Goal: Task Accomplishment & Management: Use online tool/utility

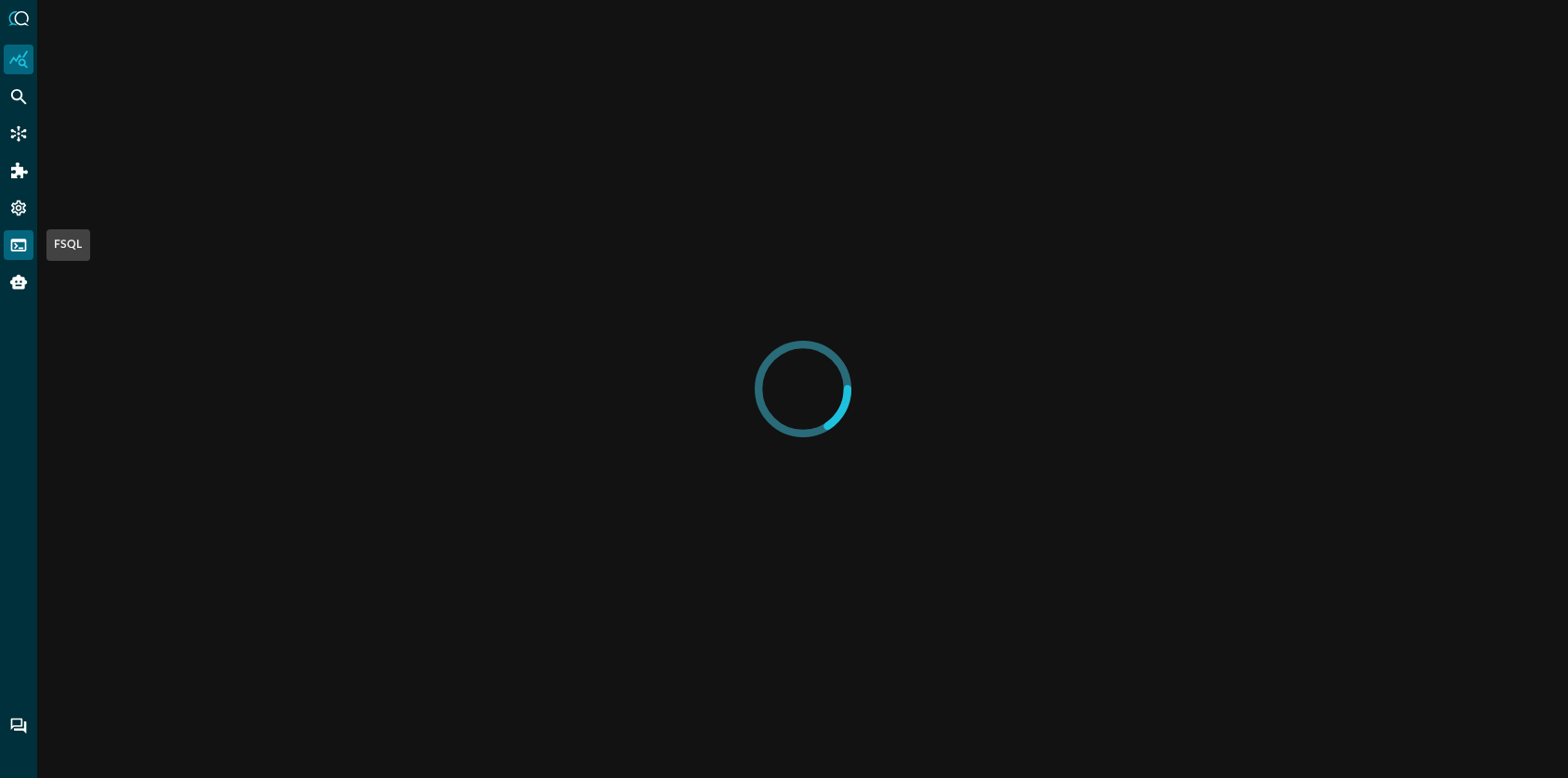
click at [16, 246] on icon "FSQL" at bounding box center [19, 245] width 19 height 19
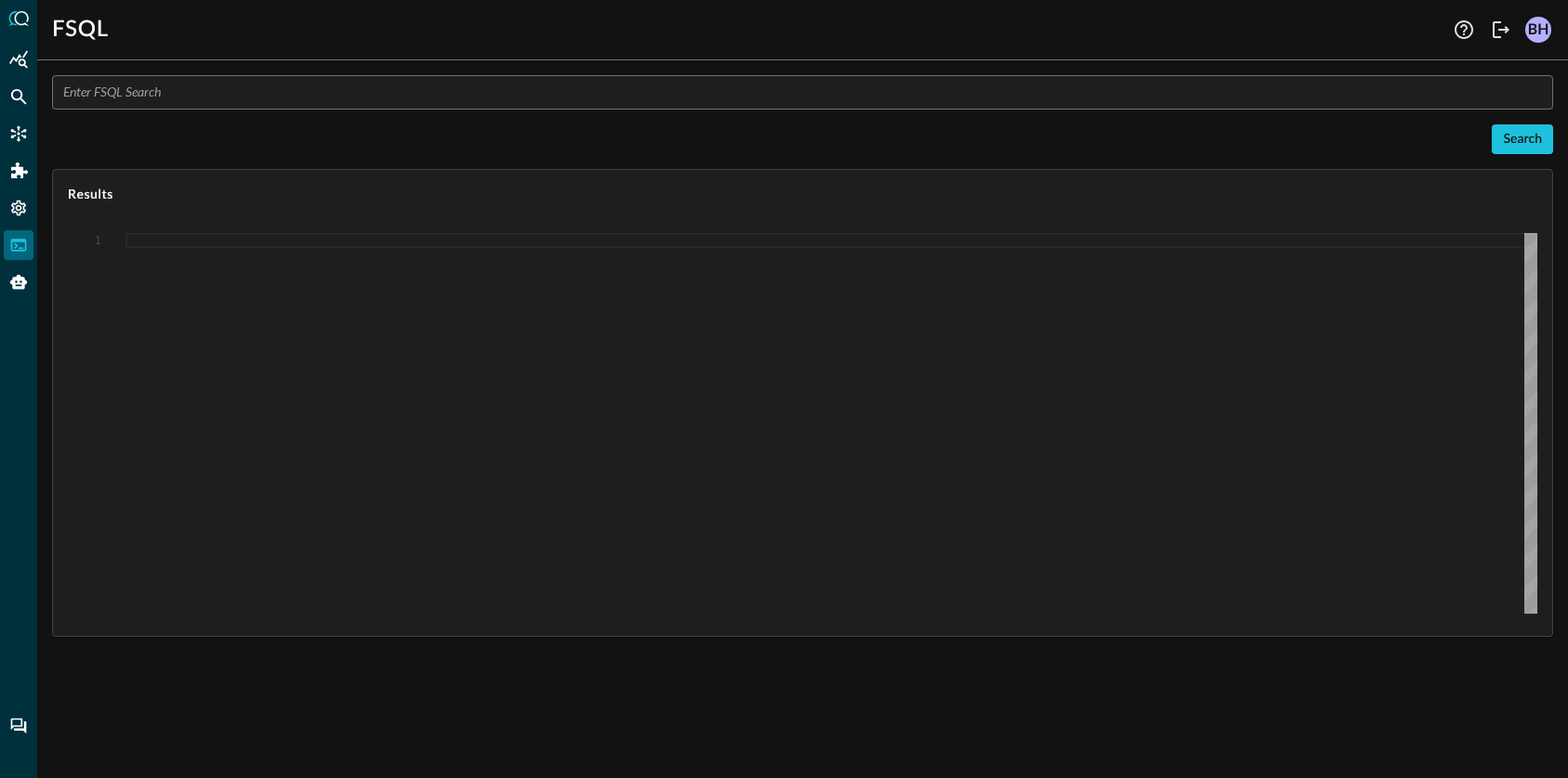
click at [368, 104] on input "text" at bounding box center [808, 92] width 1490 height 34
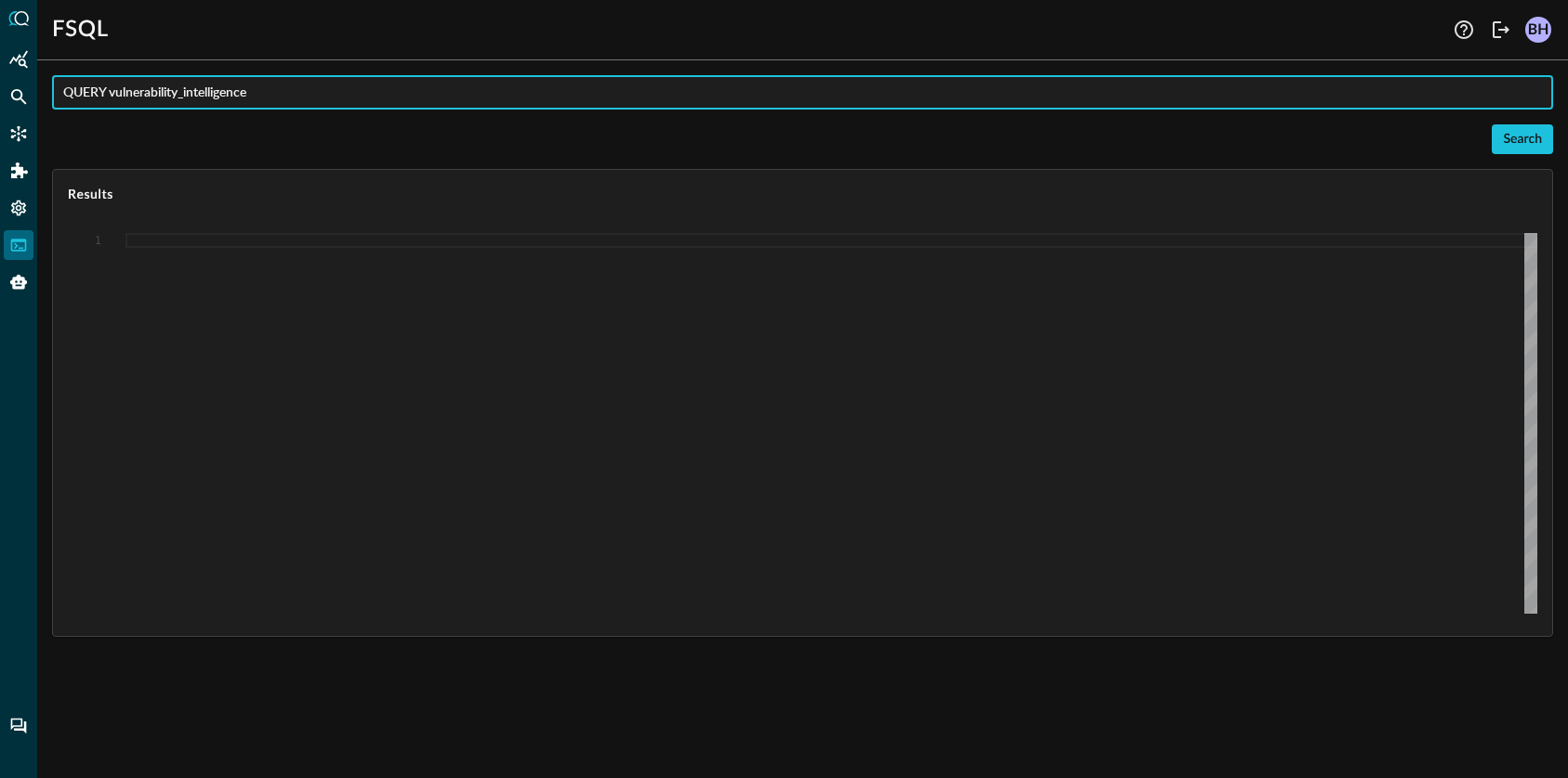
drag, startPoint x: 303, startPoint y: 92, endPoint x: 189, endPoint y: 96, distance: 114.1
click at [189, 96] on input "QUERY vulnerability_intelligence" at bounding box center [808, 92] width 1490 height 34
click at [374, 103] on input "QUERY vulnerability_finding" at bounding box center [808, 92] width 1490 height 34
type input "QUERY vulnerability_finding.**"
click at [1512, 131] on div "Search" at bounding box center [1522, 139] width 39 height 24
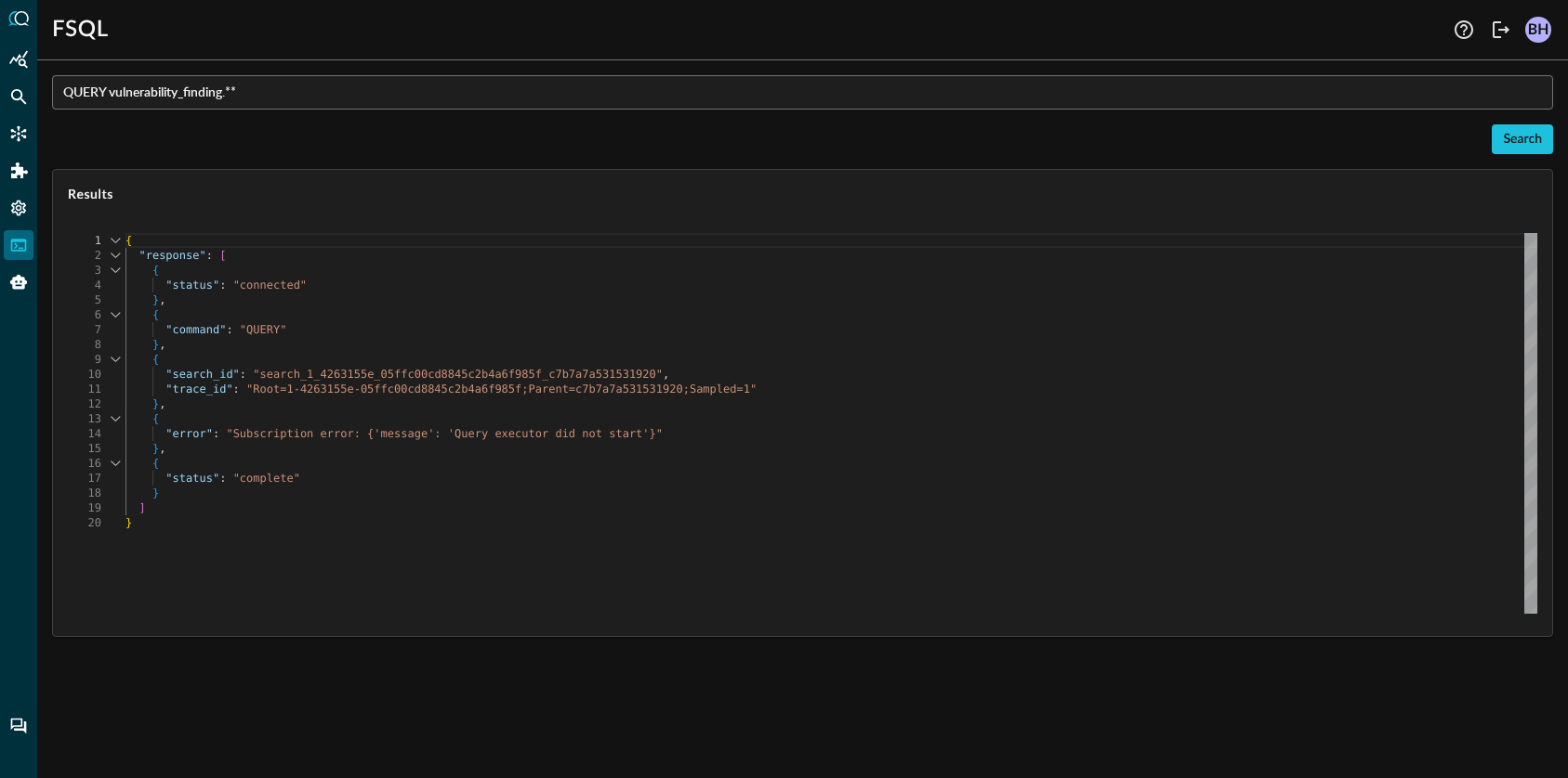
click at [741, 592] on div "{ "response" : [ { "status" : "connected" } , { "command" : "QUERY" } , { "sear…" at bounding box center [831, 424] width 1412 height 381
click at [241, 437] on span ""Subscription error: {'message': 'Query executor d" at bounding box center [394, 434] width 335 height 13
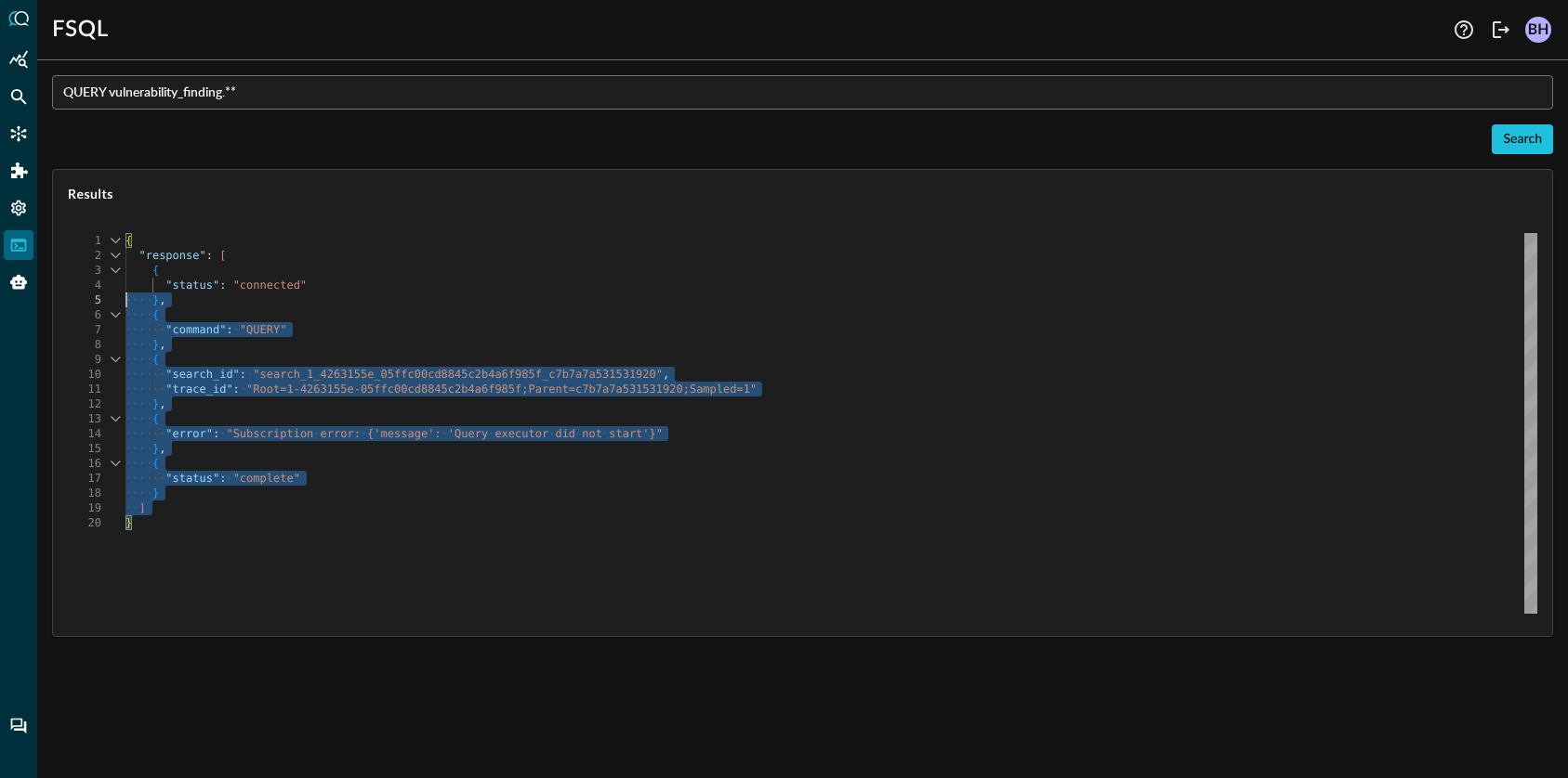
drag, startPoint x: 168, startPoint y: 542, endPoint x: -44, endPoint y: 3, distance: 579.2
click at [125, 234] on div "{ "response" : [ { "status" : "connected" } , { "command" : "QUERY" } , { "sear…" at bounding box center [831, 424] width 1412 height 381
click at [898, 451] on div "} ," at bounding box center [831, 448] width 1412 height 15
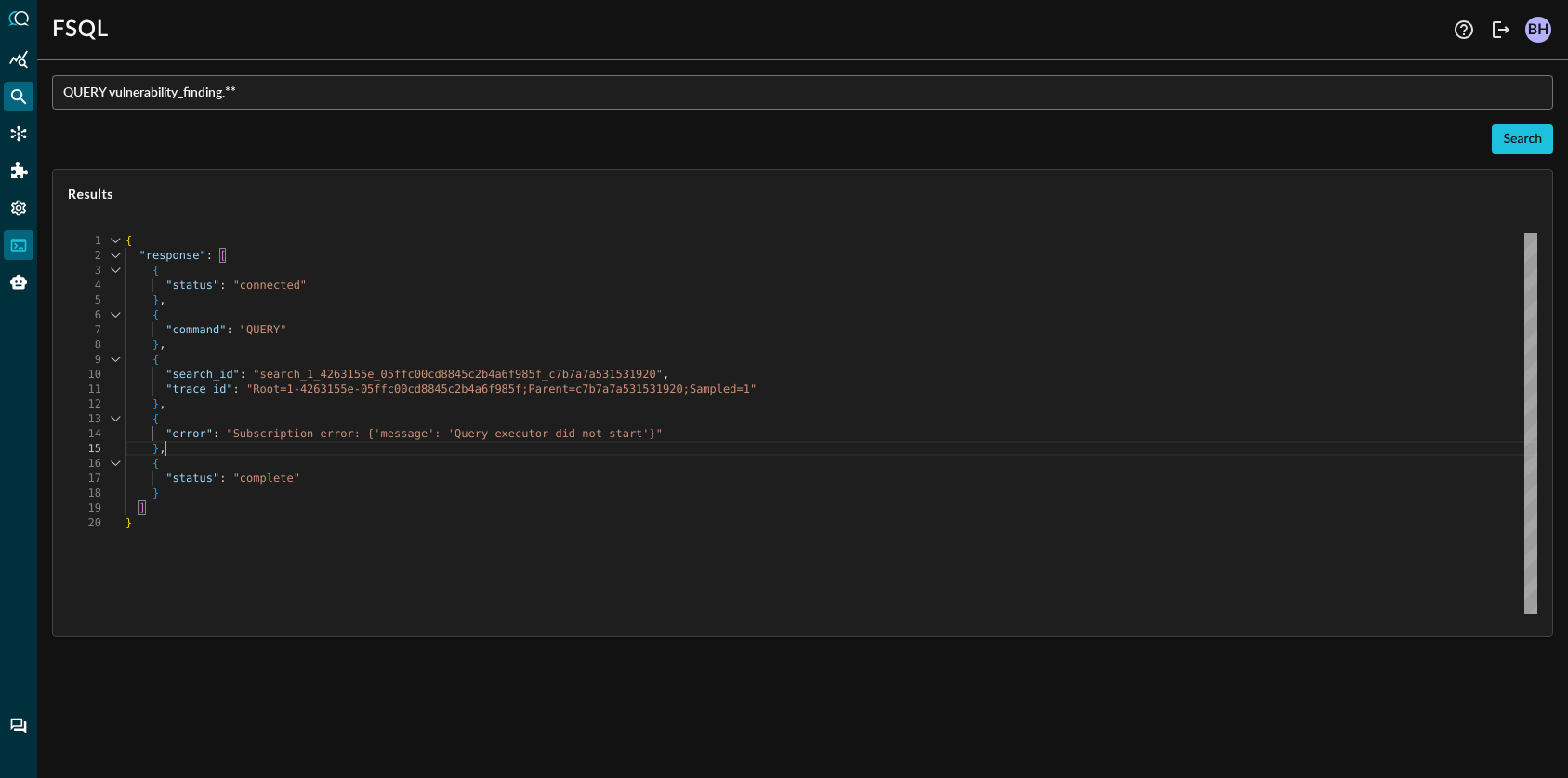
click at [23, 100] on icon "Federated Search" at bounding box center [19, 97] width 16 height 16
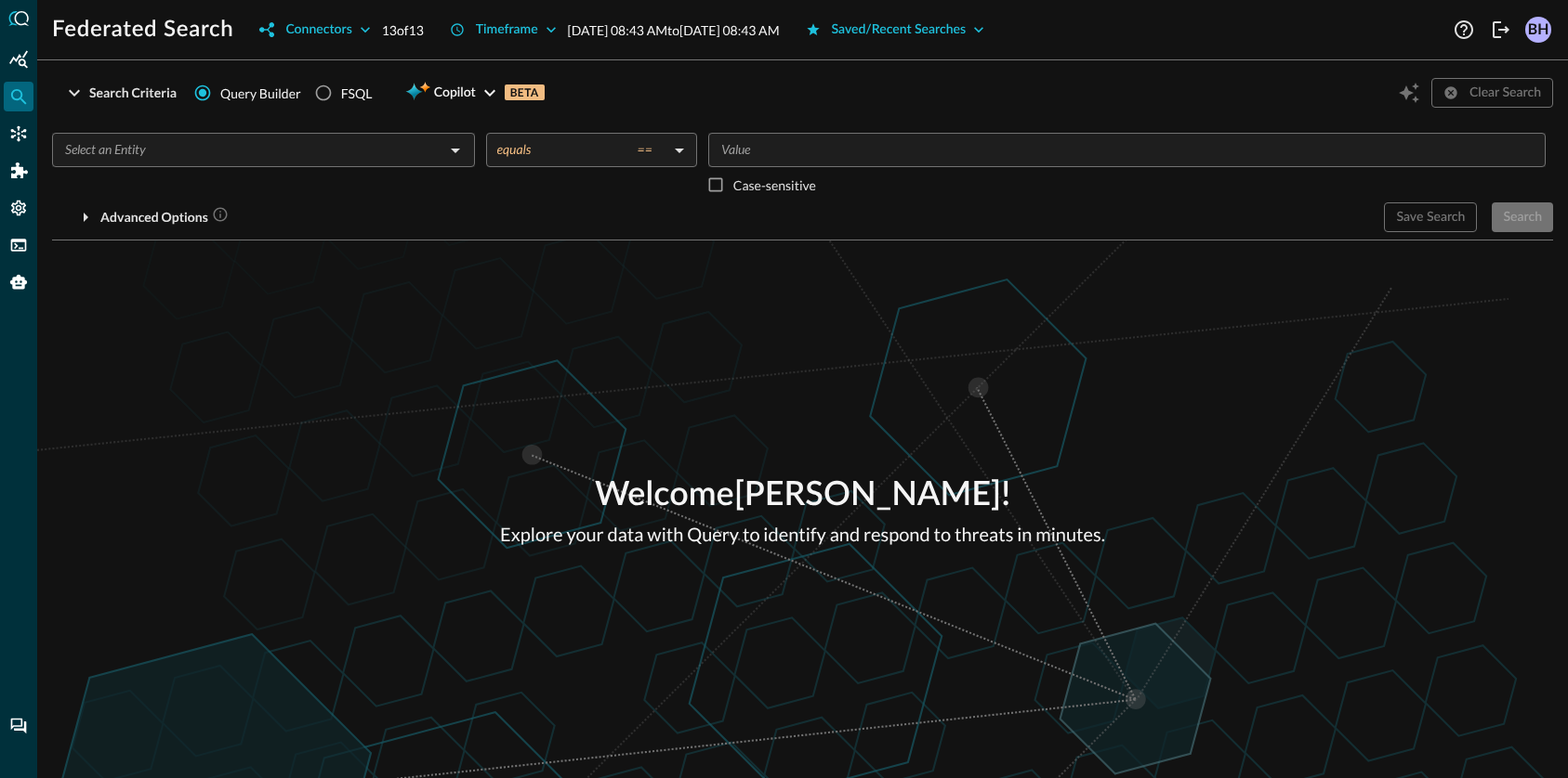
click at [443, 158] on div at bounding box center [454, 151] width 24 height 26
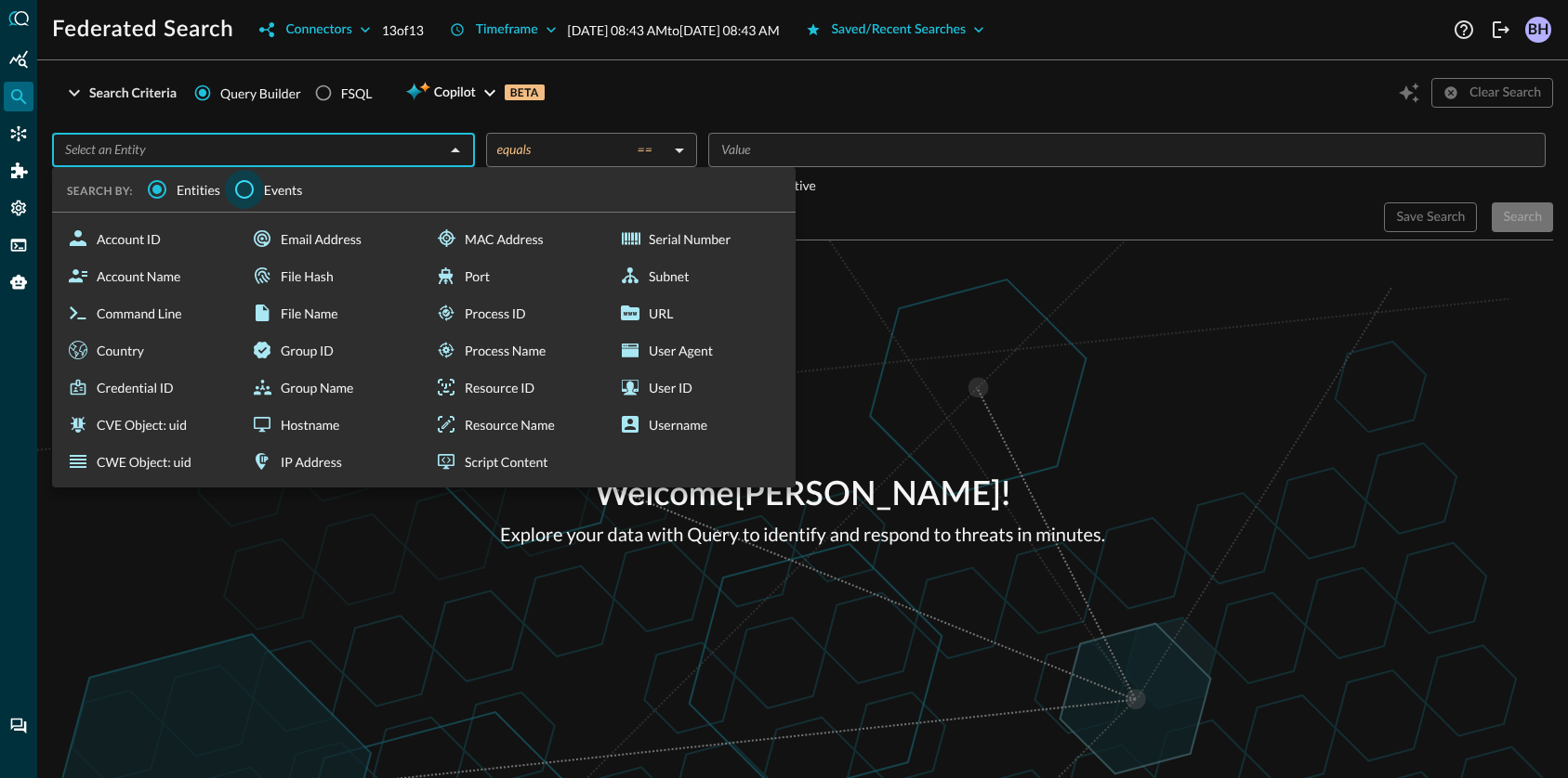
click at [241, 191] on input "Events" at bounding box center [244, 188] width 39 height 39
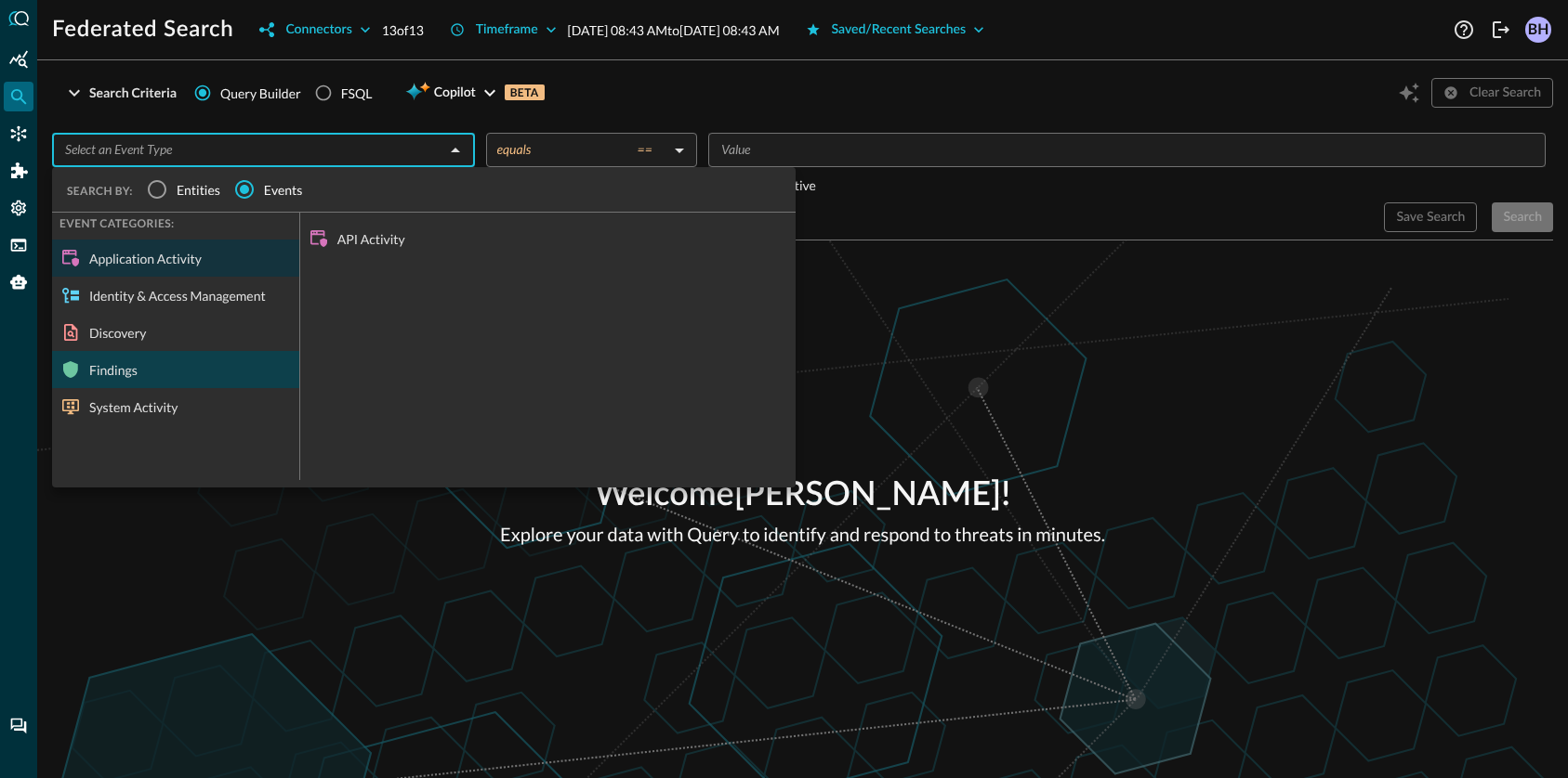
click at [200, 378] on div "Findings" at bounding box center [175, 369] width 247 height 37
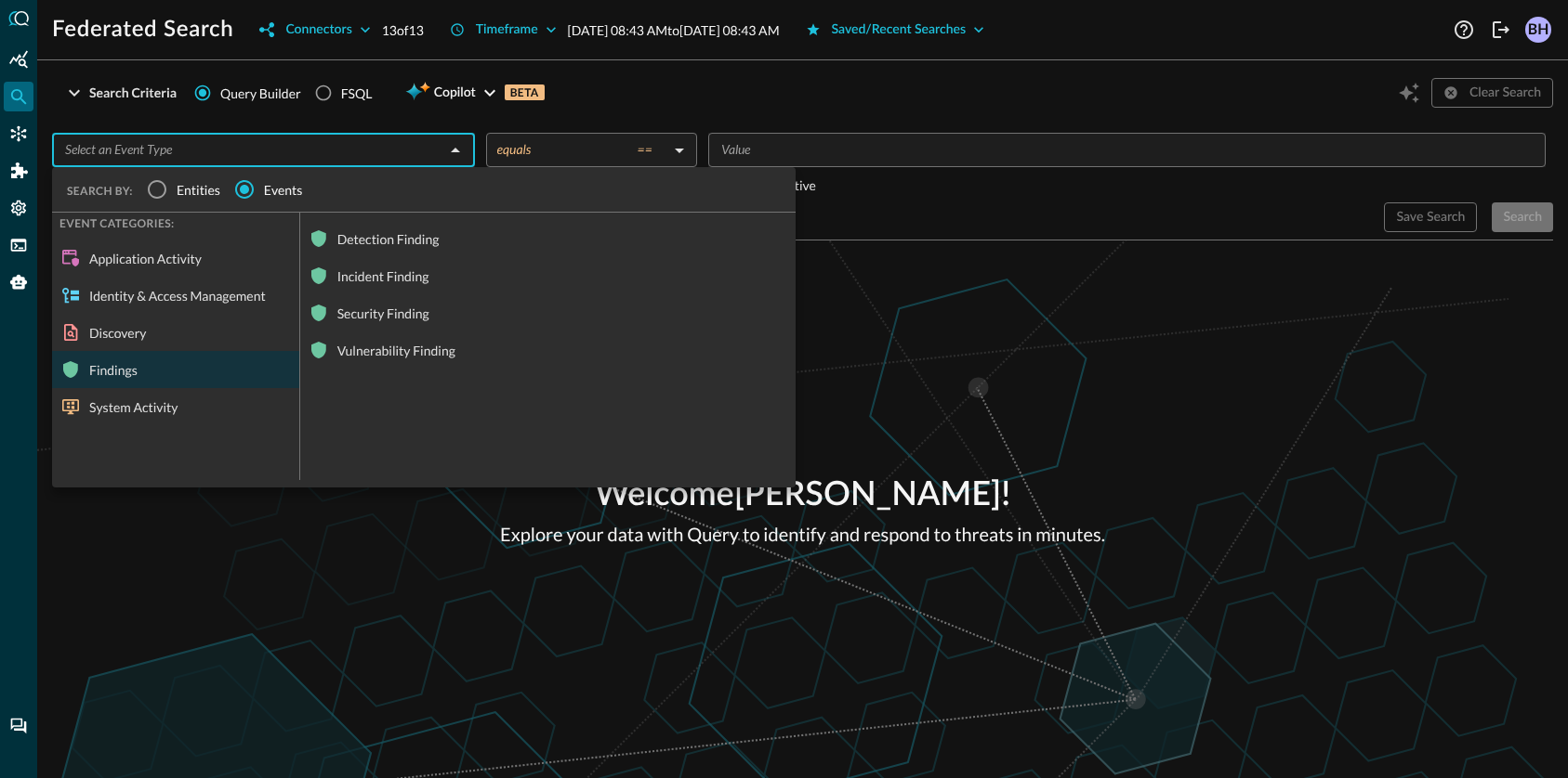
click at [396, 353] on div "Vulnerability Finding" at bounding box center [548, 349] width 496 height 37
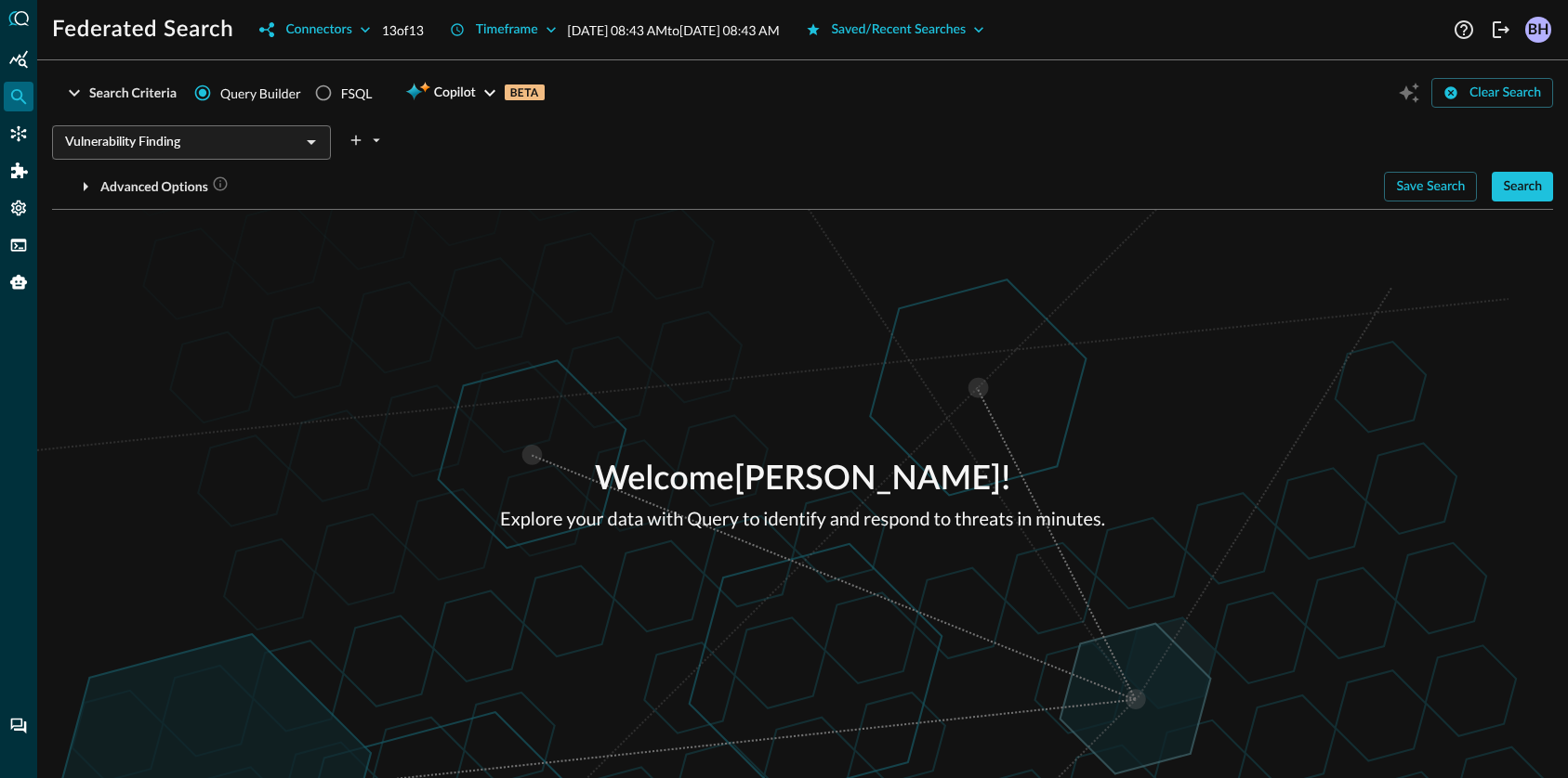
drag, startPoint x: 1512, startPoint y: 192, endPoint x: 1494, endPoint y: 223, distance: 35.8
click at [1513, 191] on div "Search" at bounding box center [1522, 186] width 39 height 24
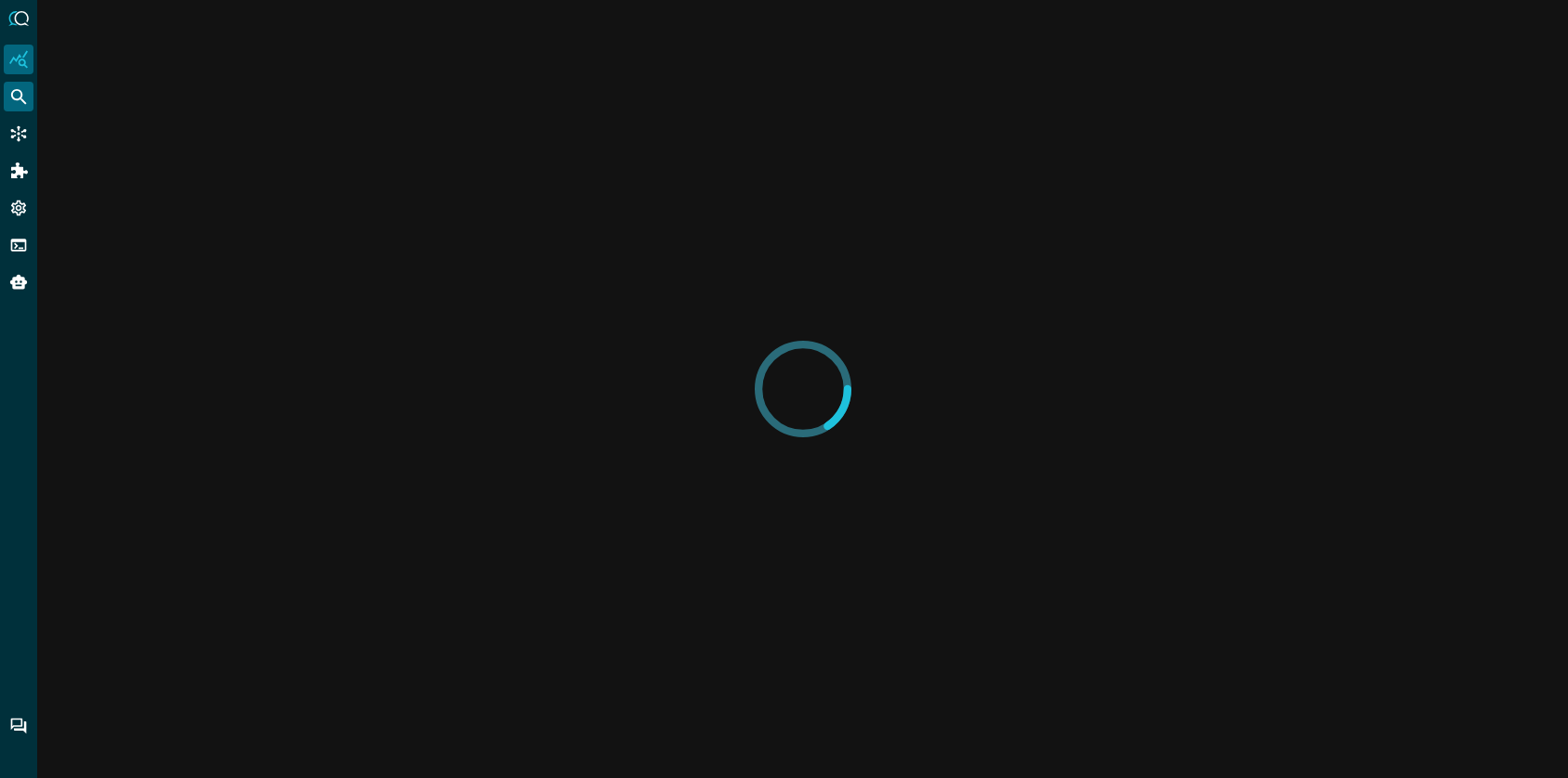
click at [21, 97] on icon "Federated Search" at bounding box center [19, 97] width 16 height 16
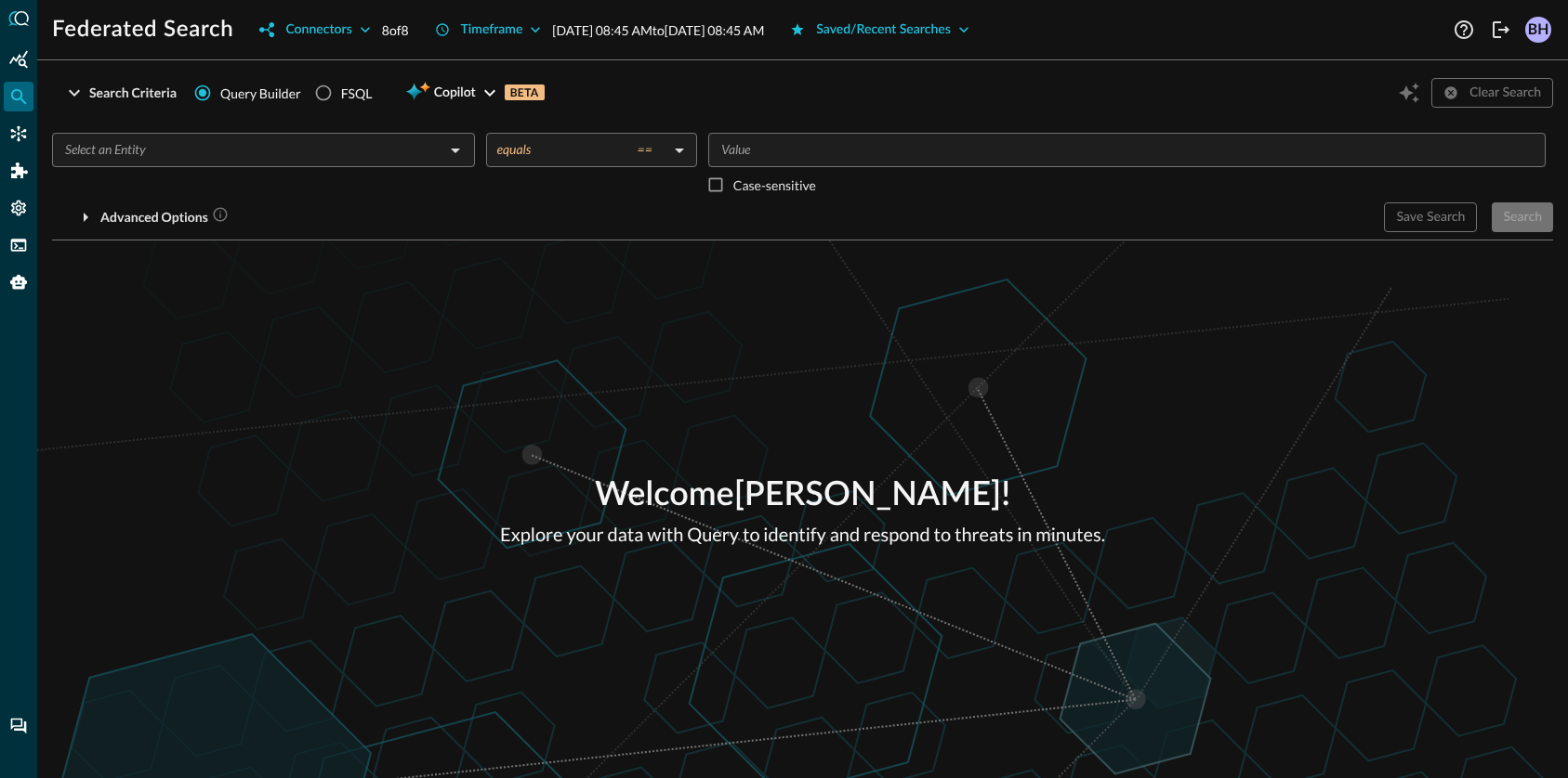
click at [467, 138] on div "​" at bounding box center [263, 150] width 423 height 34
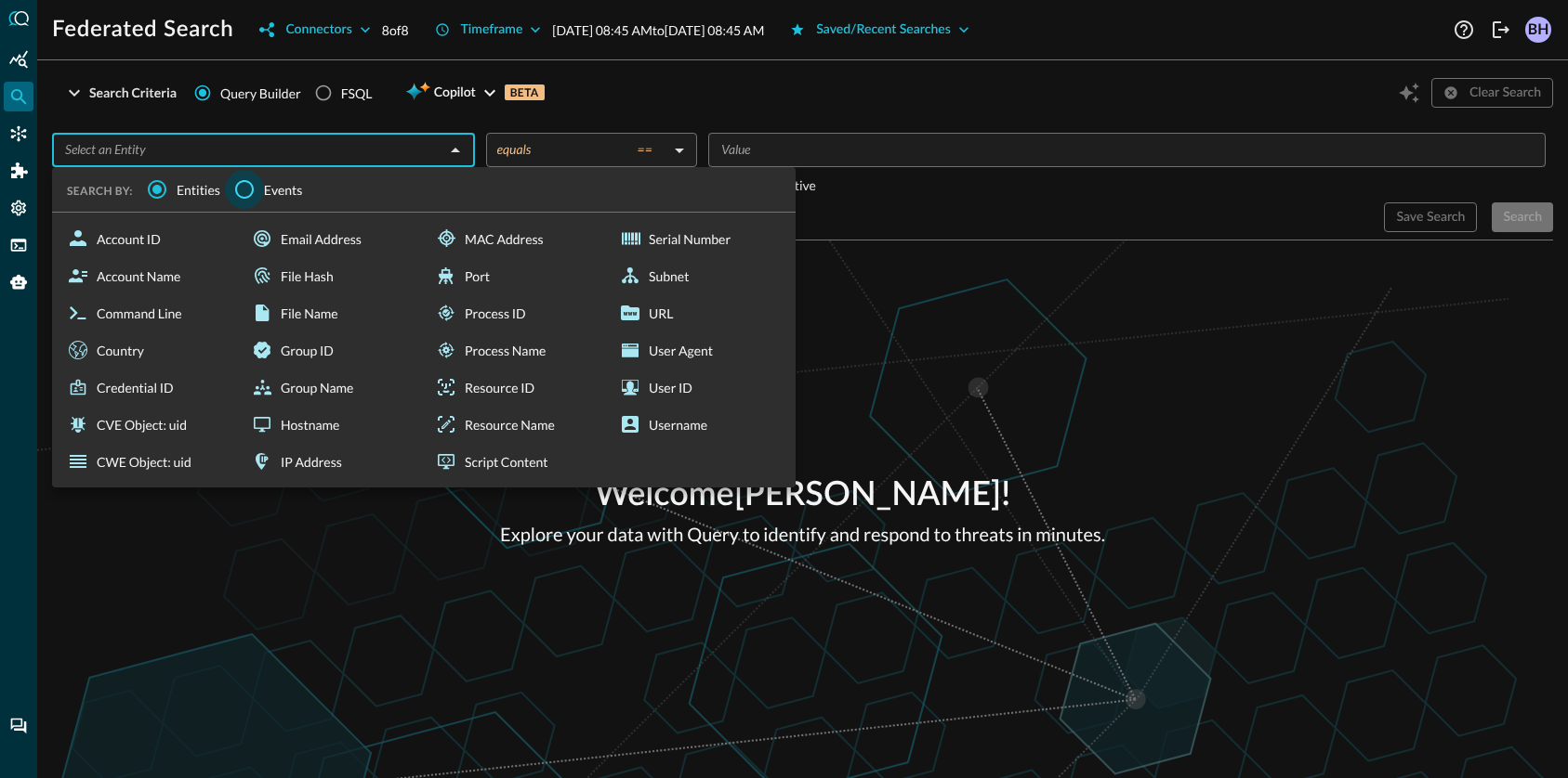
click at [254, 186] on input "Events" at bounding box center [244, 188] width 39 height 39
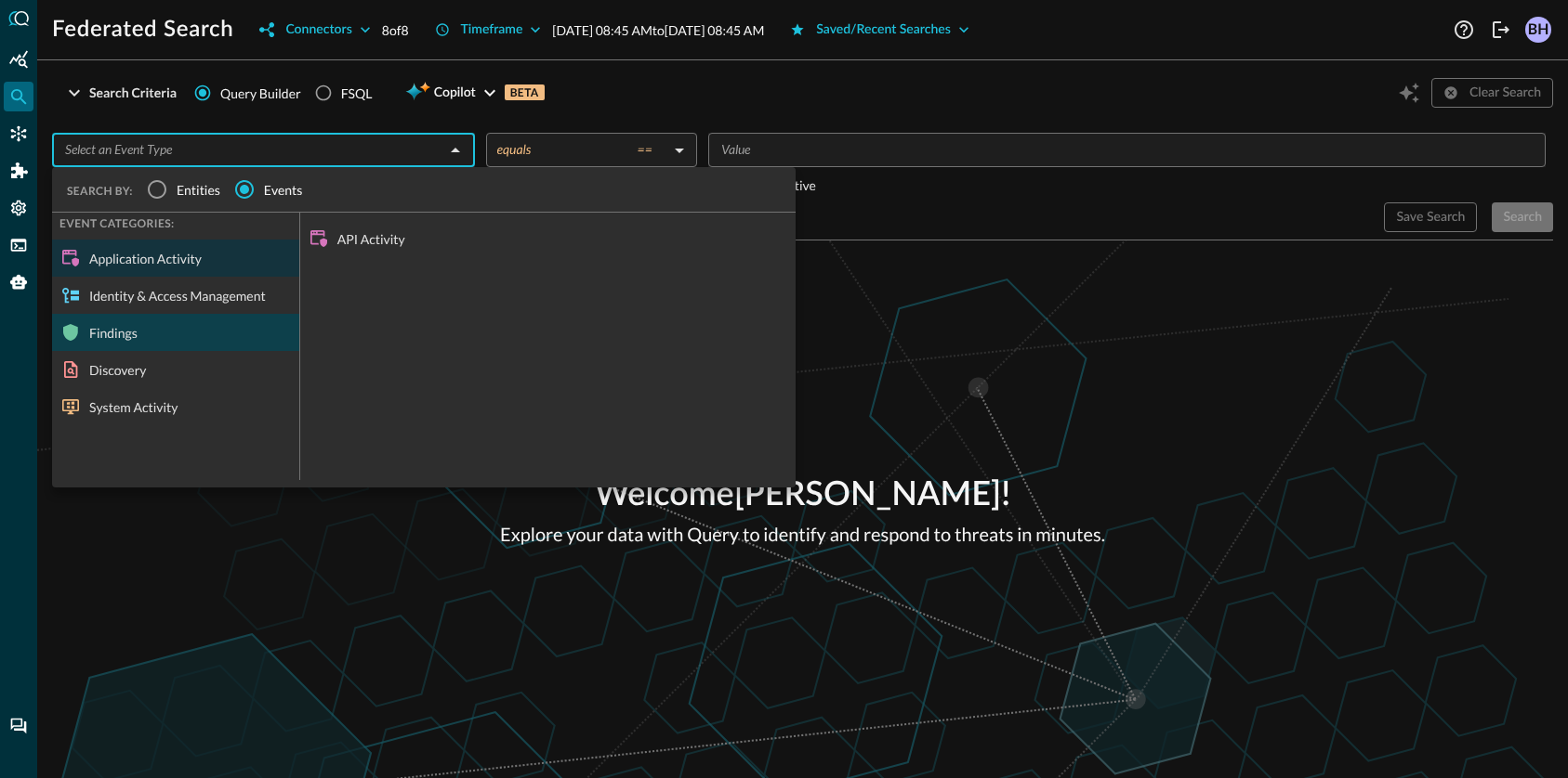
click at [209, 344] on div "Findings" at bounding box center [175, 332] width 247 height 37
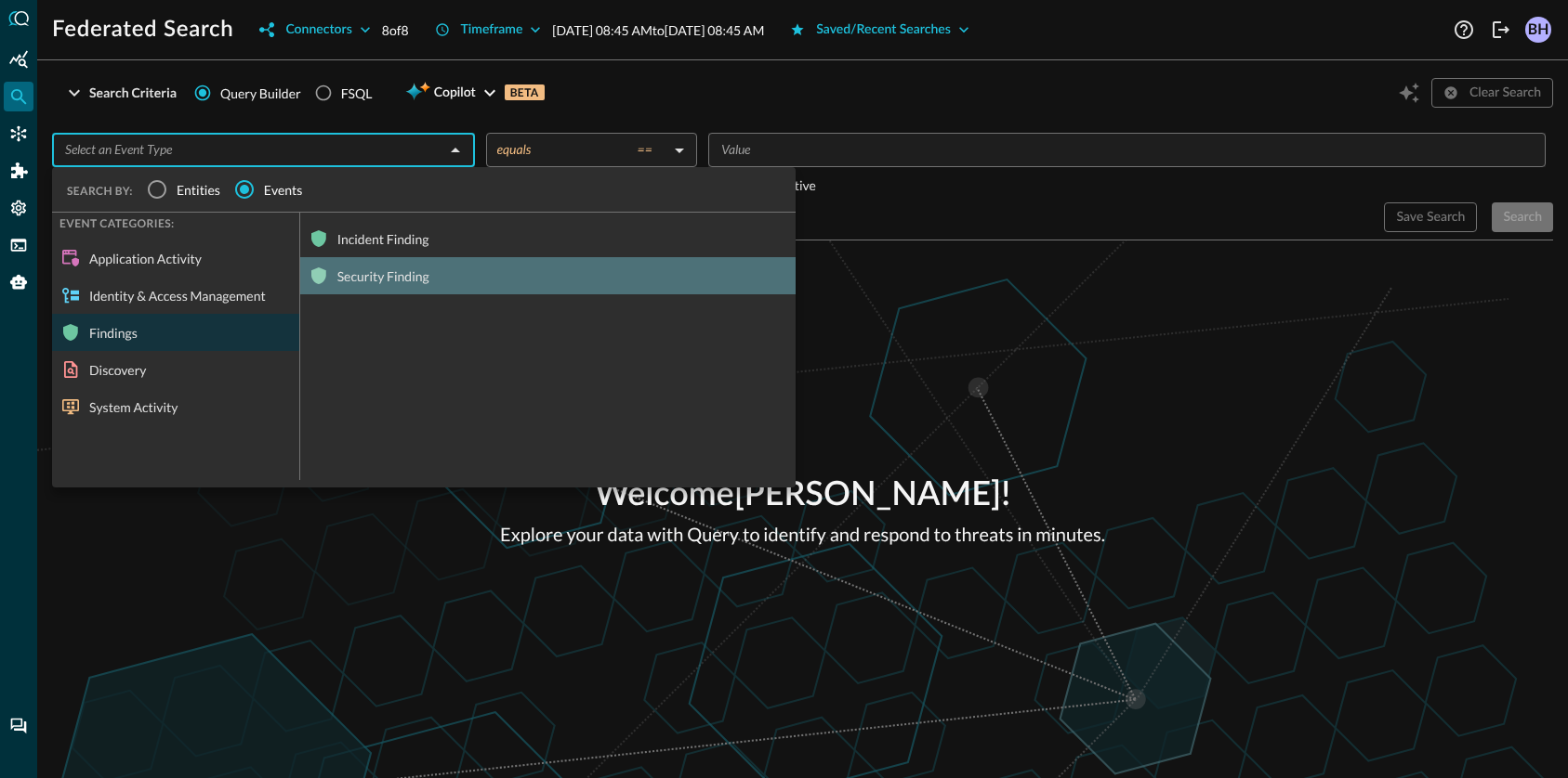
click at [429, 271] on div "Security Finding" at bounding box center [548, 275] width 496 height 37
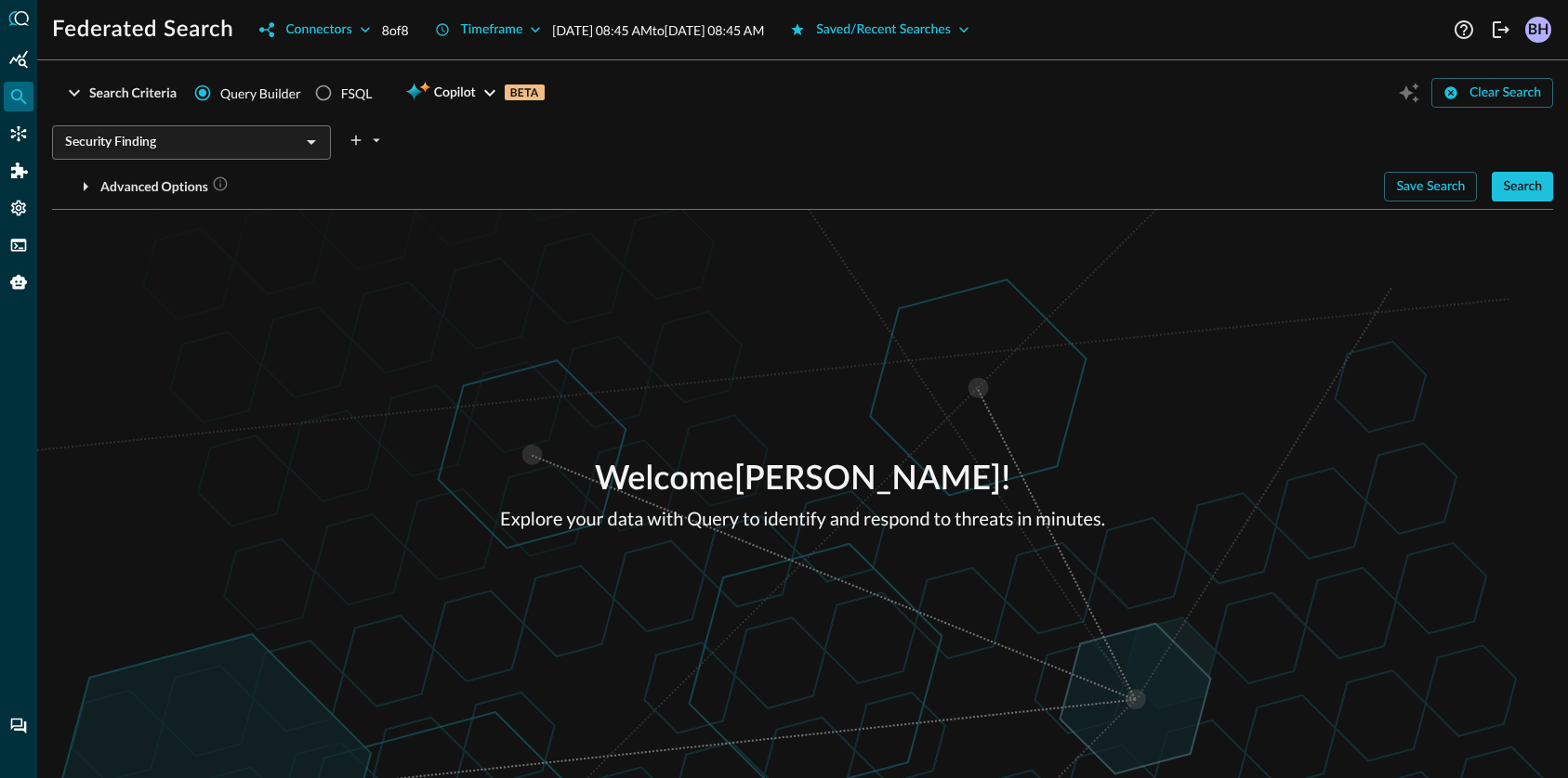
click at [1513, 196] on div "Search" at bounding box center [1522, 186] width 39 height 24
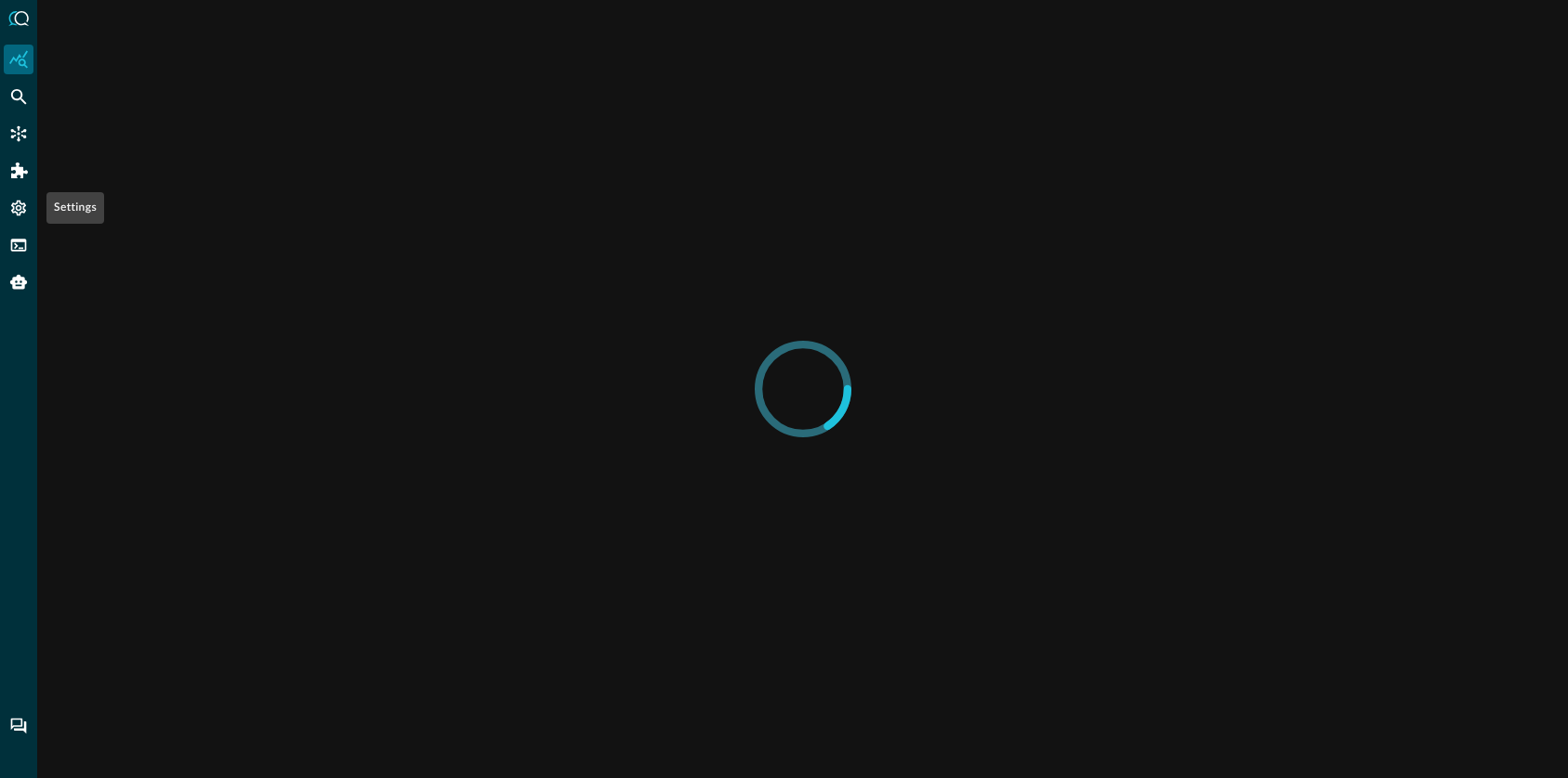
click at [19, 202] on icon "Settings" at bounding box center [19, 208] width 15 height 16
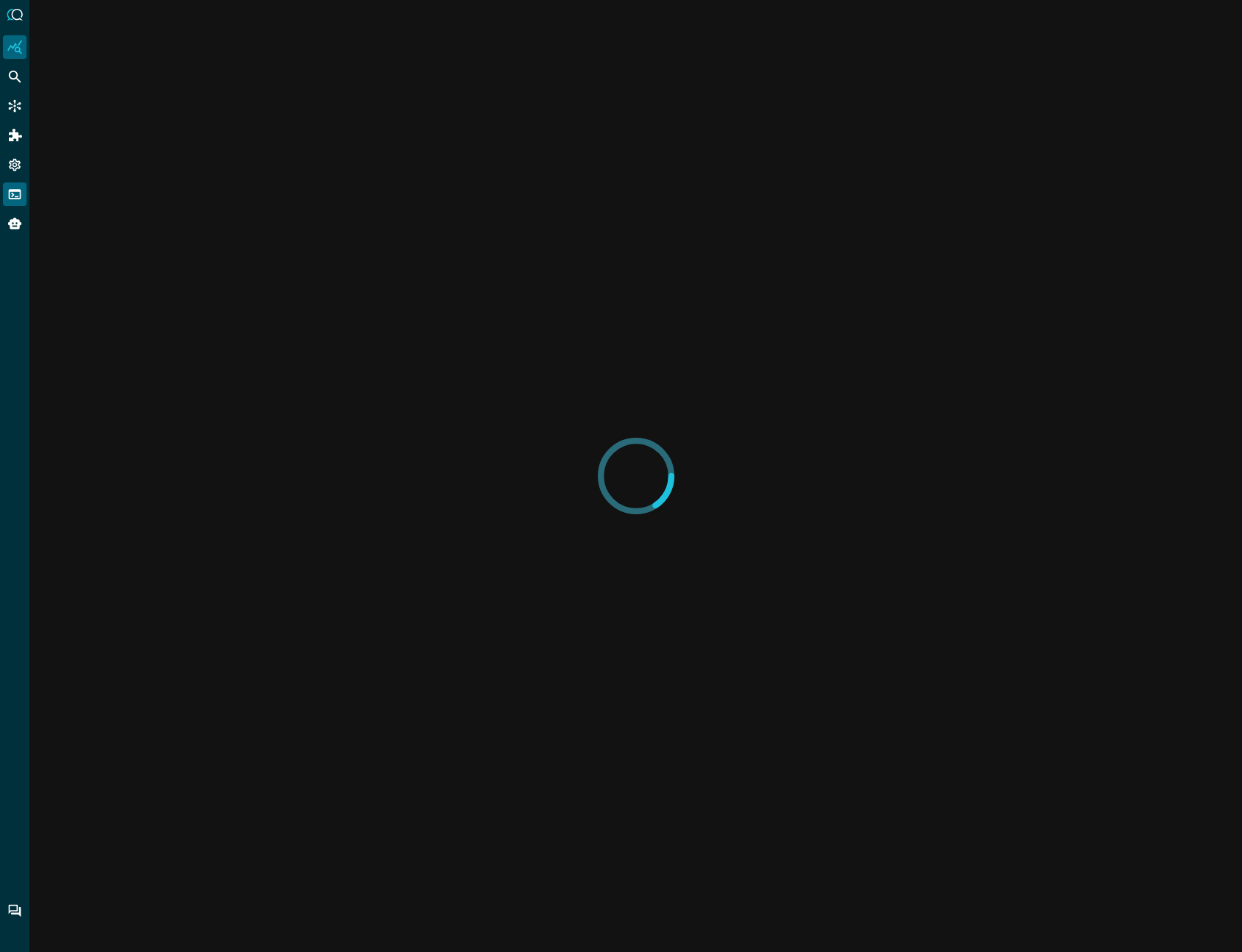
click at [13, 199] on icon "FSQL" at bounding box center [15, 194] width 15 height 15
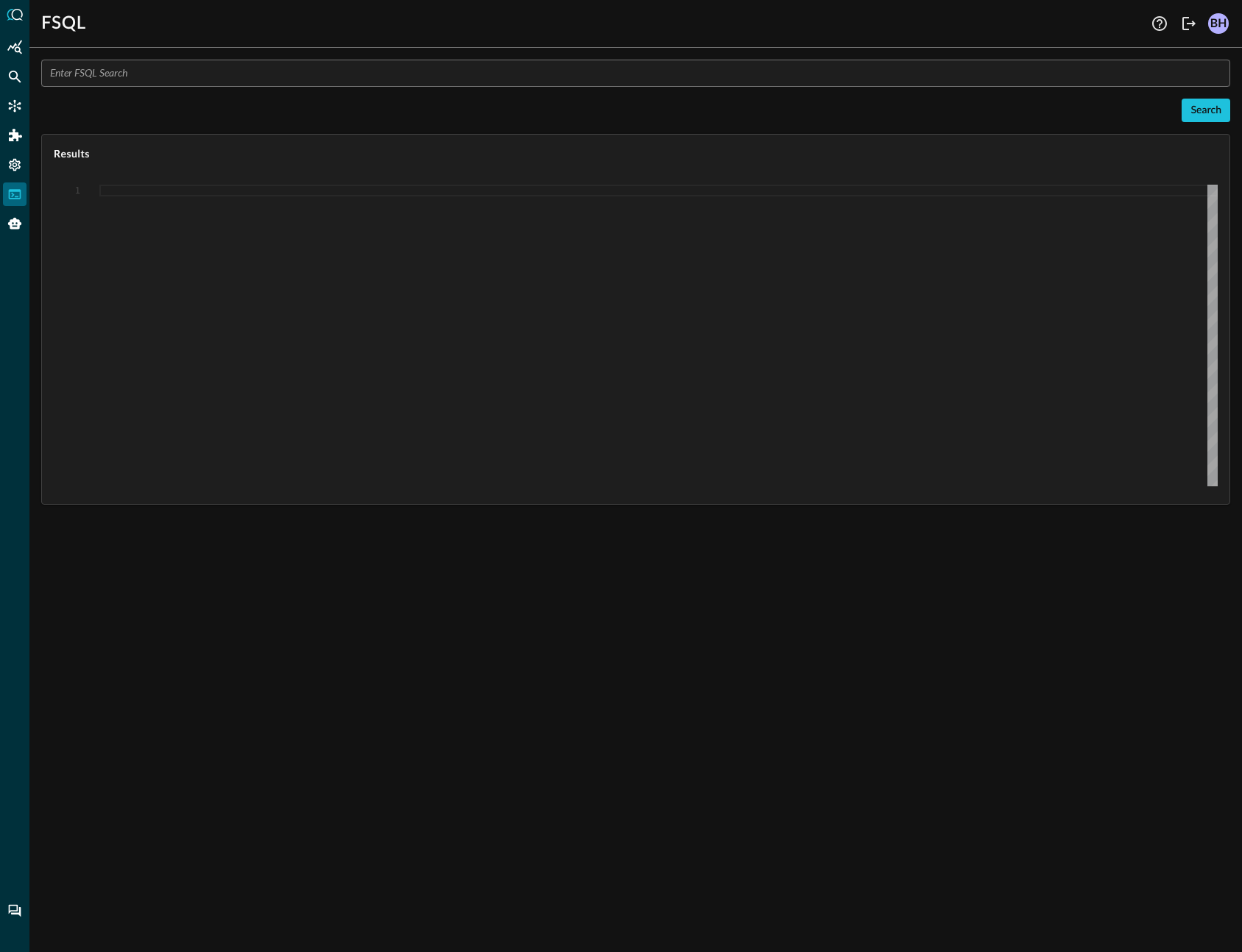
click at [89, 77] on input "text" at bounding box center [640, 73] width 1180 height 27
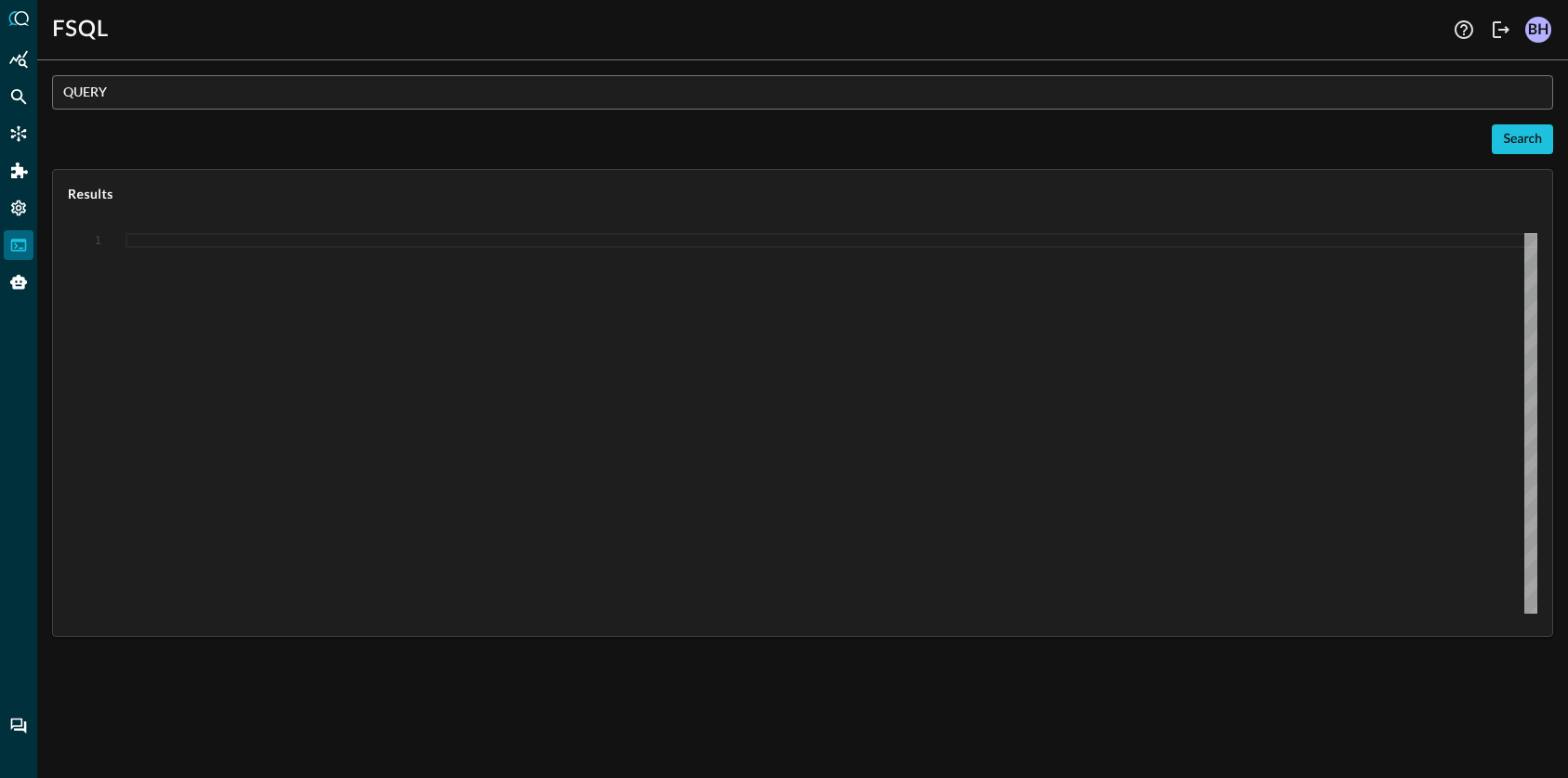
click at [251, 84] on input "QUERY" at bounding box center [808, 92] width 1490 height 34
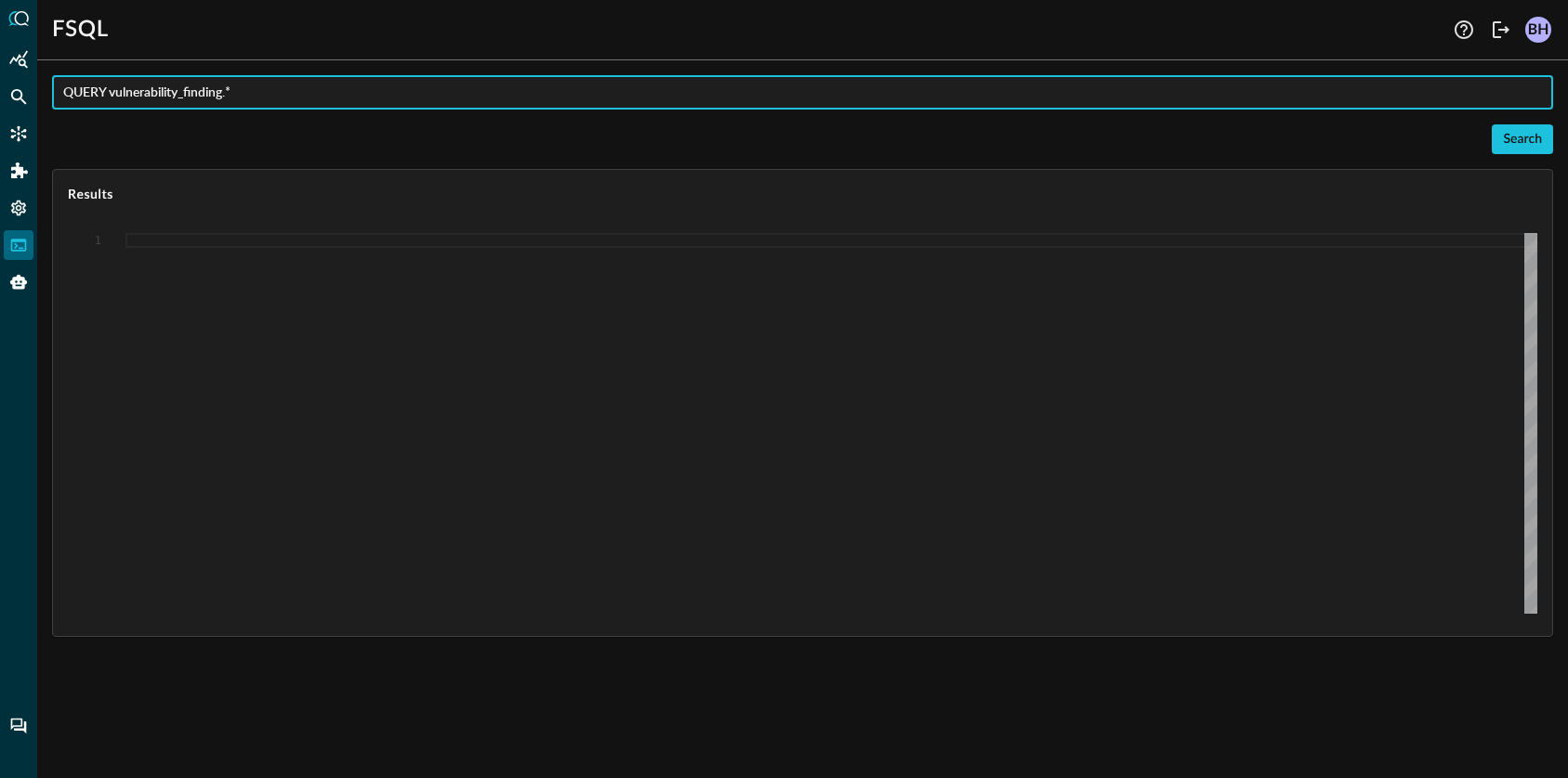
type input "QUERY vulnerability_finding.*"
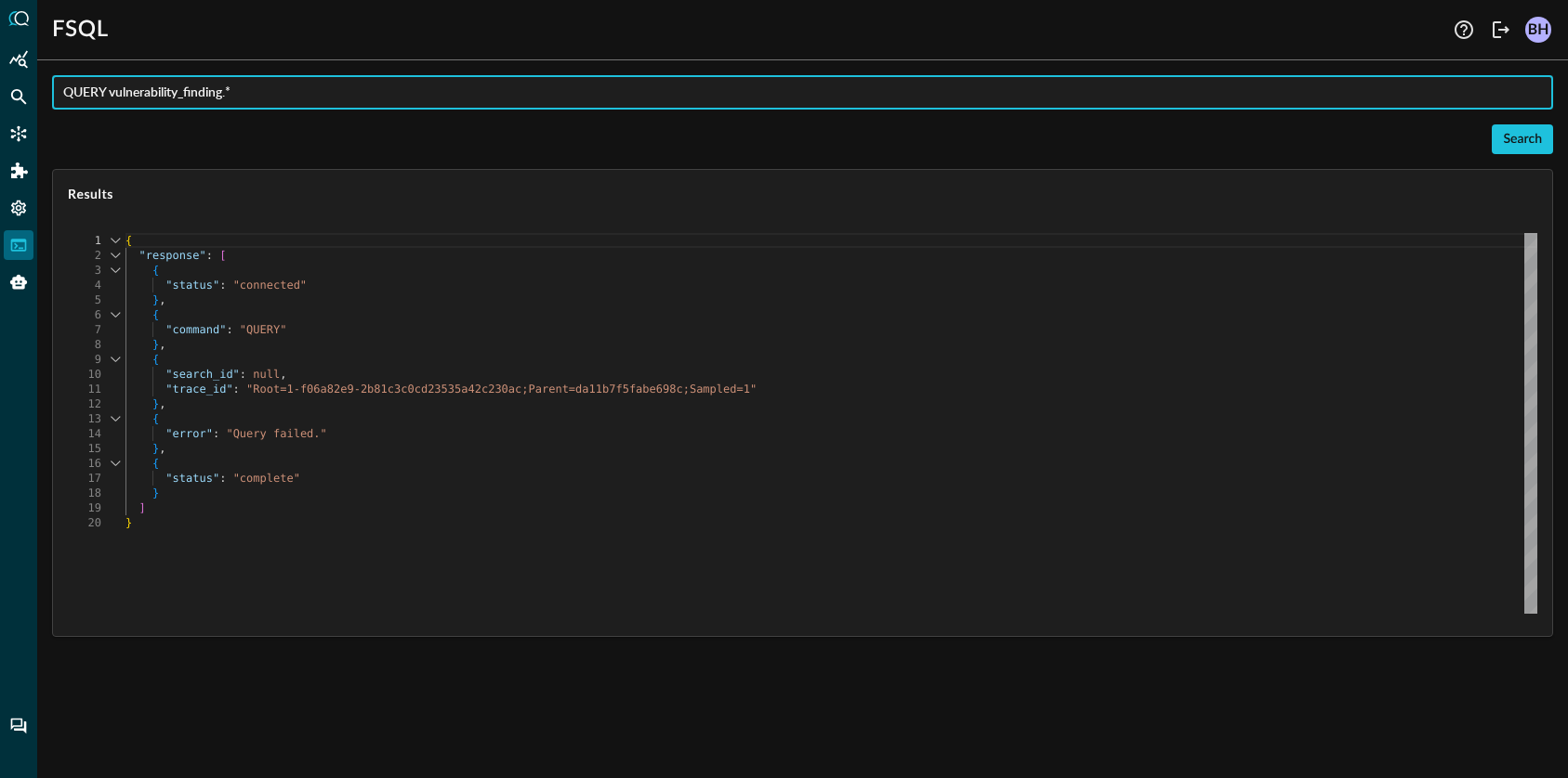
click at [294, 94] on input "QUERY vulnerability_finding.*" at bounding box center [808, 92] width 1490 height 34
click at [15, 95] on icon "Federated Search" at bounding box center [19, 97] width 19 height 19
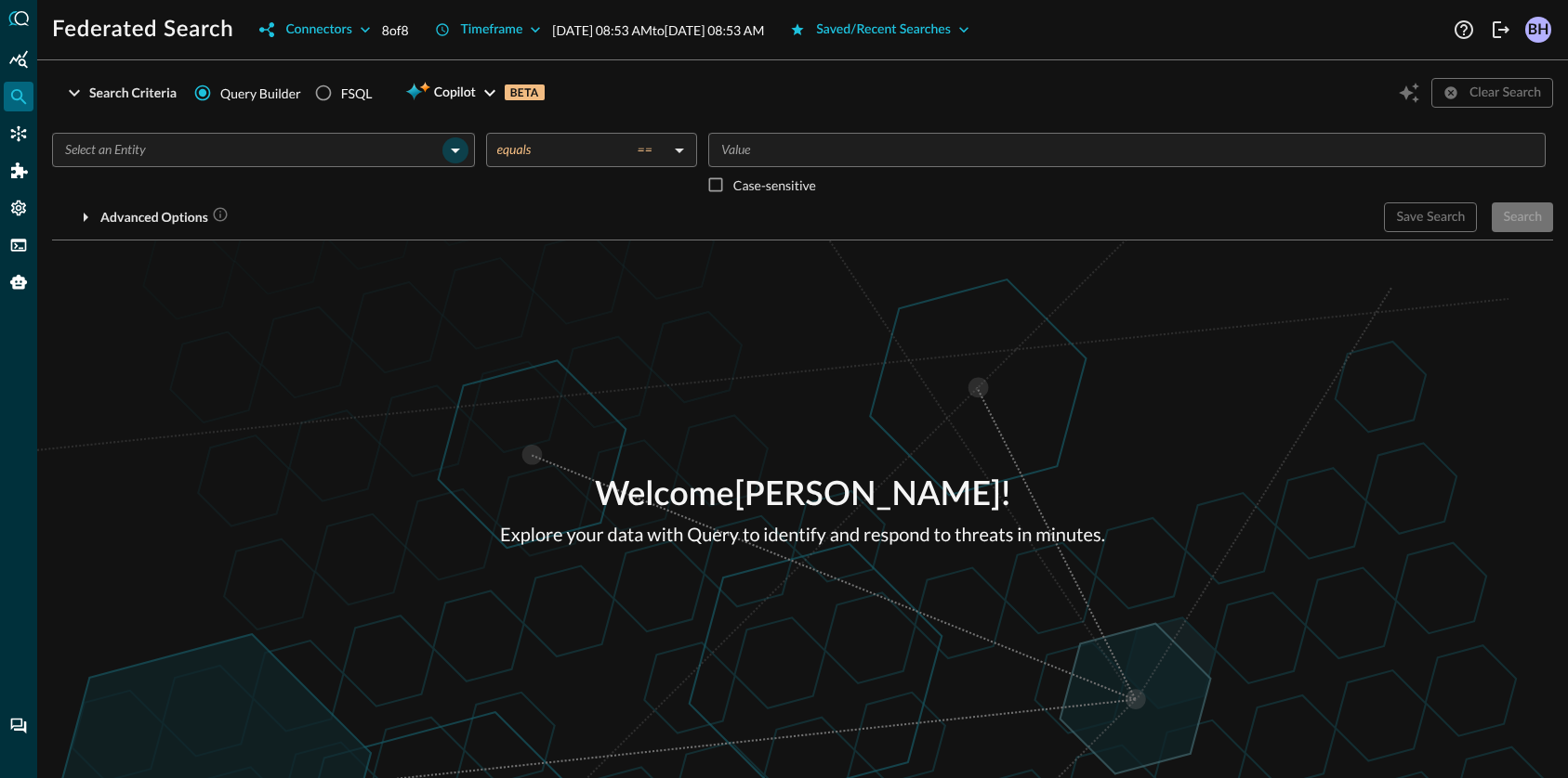
click at [456, 154] on icon "Open" at bounding box center [455, 151] width 23 height 23
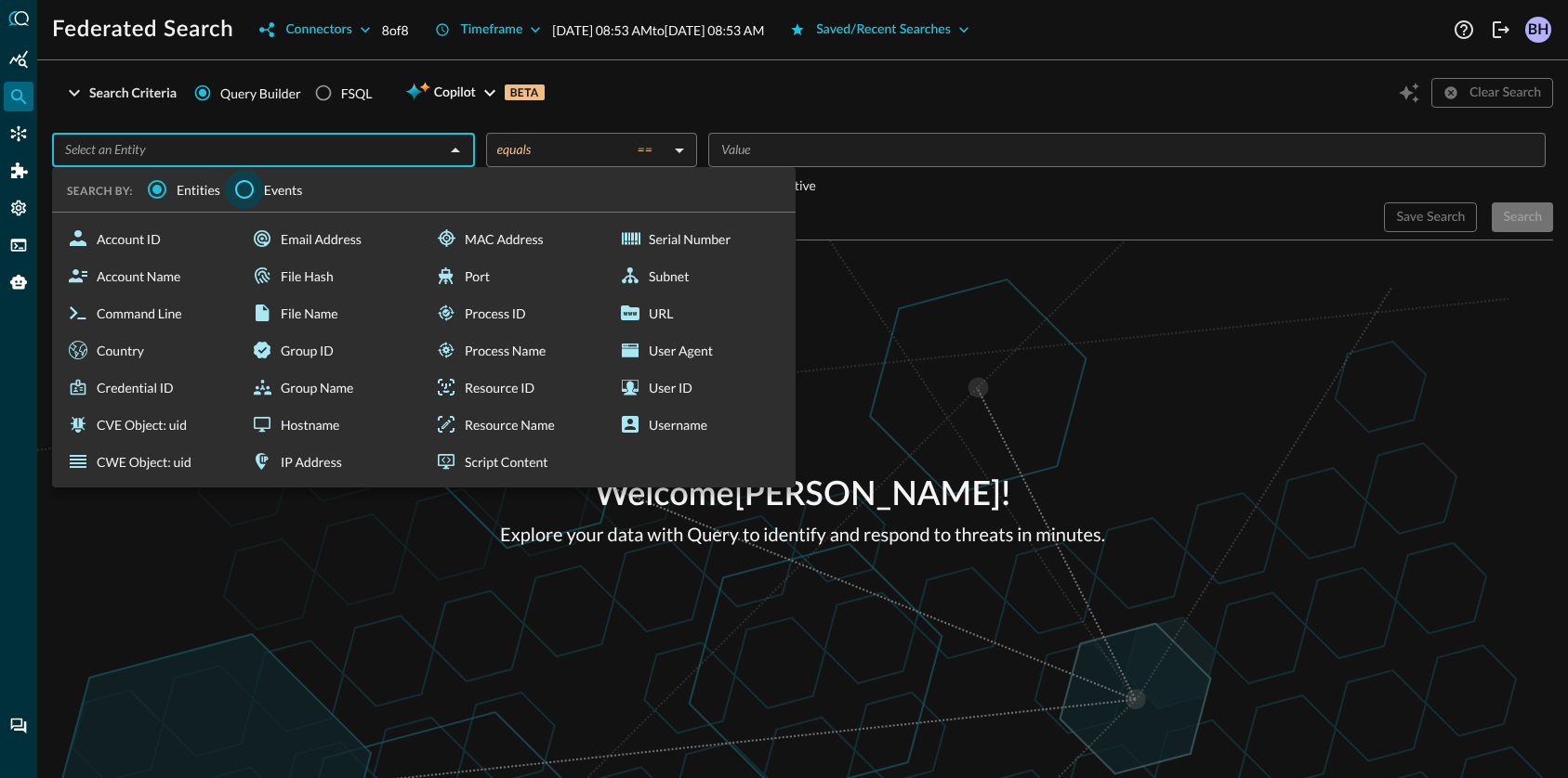
click at [246, 186] on input "Events" at bounding box center [244, 188] width 39 height 39
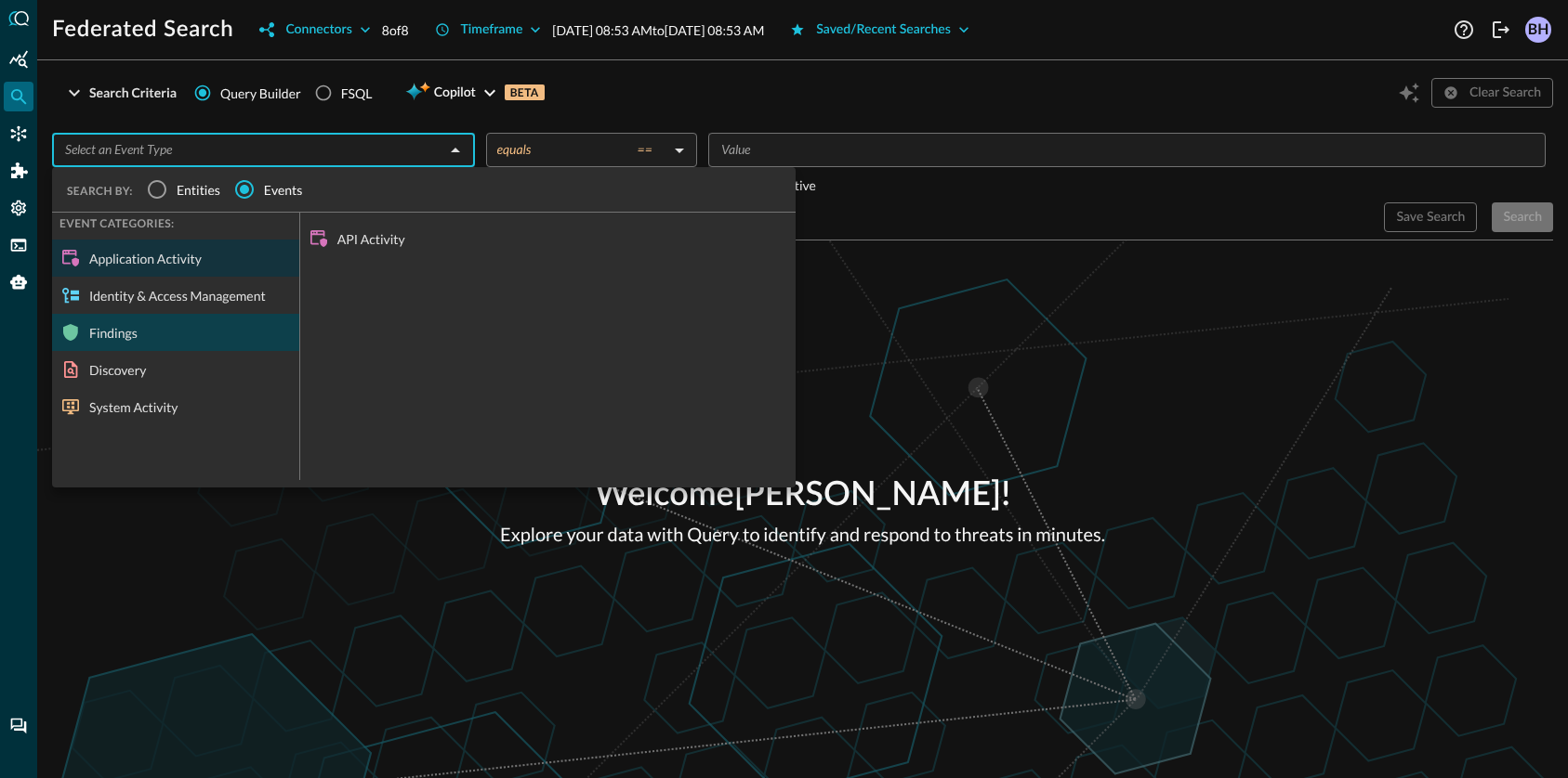
click at [169, 334] on div "Findings" at bounding box center [175, 332] width 247 height 37
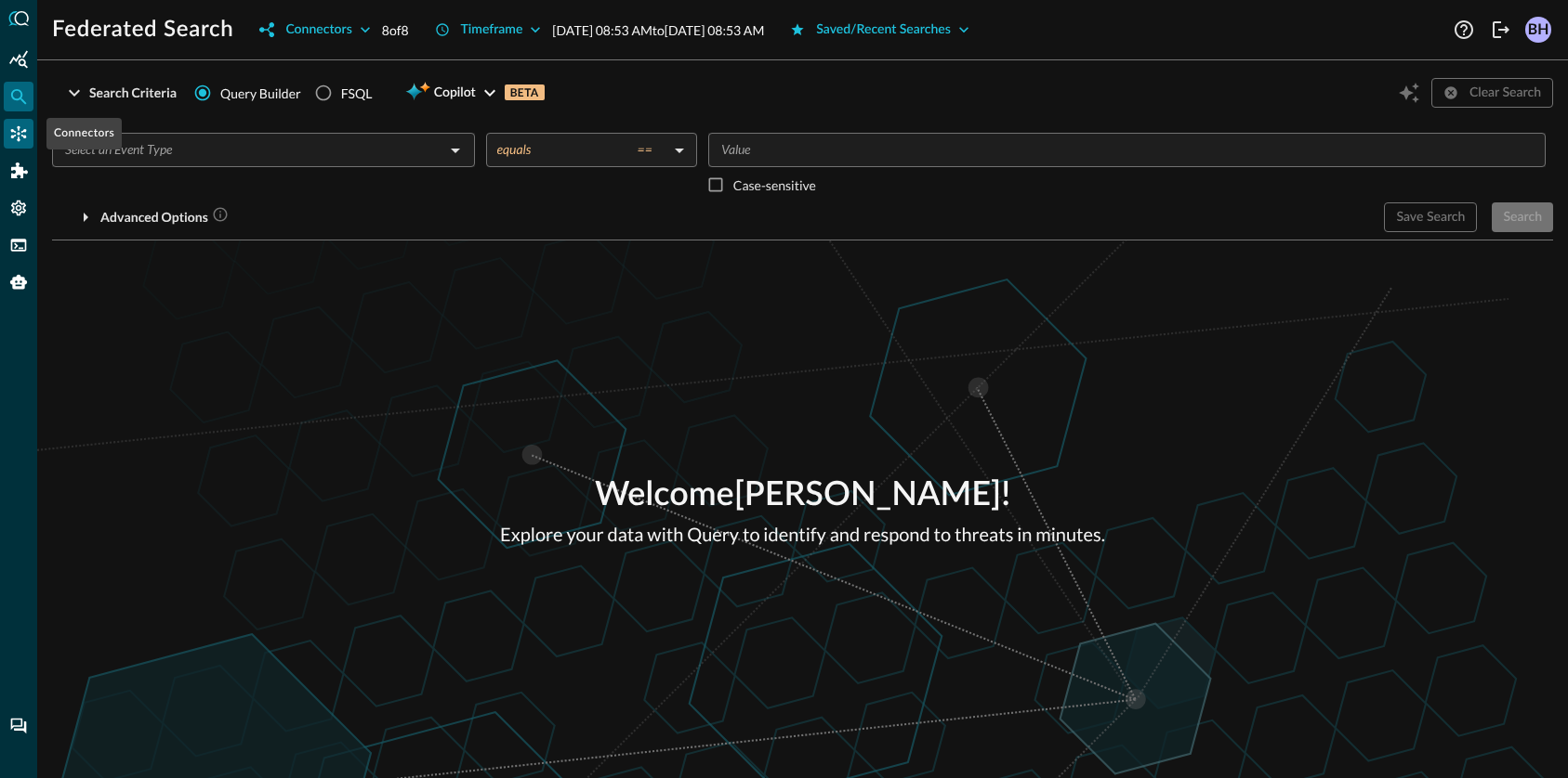
click at [20, 135] on icon "Connectors" at bounding box center [19, 134] width 16 height 16
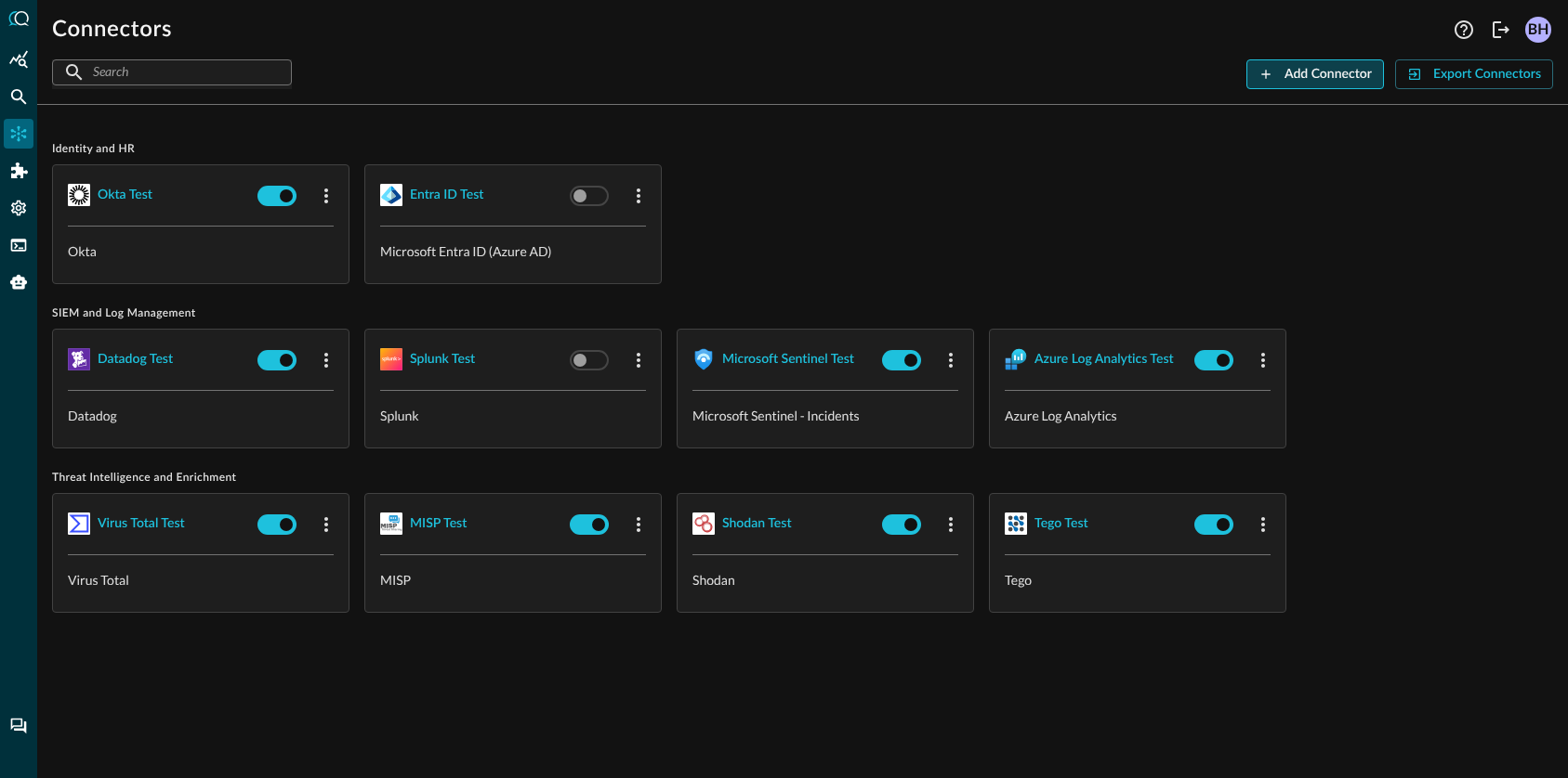
click at [1367, 66] on div "Add Connector" at bounding box center [1328, 74] width 88 height 24
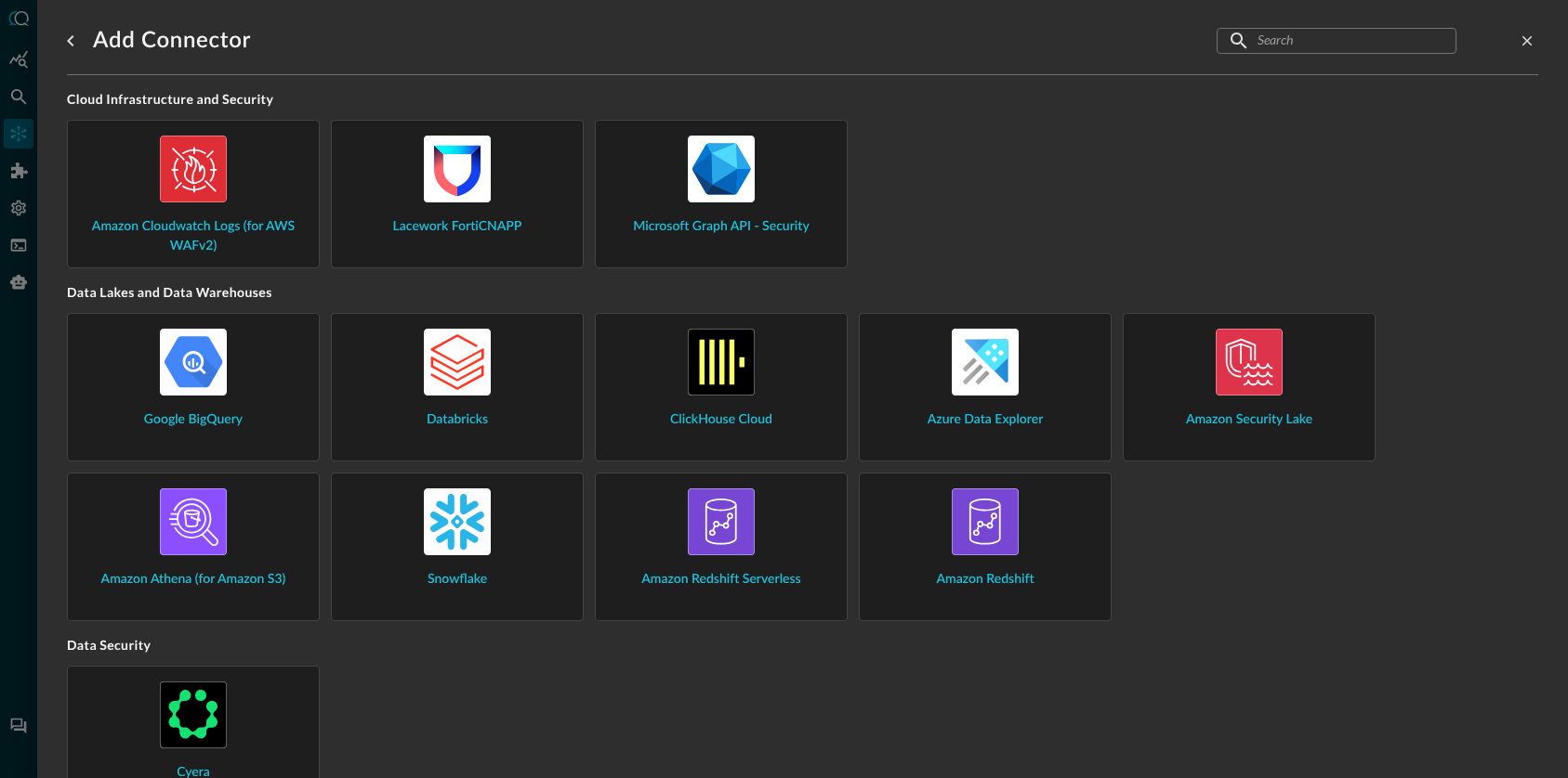
click at [1279, 46] on input "text" at bounding box center [1335, 41] width 156 height 34
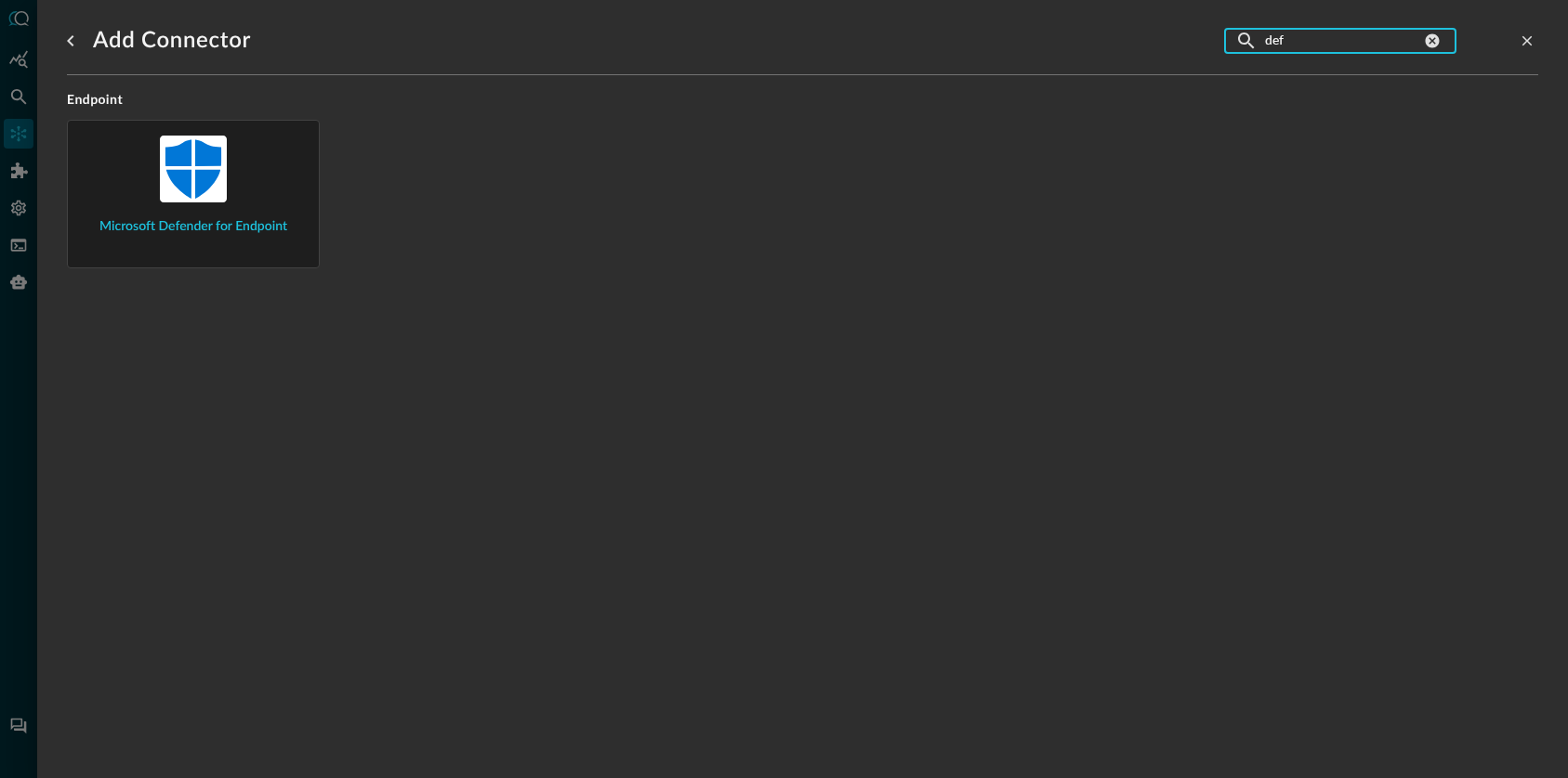
type input "def"
click at [215, 207] on div "Microsoft Defender for Endpoint" at bounding box center [193, 186] width 221 height 101
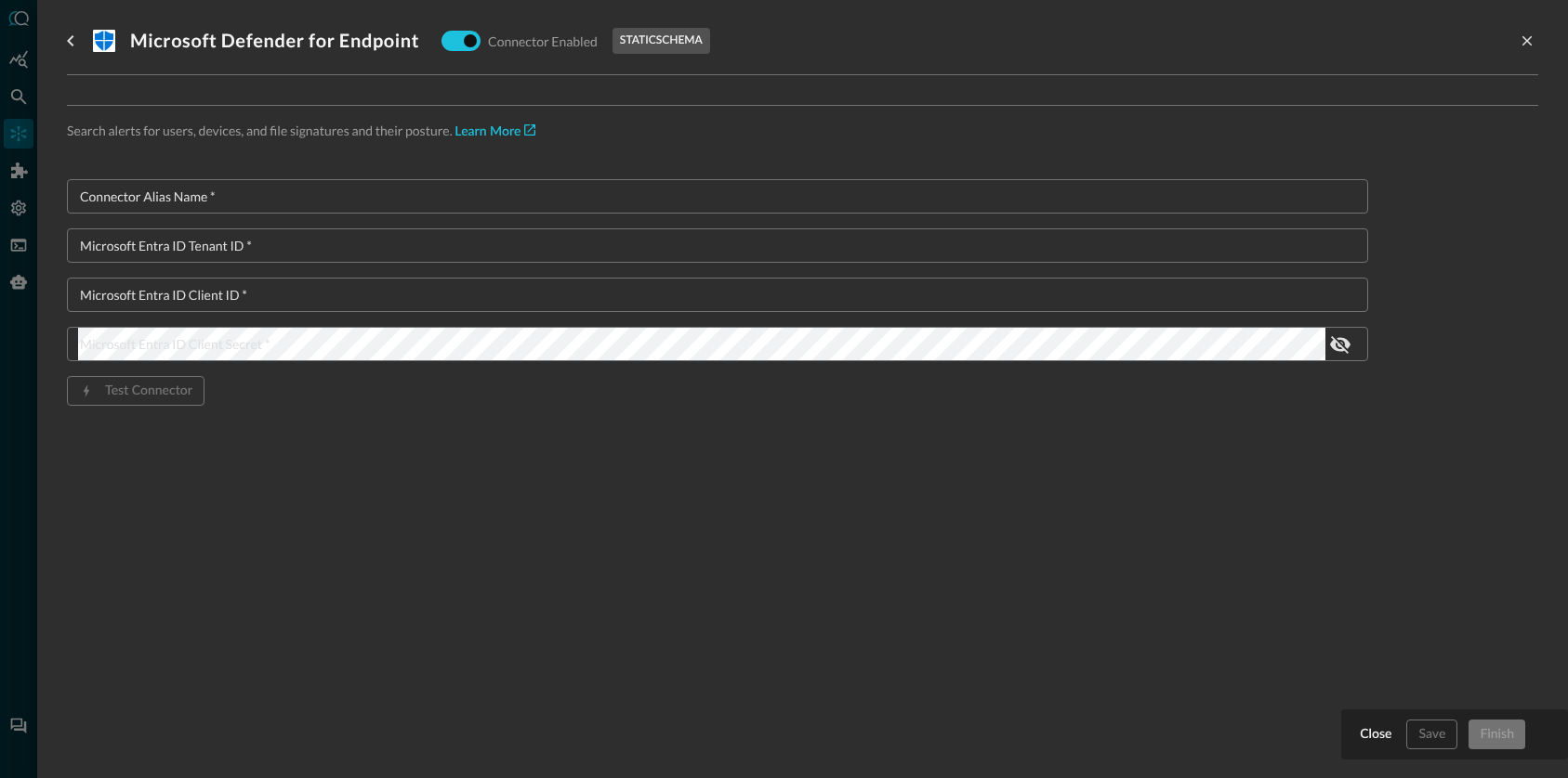
click at [295, 186] on input "Connector Alias Name   *" at bounding box center [723, 196] width 1290 height 34
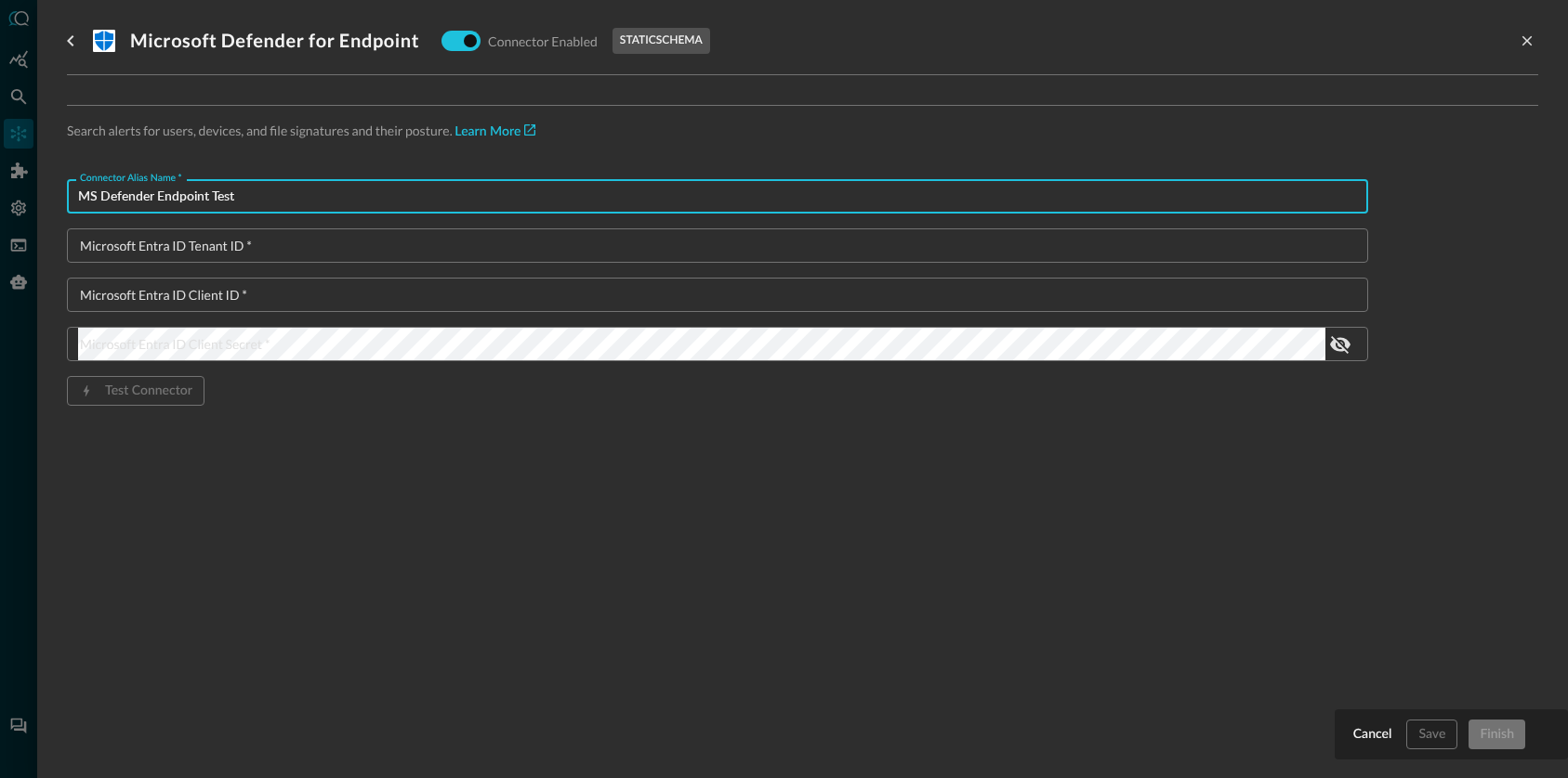
type input "MS Defender Endpoint Test"
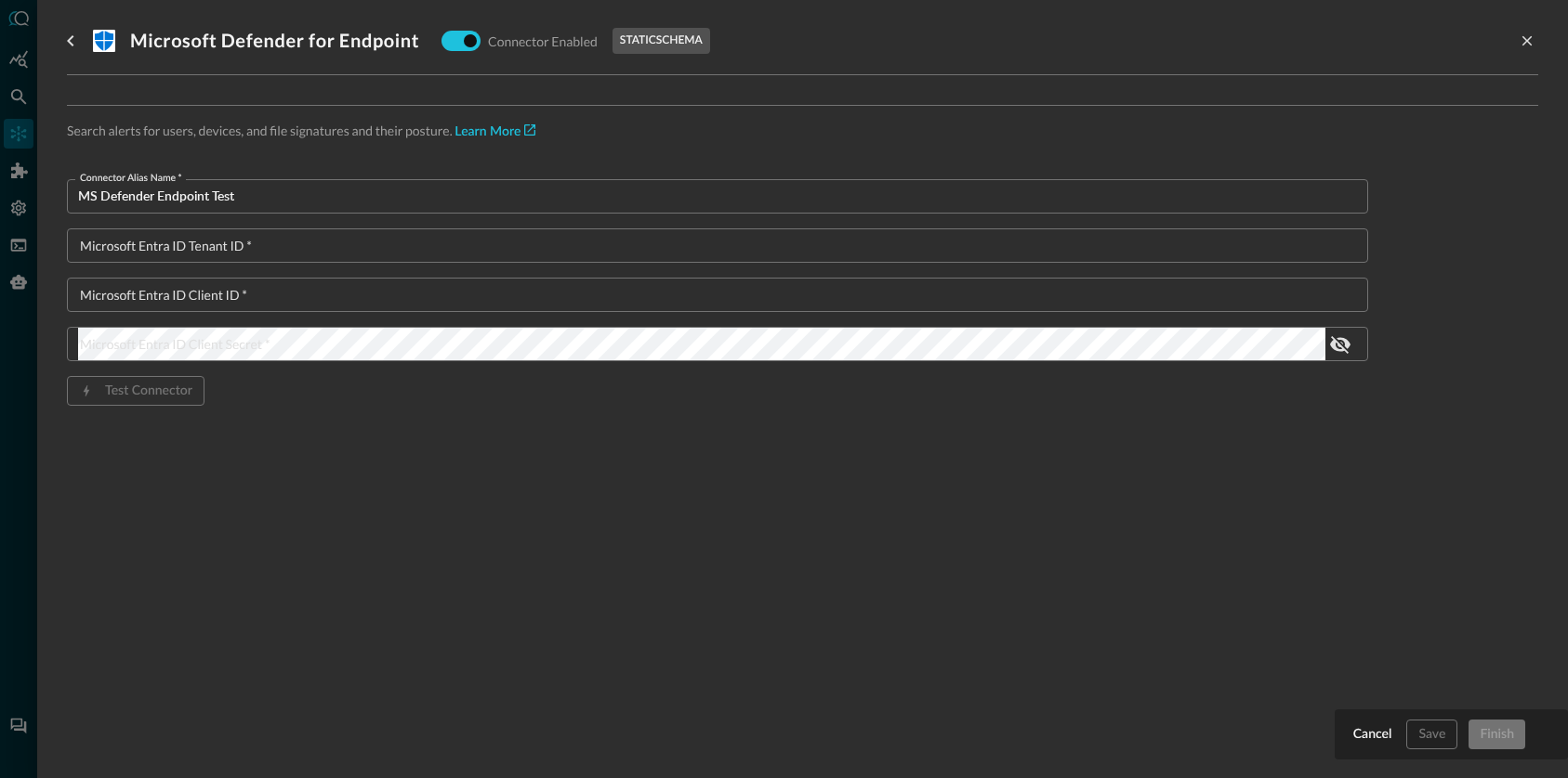
click at [244, 237] on div "Microsoft Entra ID Tenant ID   * Microsoft Entra ID Tenant ID   *" at bounding box center [717, 246] width 1301 height 34
click at [254, 238] on input "Microsoft Entra ID Tenant ID   *" at bounding box center [723, 246] width 1290 height 34
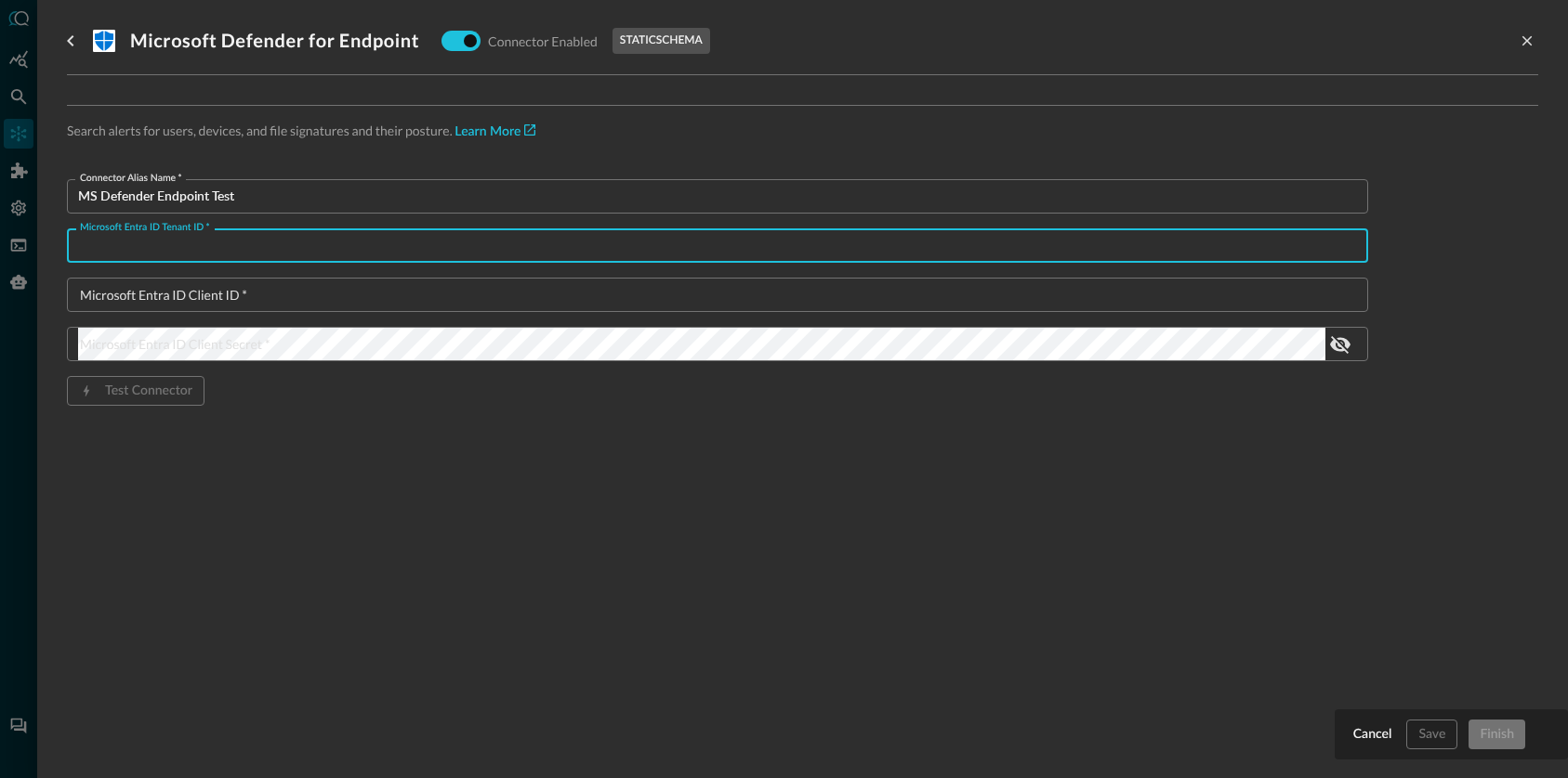
paste input "11925307-86e5-4a24-ac99-31d7c159ad2b"
type input "11925307-86e5-4a24-ac99-31d7c159ad2b"
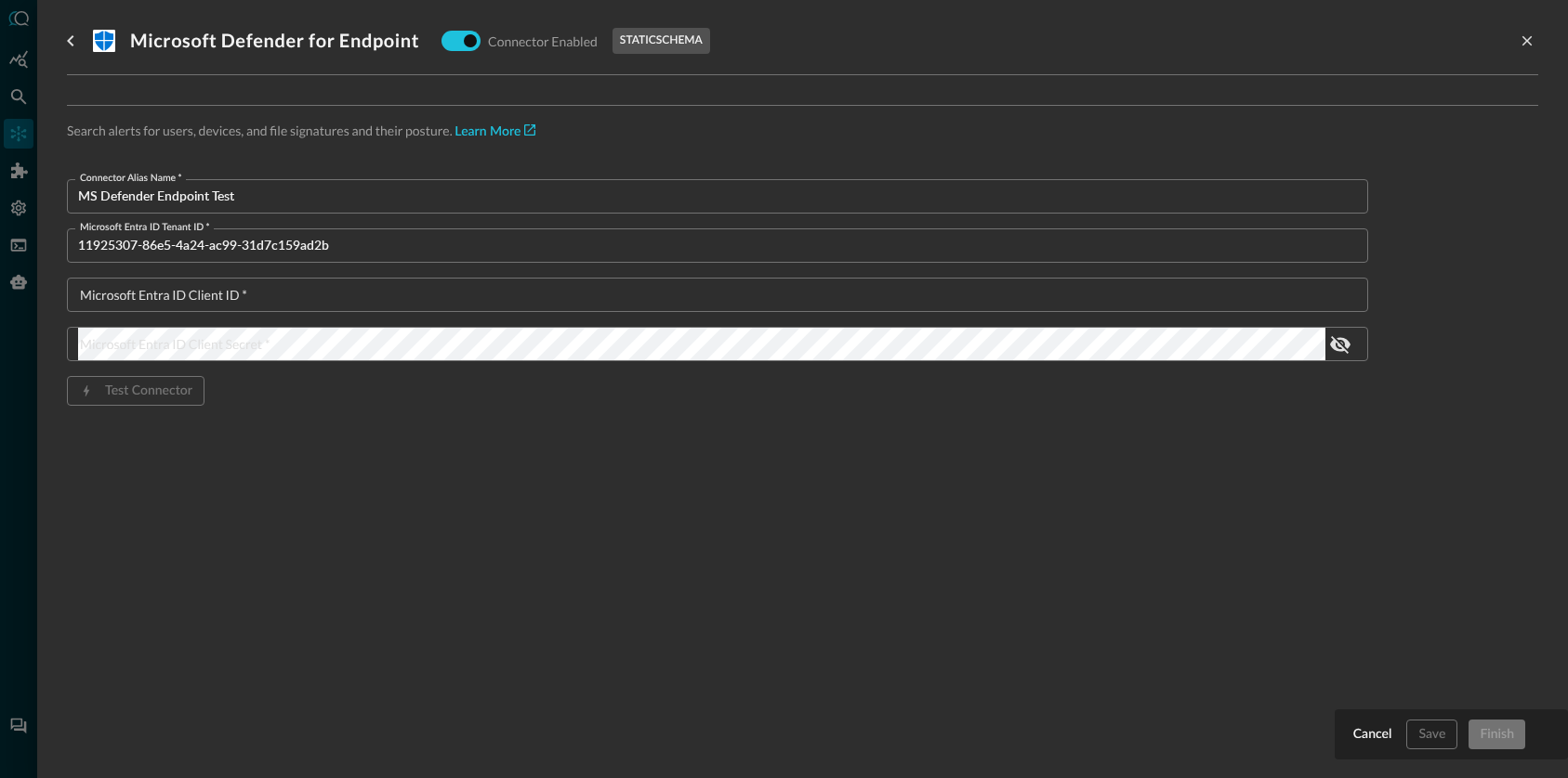
click at [181, 300] on input "Microsoft Entra ID Client ID   *" at bounding box center [723, 295] width 1290 height 34
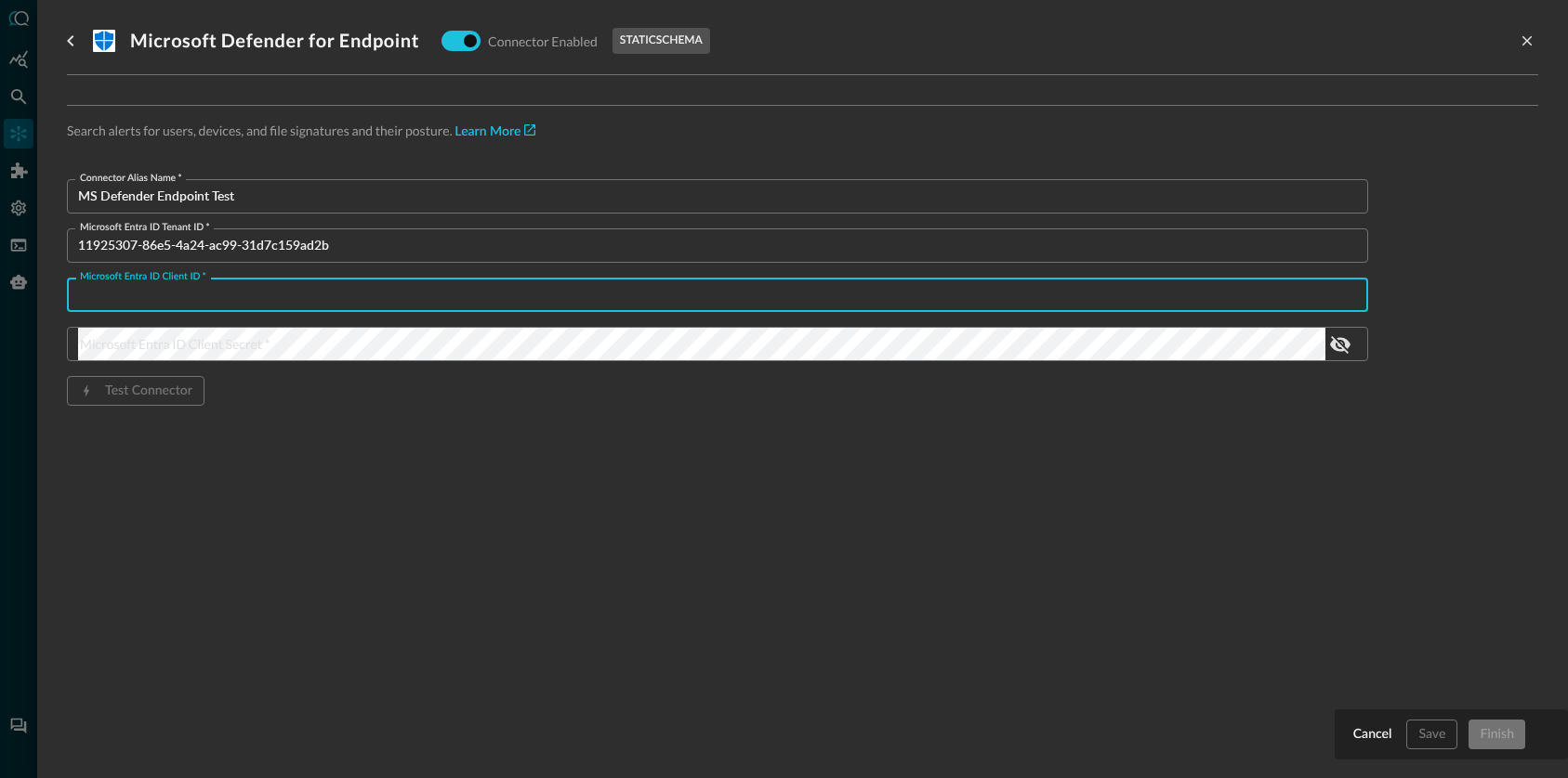
paste input "52d8ea3c-eda3-4a26-9cf8-346bbaf8fa5d"
type input "52d8ea3c-eda3-4a26-9cf8-346bbaf8fa5d"
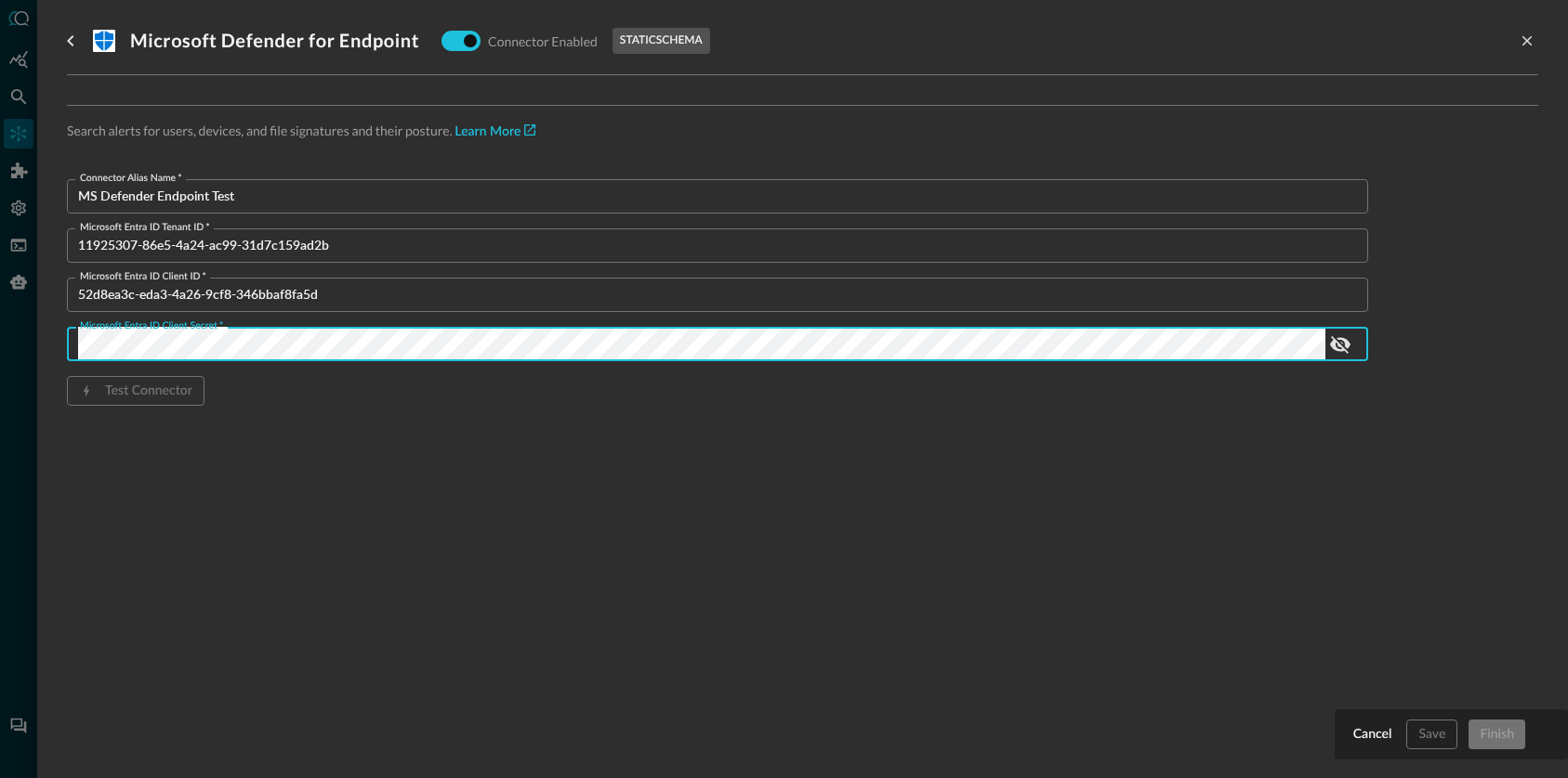
click at [1087, 620] on div ".st1{fill:#fff}.st8{fill:#0177d7} Microsoft Defender for Endpoint Connector Ena…" at bounding box center [802, 378] width 1471 height 756
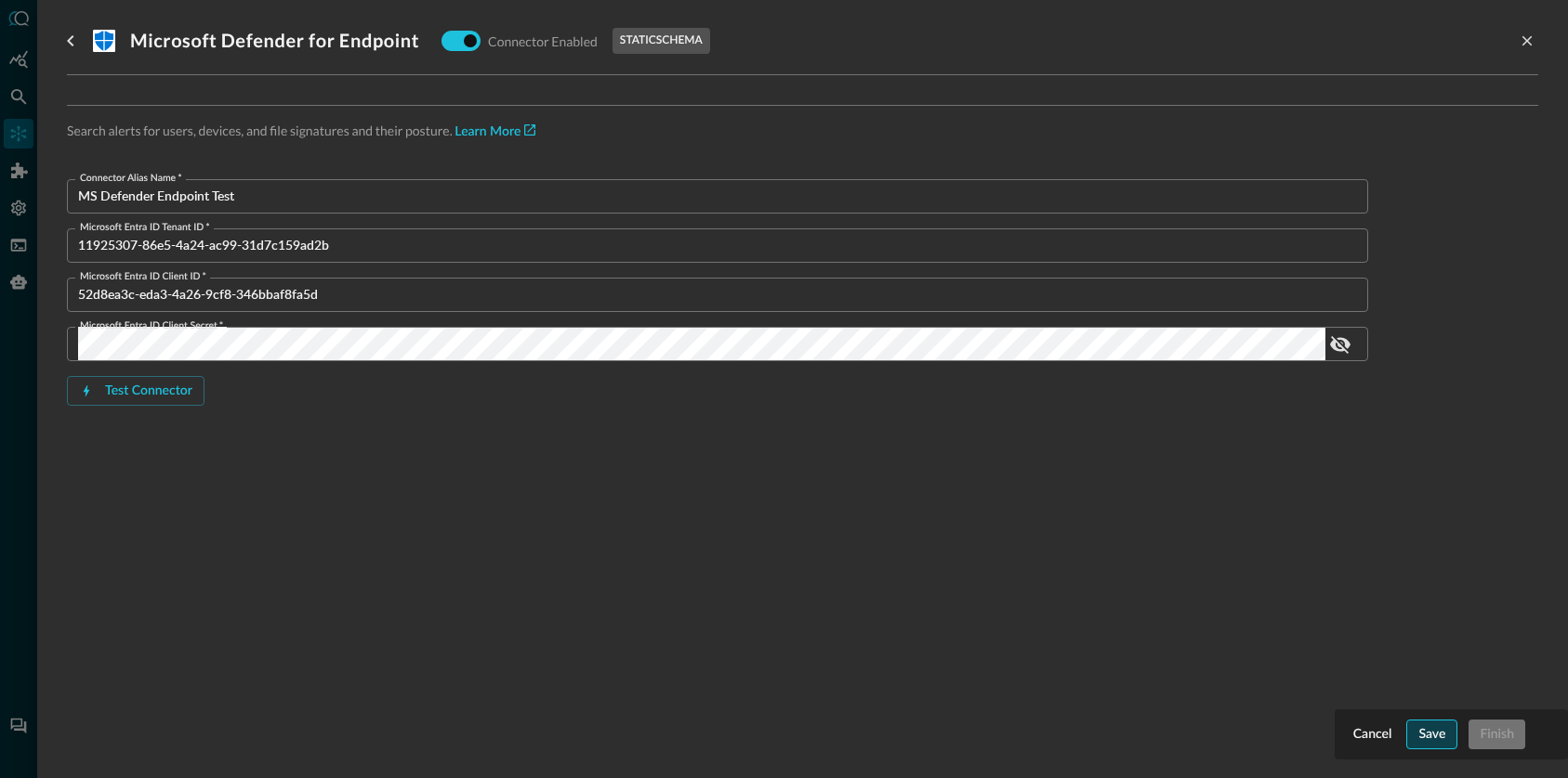
click at [1418, 725] on button "Save" at bounding box center [1431, 735] width 51 height 30
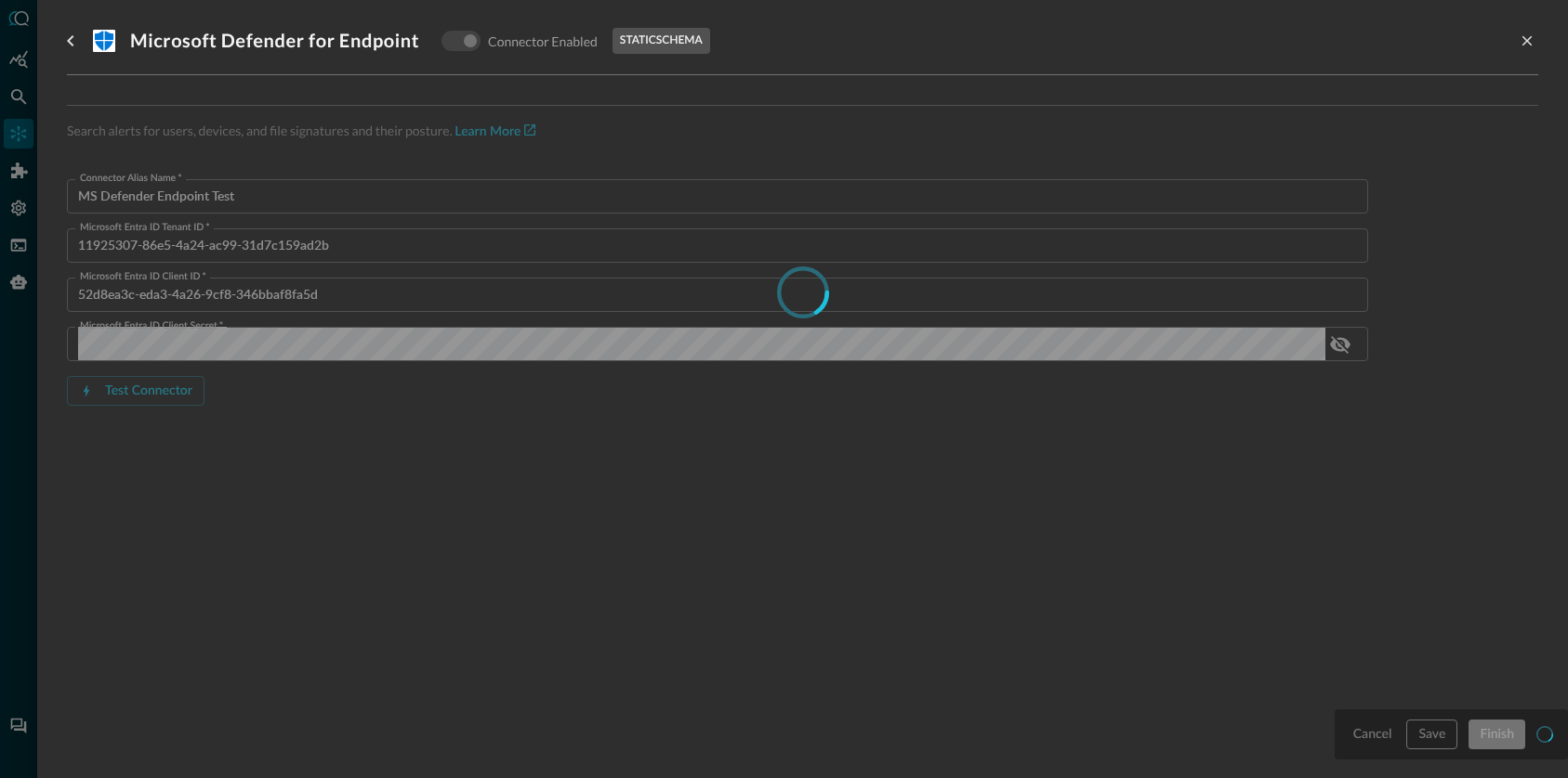
type input "MicrosoftDefenderForEndpoint"
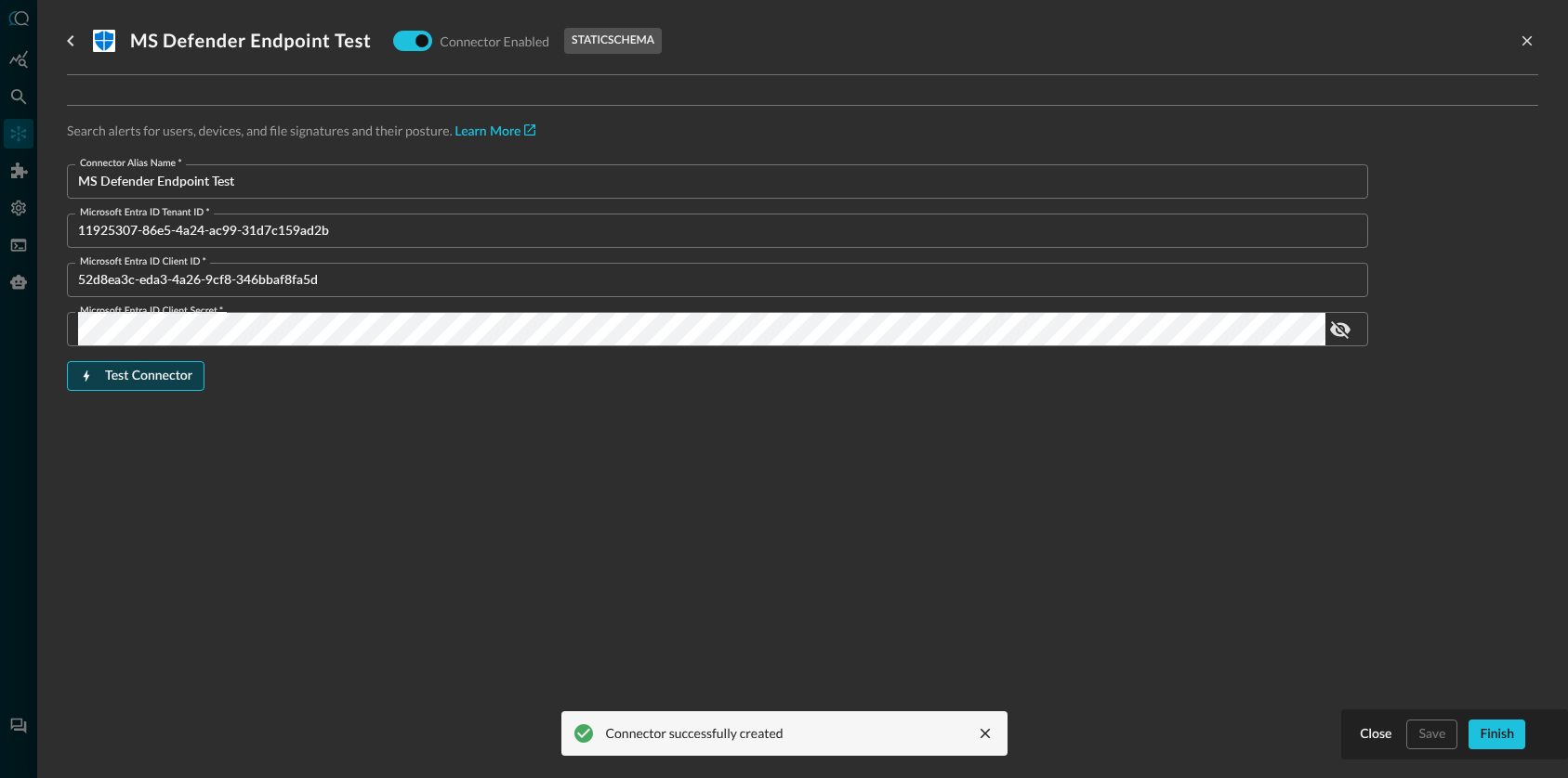
click at [167, 378] on div "Test Connector" at bounding box center [148, 377] width 88 height 24
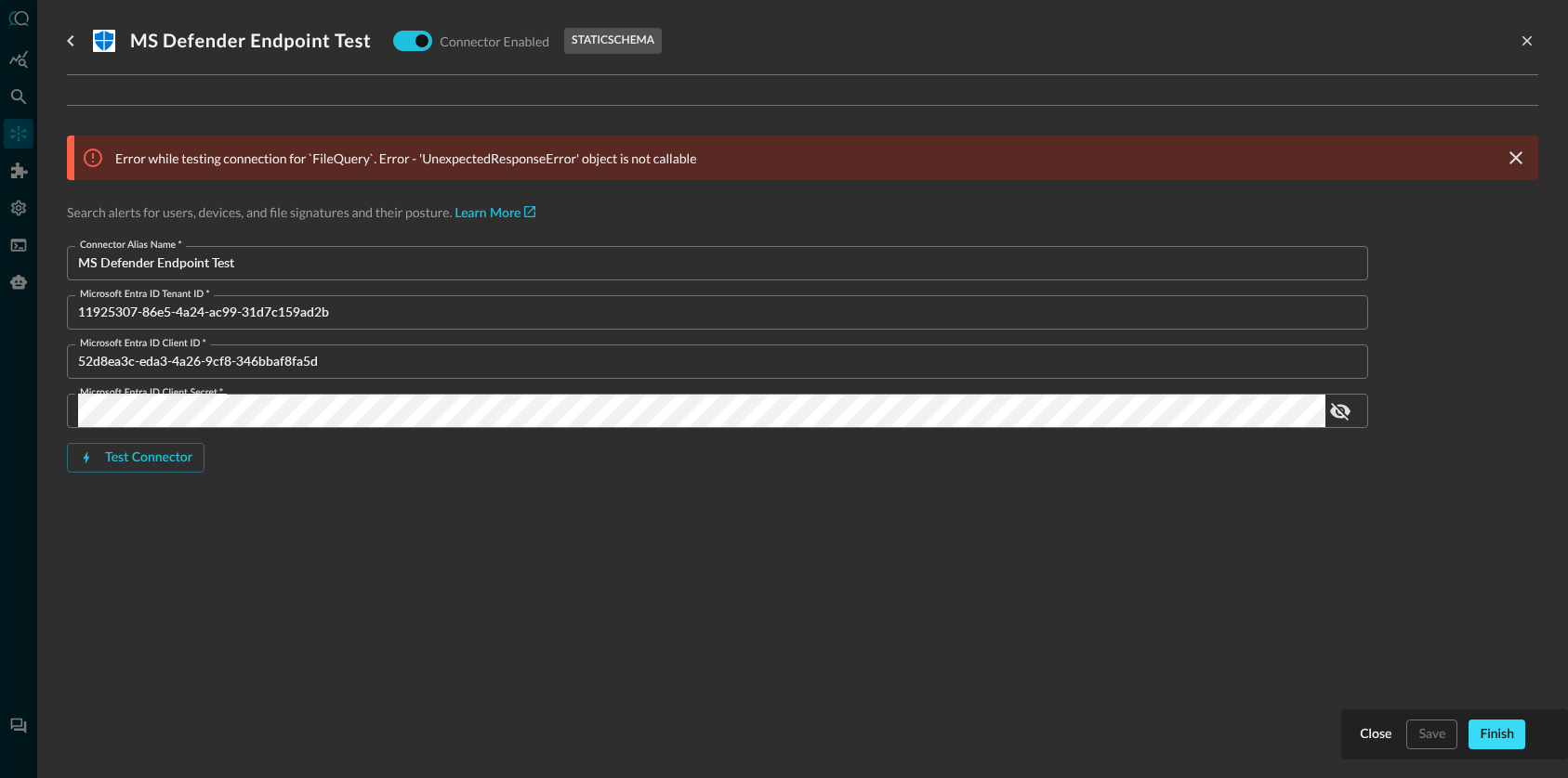
click at [1488, 733] on div "Finish" at bounding box center [1496, 735] width 34 height 24
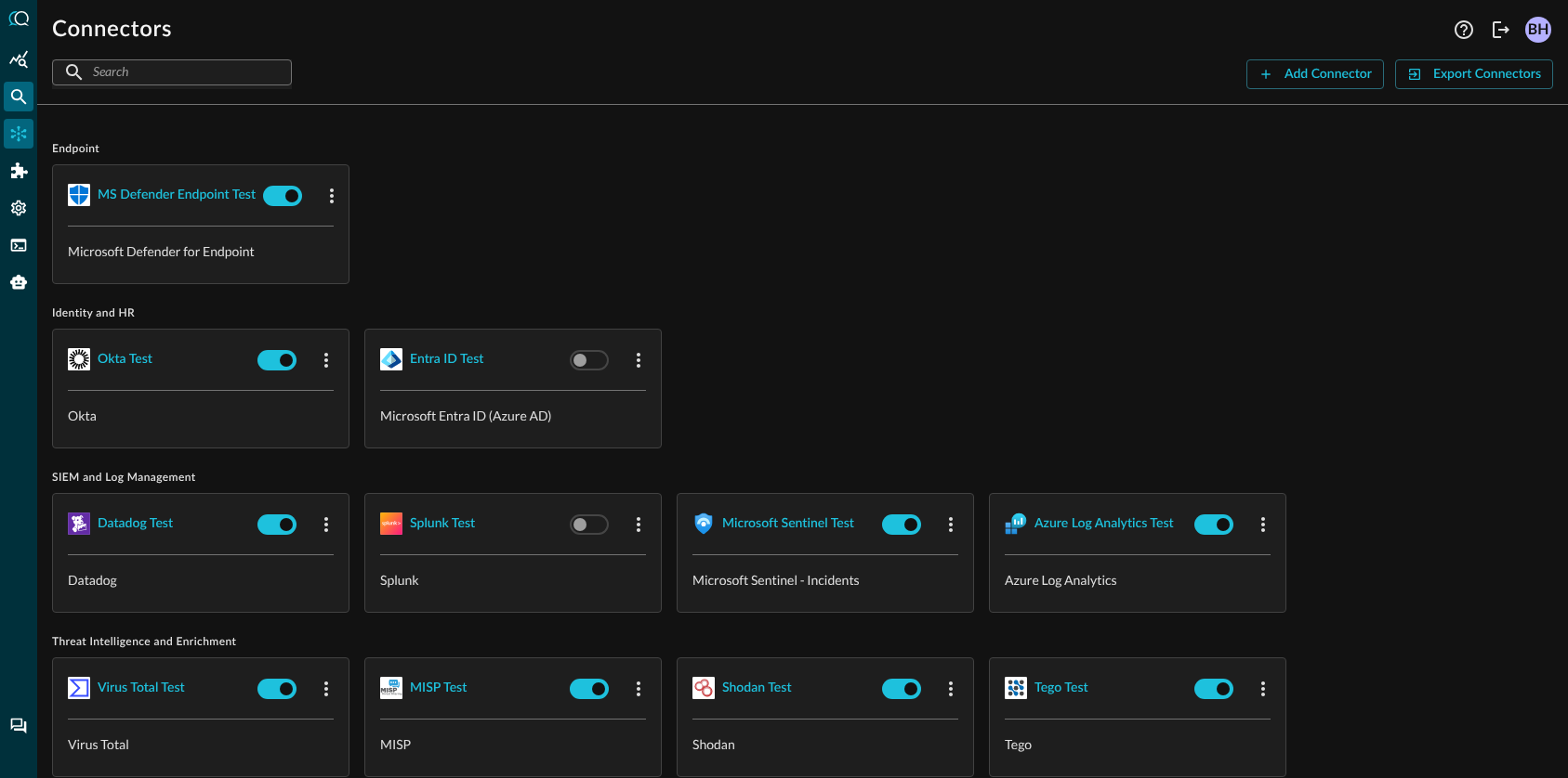
click at [26, 100] on icon "Federated Search" at bounding box center [19, 97] width 19 height 19
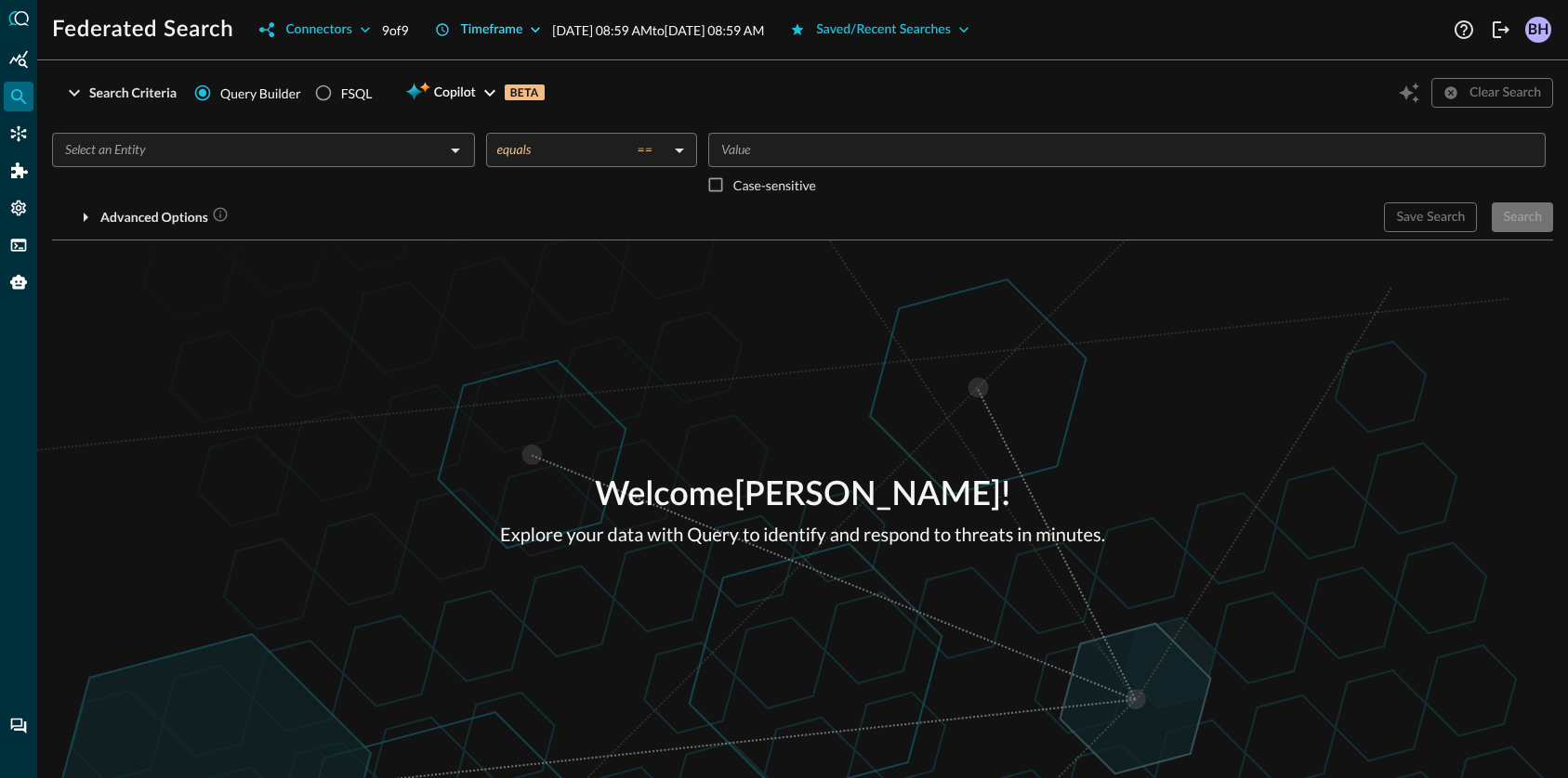
click at [535, 18] on button "Timeframe" at bounding box center [488, 30] width 129 height 30
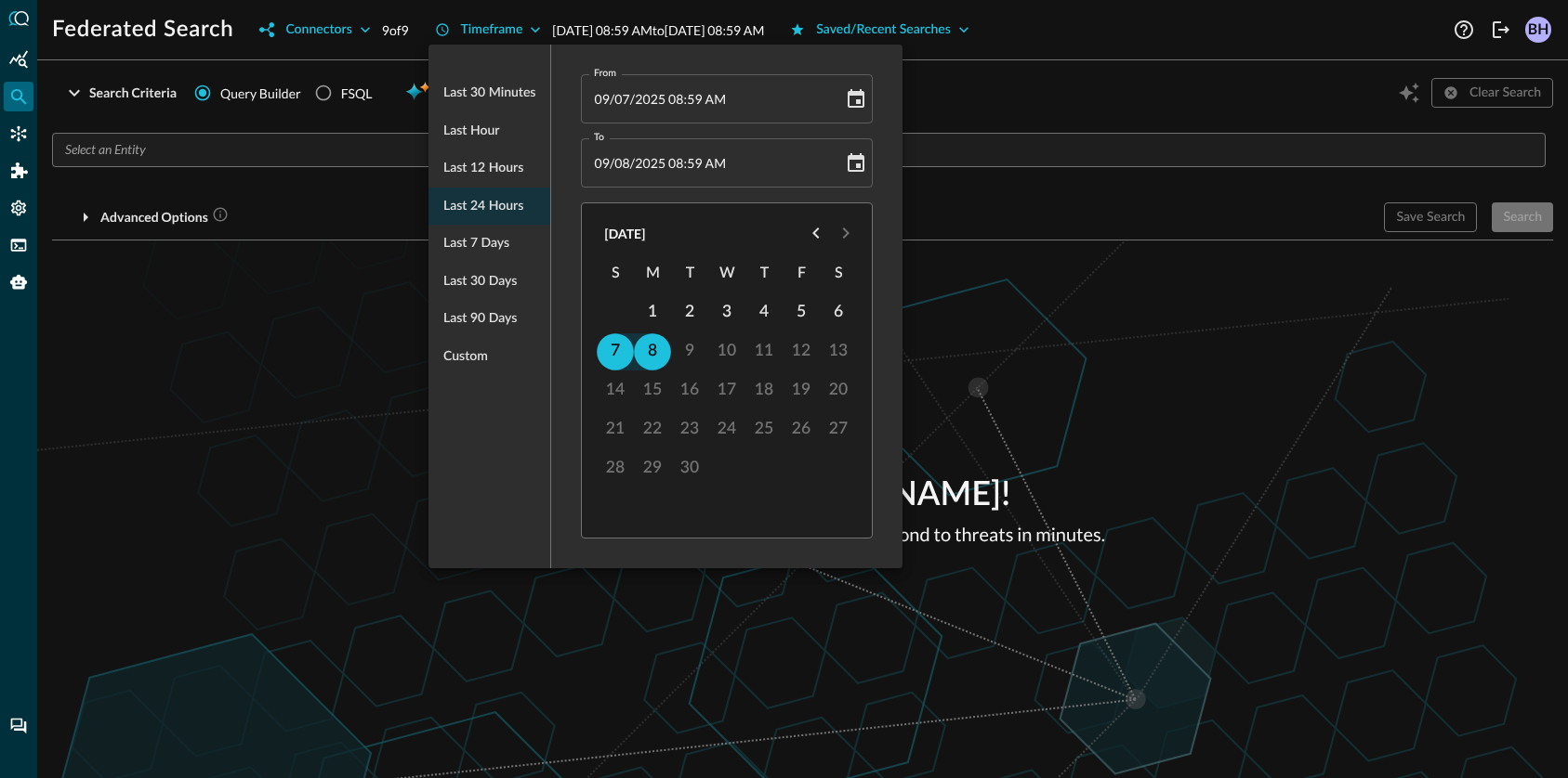
click at [534, 20] on div at bounding box center [784, 389] width 1568 height 778
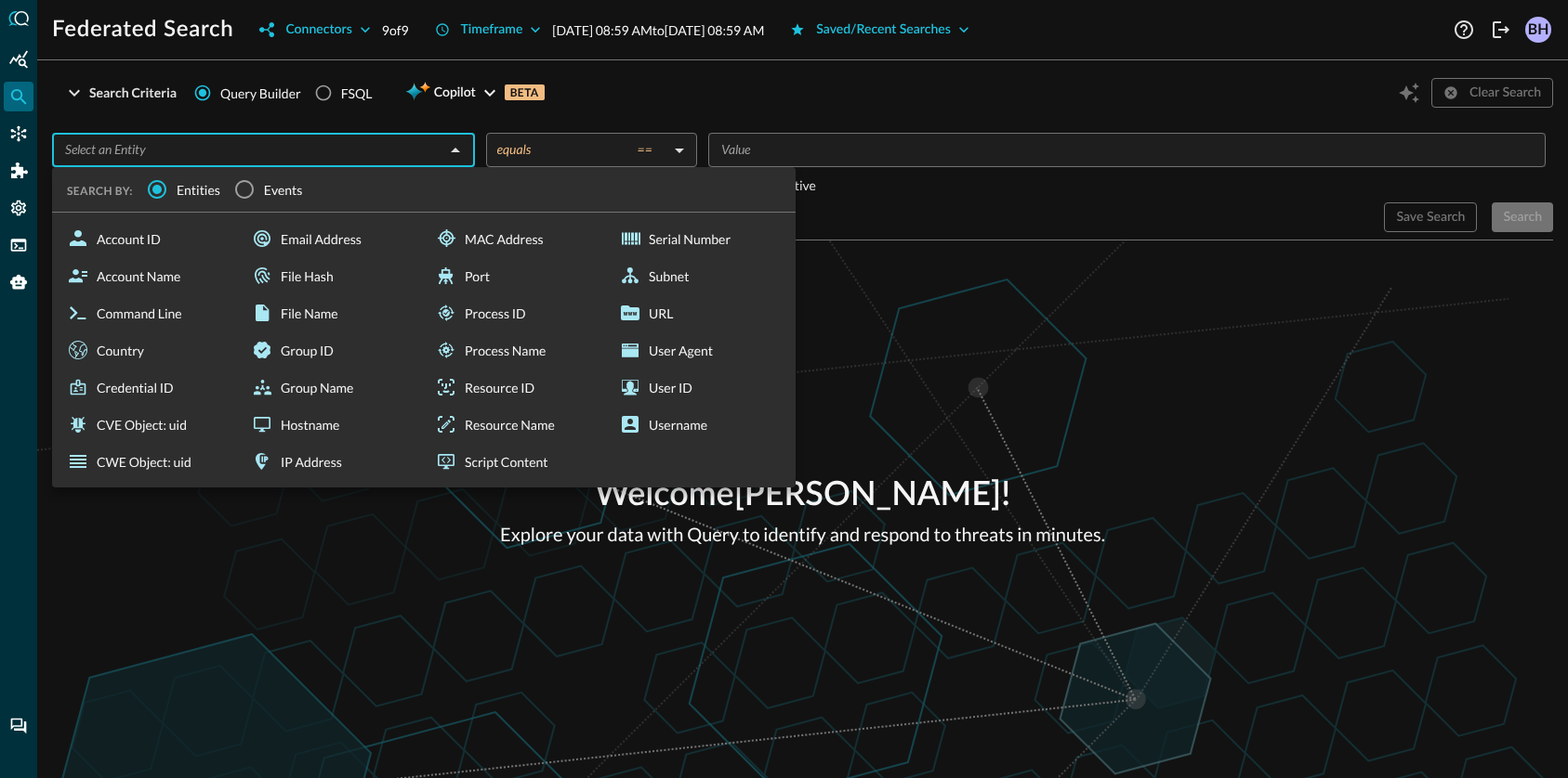
click at [302, 149] on input "text" at bounding box center [248, 150] width 381 height 24
click at [285, 148] on input "text" at bounding box center [248, 150] width 381 height 24
click at [265, 193] on span "Events" at bounding box center [283, 189] width 39 height 20
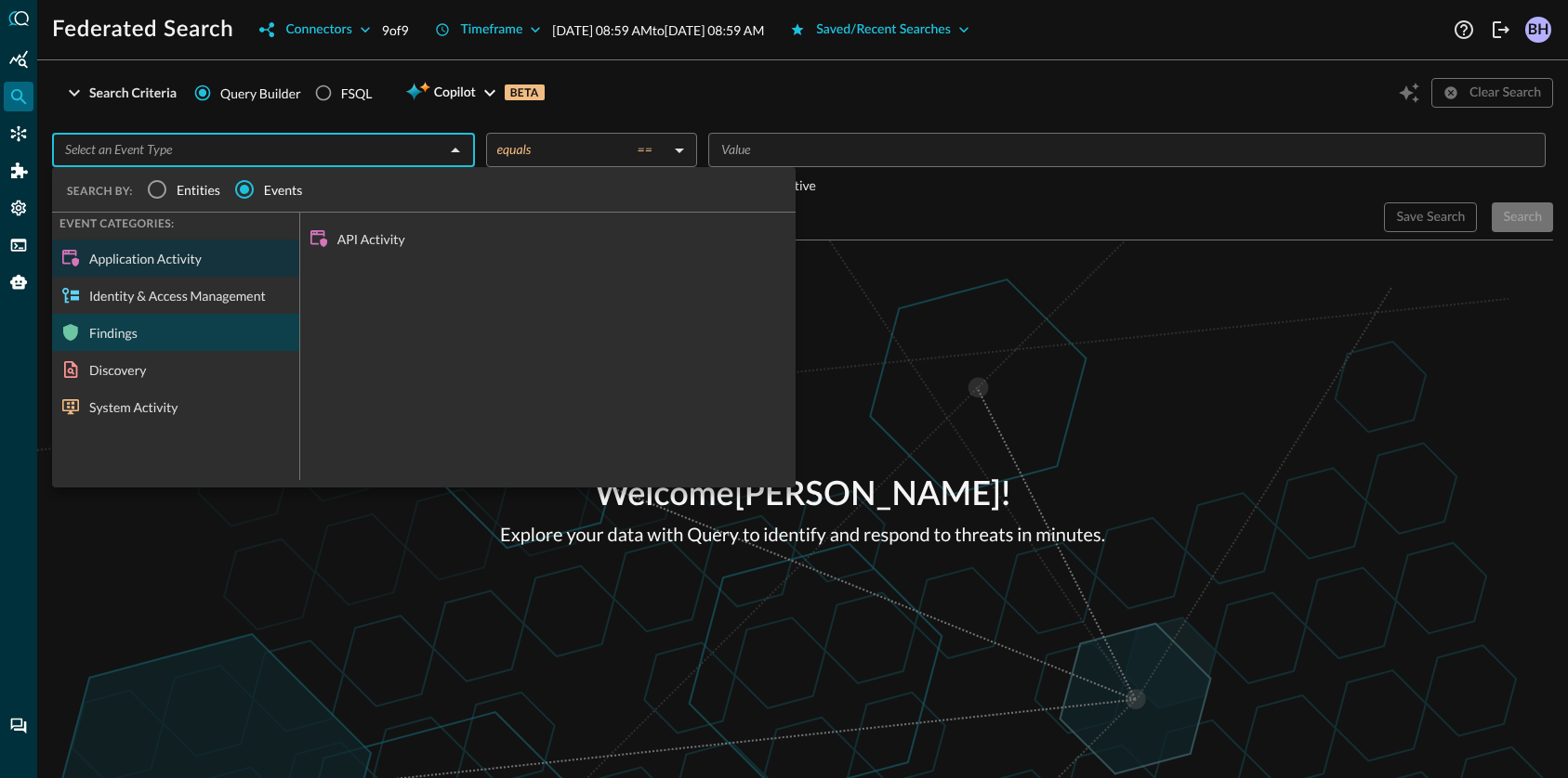
click at [103, 336] on div "Findings" at bounding box center [175, 332] width 247 height 37
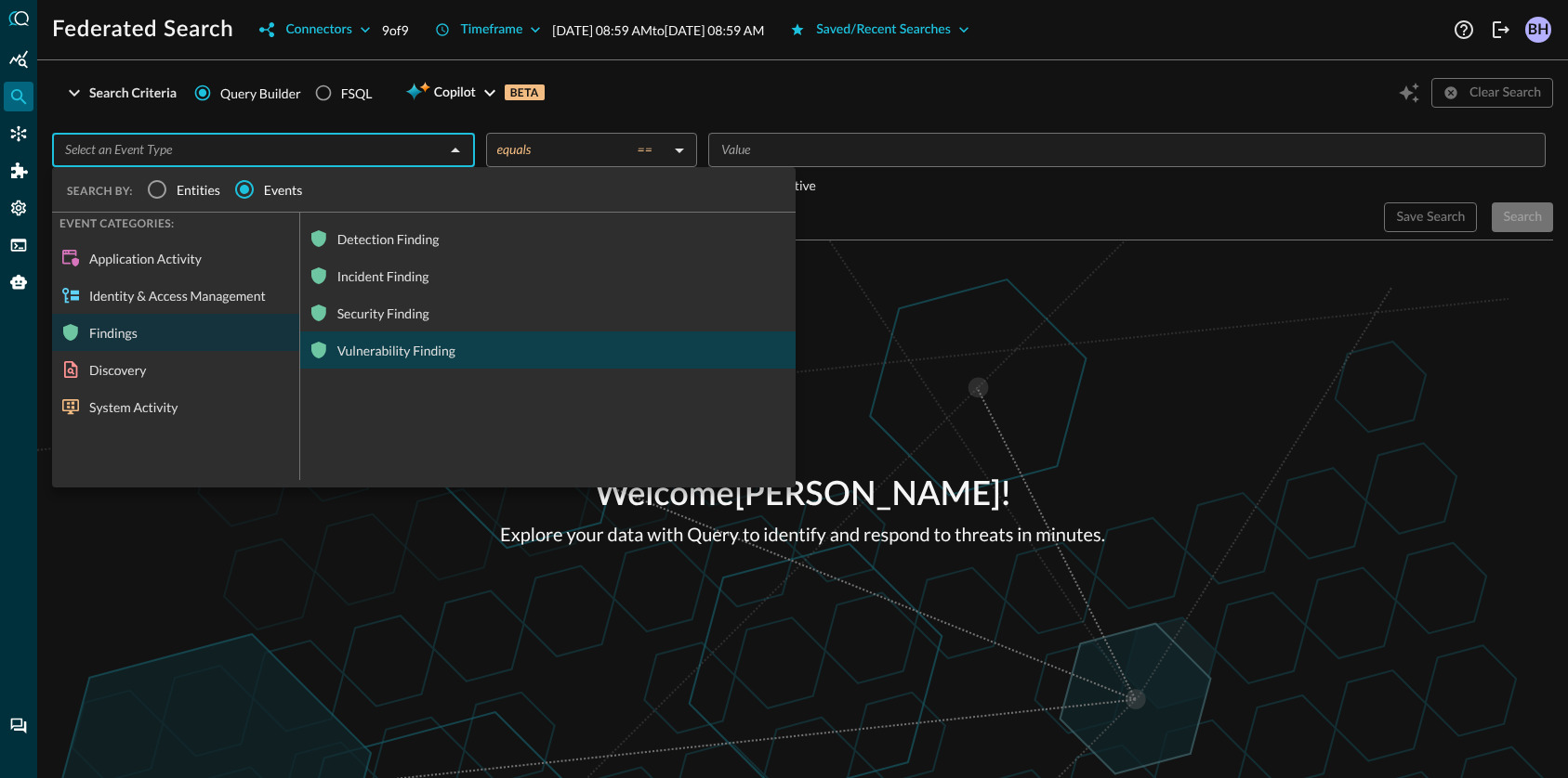
click at [416, 361] on div "Vulnerability Finding" at bounding box center [548, 349] width 496 height 37
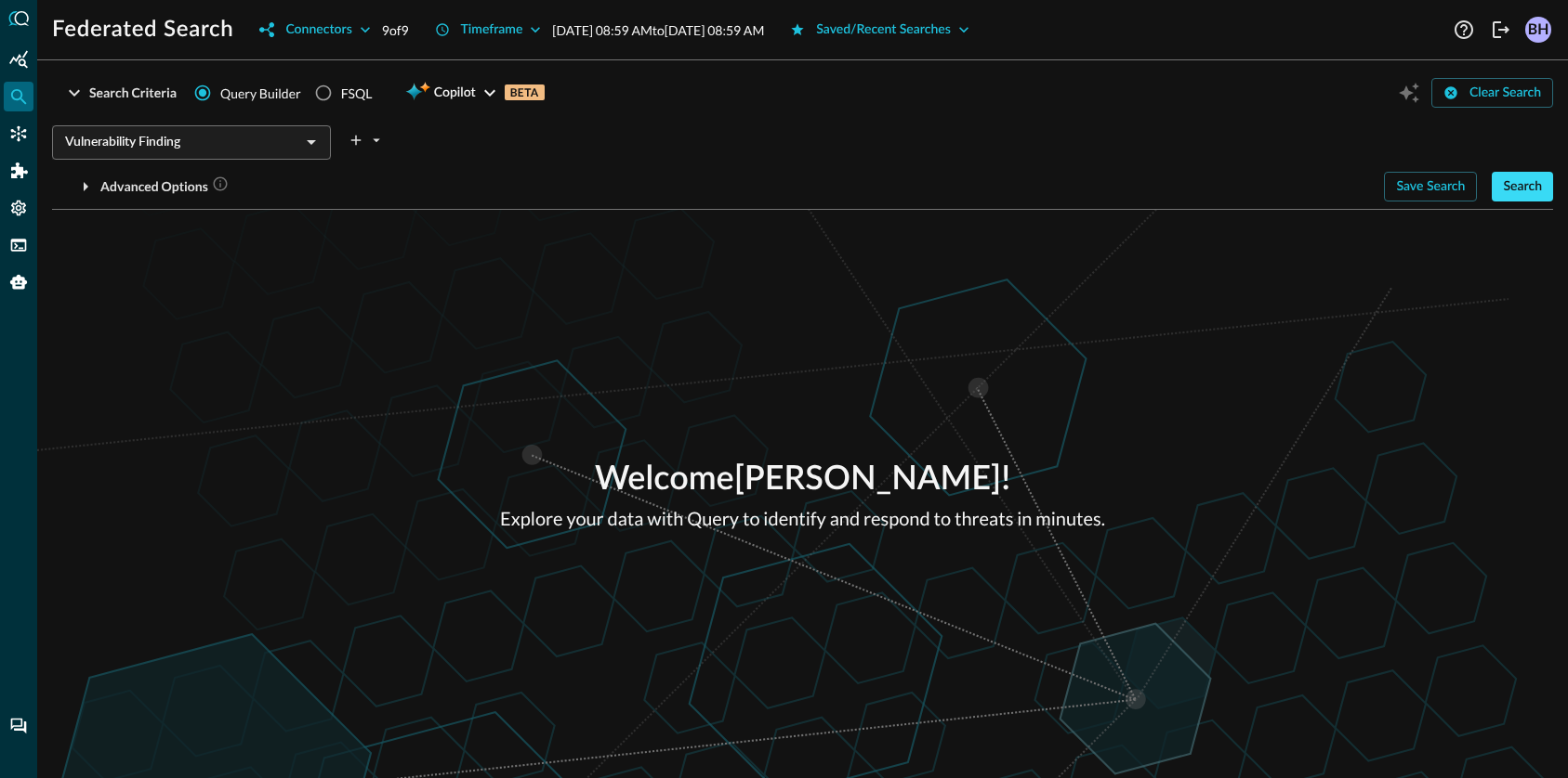
click at [1507, 191] on div "Search" at bounding box center [1522, 186] width 39 height 24
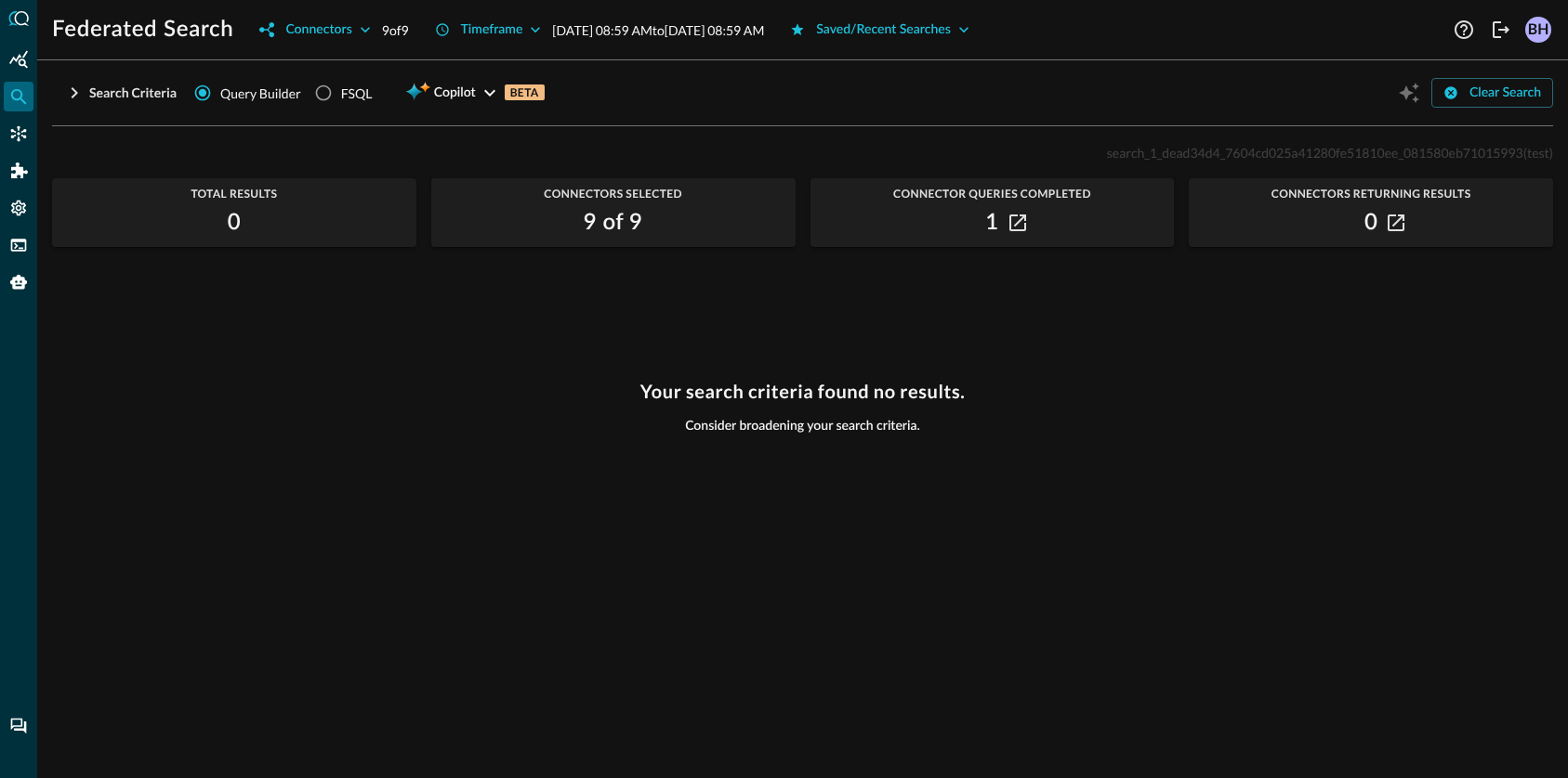
click at [992, 668] on div "Your search criteria found no results. Consider broadening your search criteria." at bounding box center [802, 568] width 1501 height 375
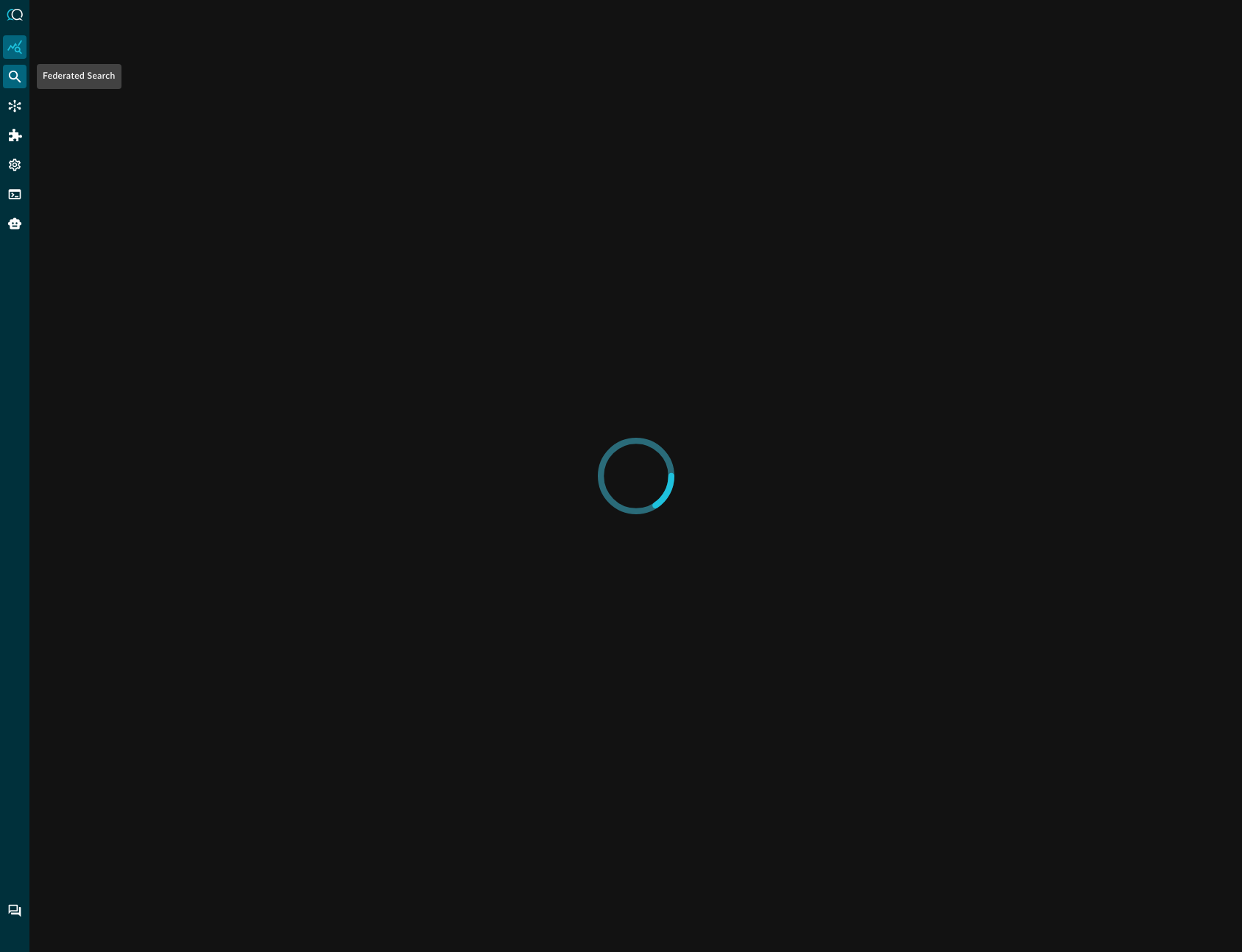
click at [16, 78] on icon "Federated Search" at bounding box center [15, 77] width 13 height 13
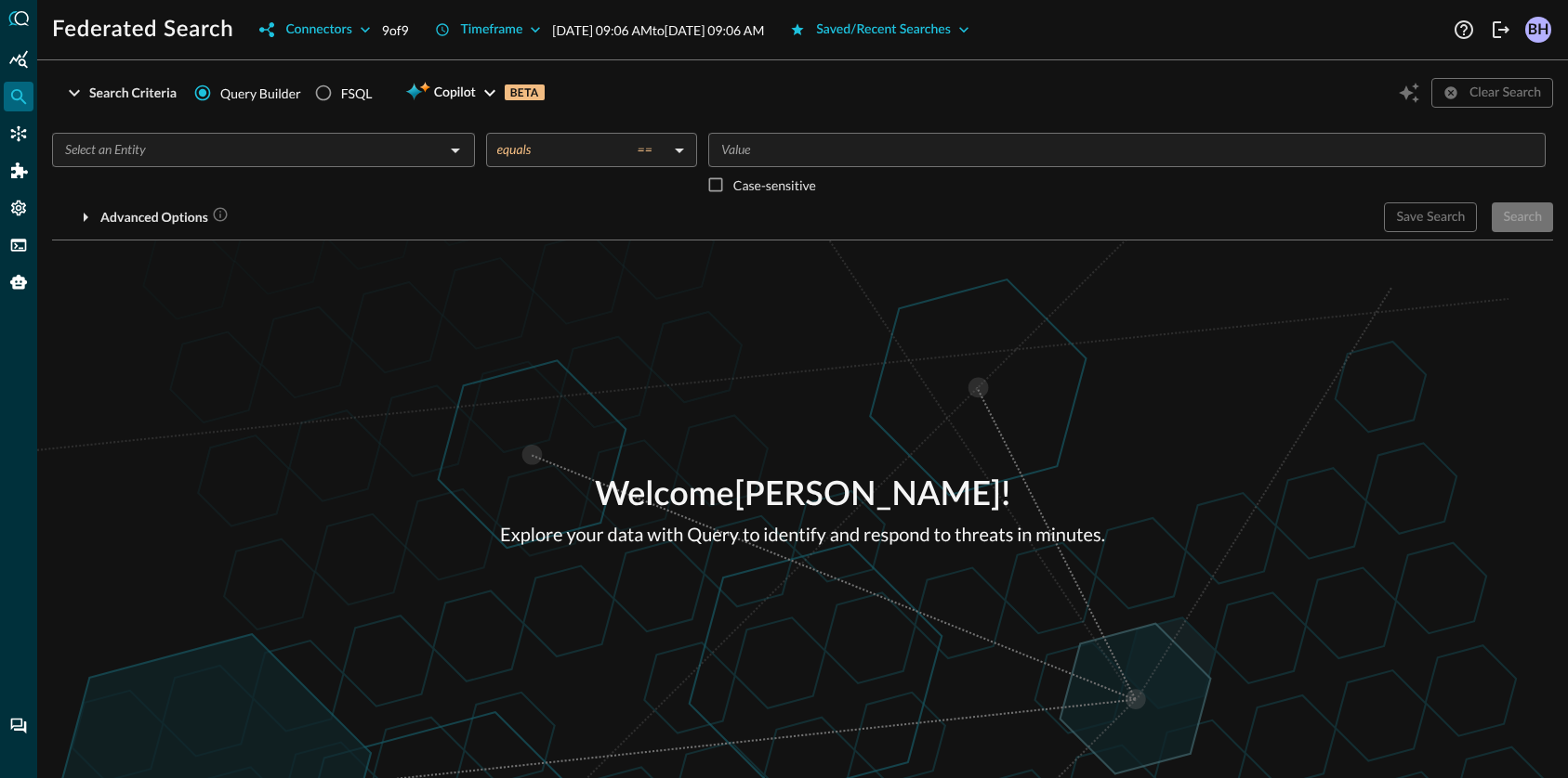
click at [577, 467] on div "Welcome [PERSON_NAME] ! Explore your data with Query to identify and respond to…" at bounding box center [802, 509] width 1530 height 538
click at [466, 153] on icon "Open" at bounding box center [455, 151] width 23 height 23
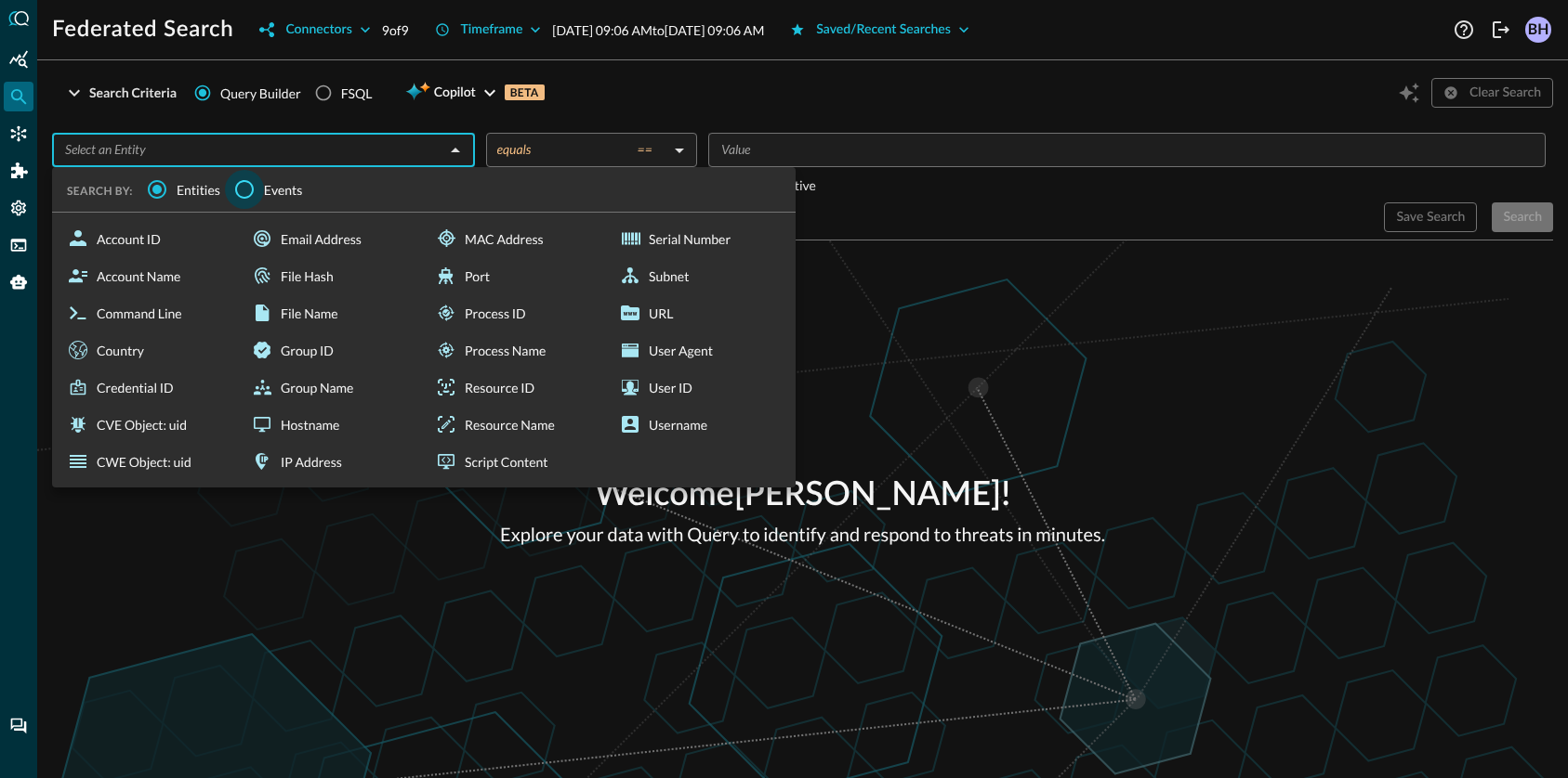
click at [243, 182] on input "Events" at bounding box center [244, 188] width 39 height 39
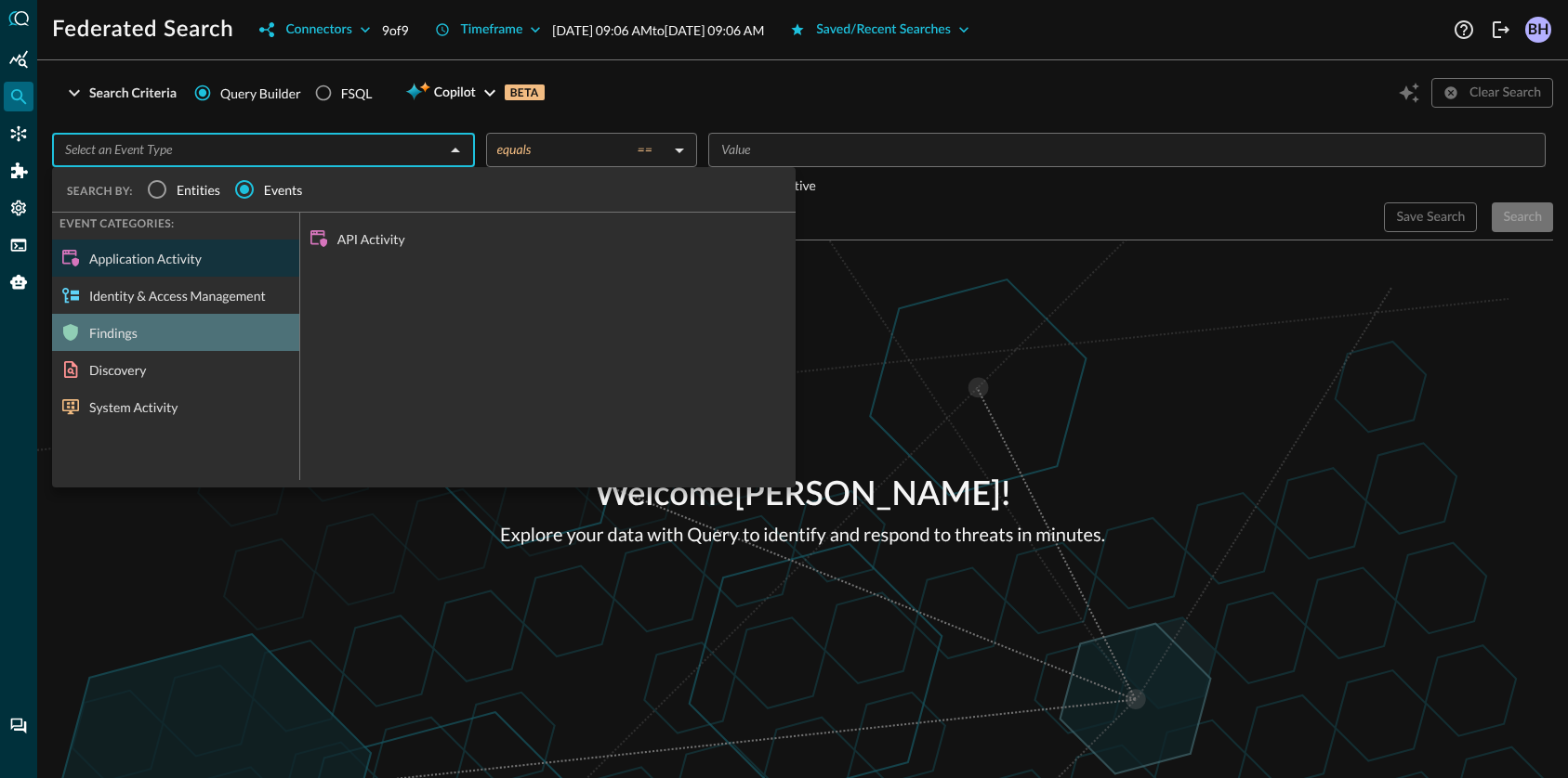
click at [175, 338] on div "Findings" at bounding box center [175, 332] width 247 height 37
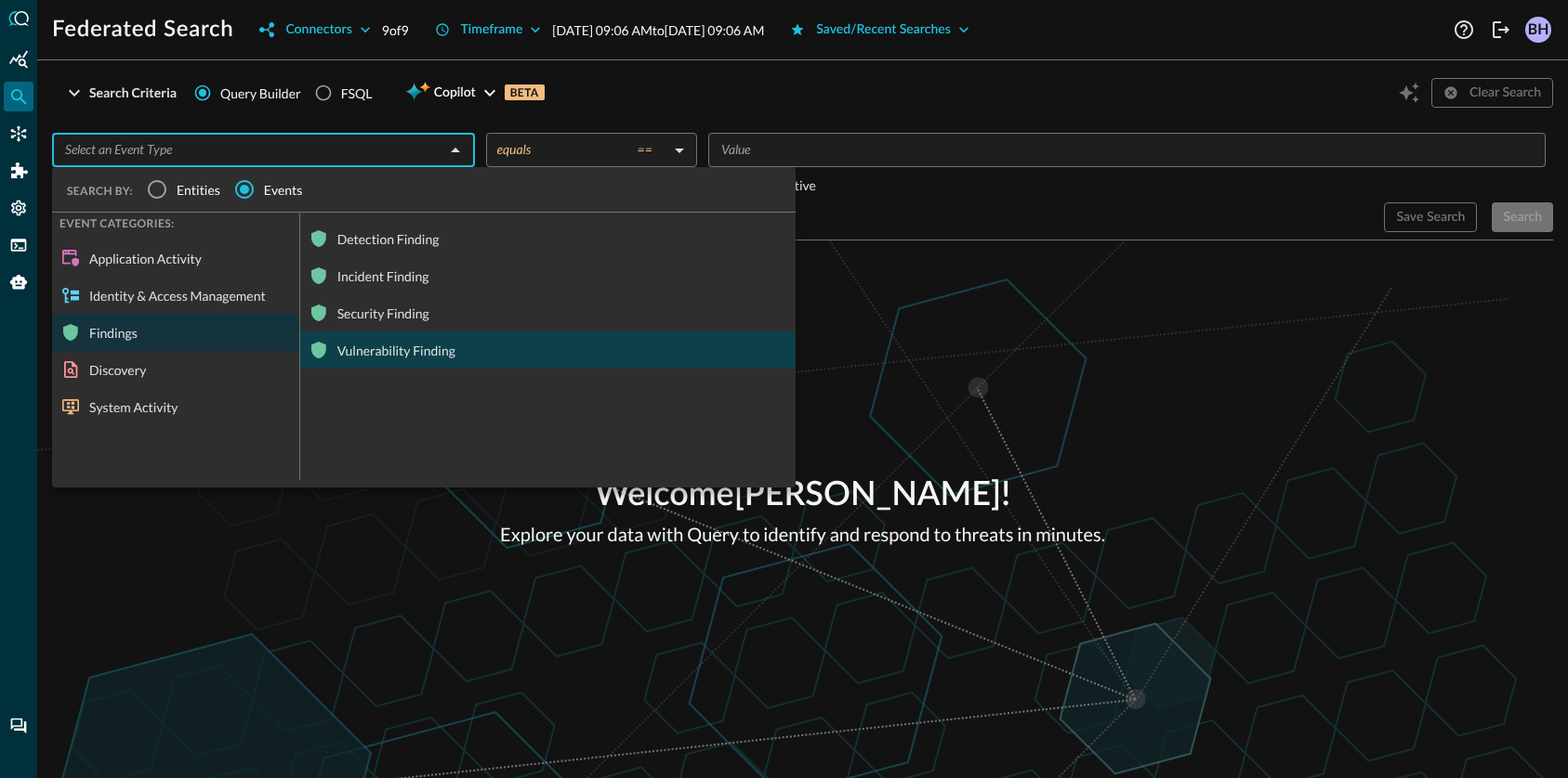
click at [351, 349] on div "Vulnerability Finding" at bounding box center [548, 349] width 496 height 37
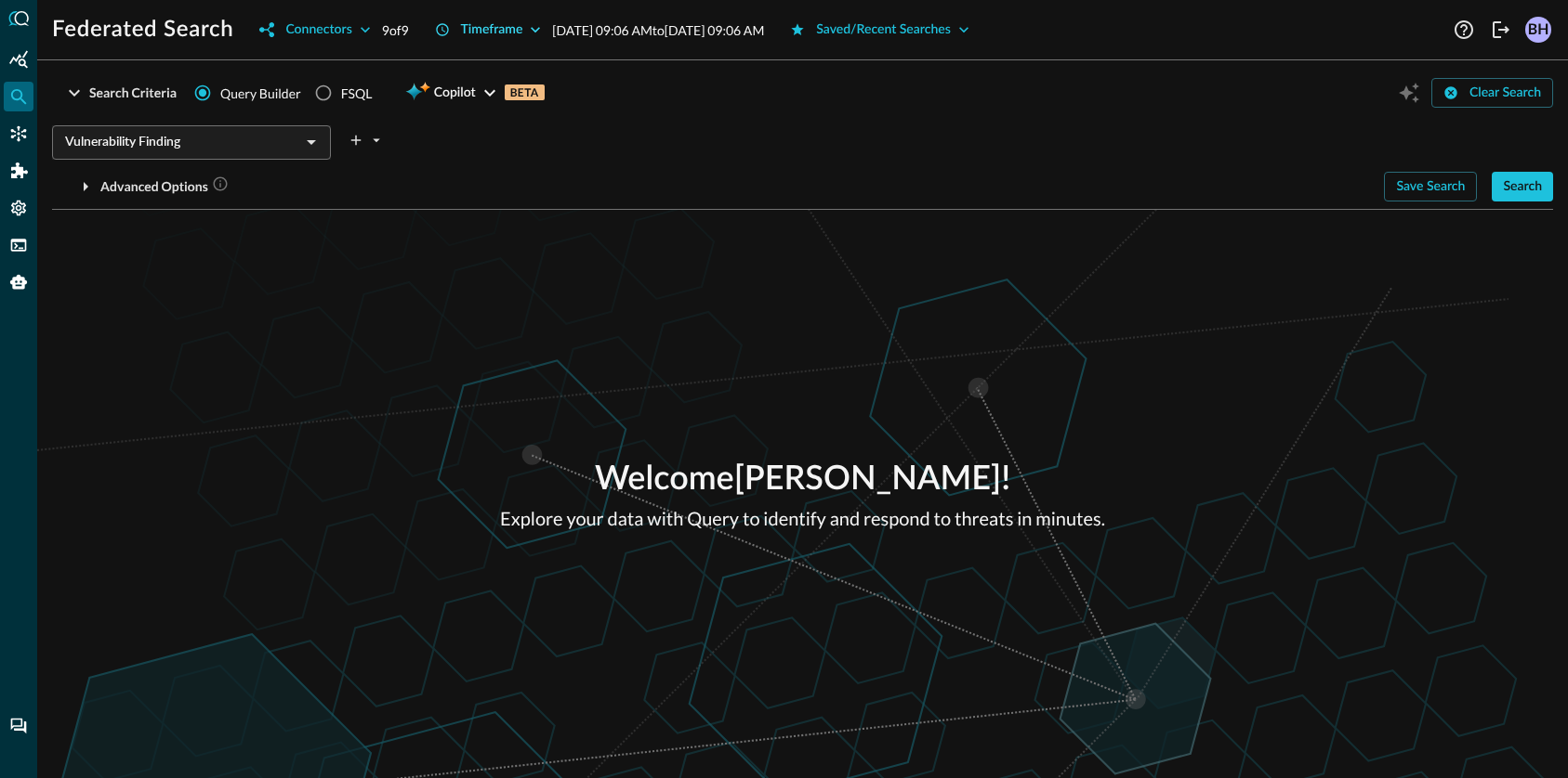
click at [495, 26] on div "Timeframe" at bounding box center [492, 30] width 62 height 24
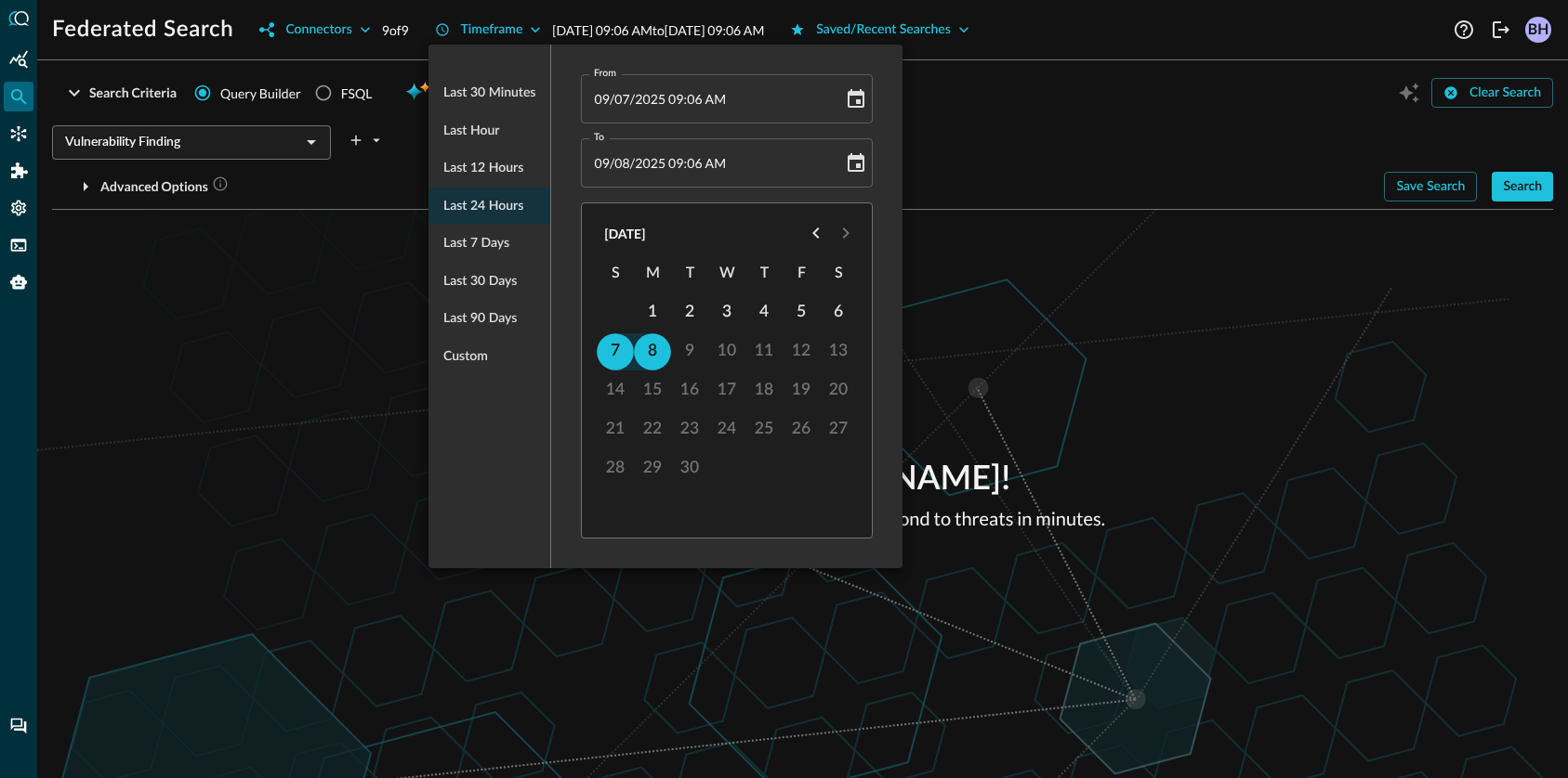
click at [475, 250] on span "Last 7 days" at bounding box center [476, 244] width 66 height 24
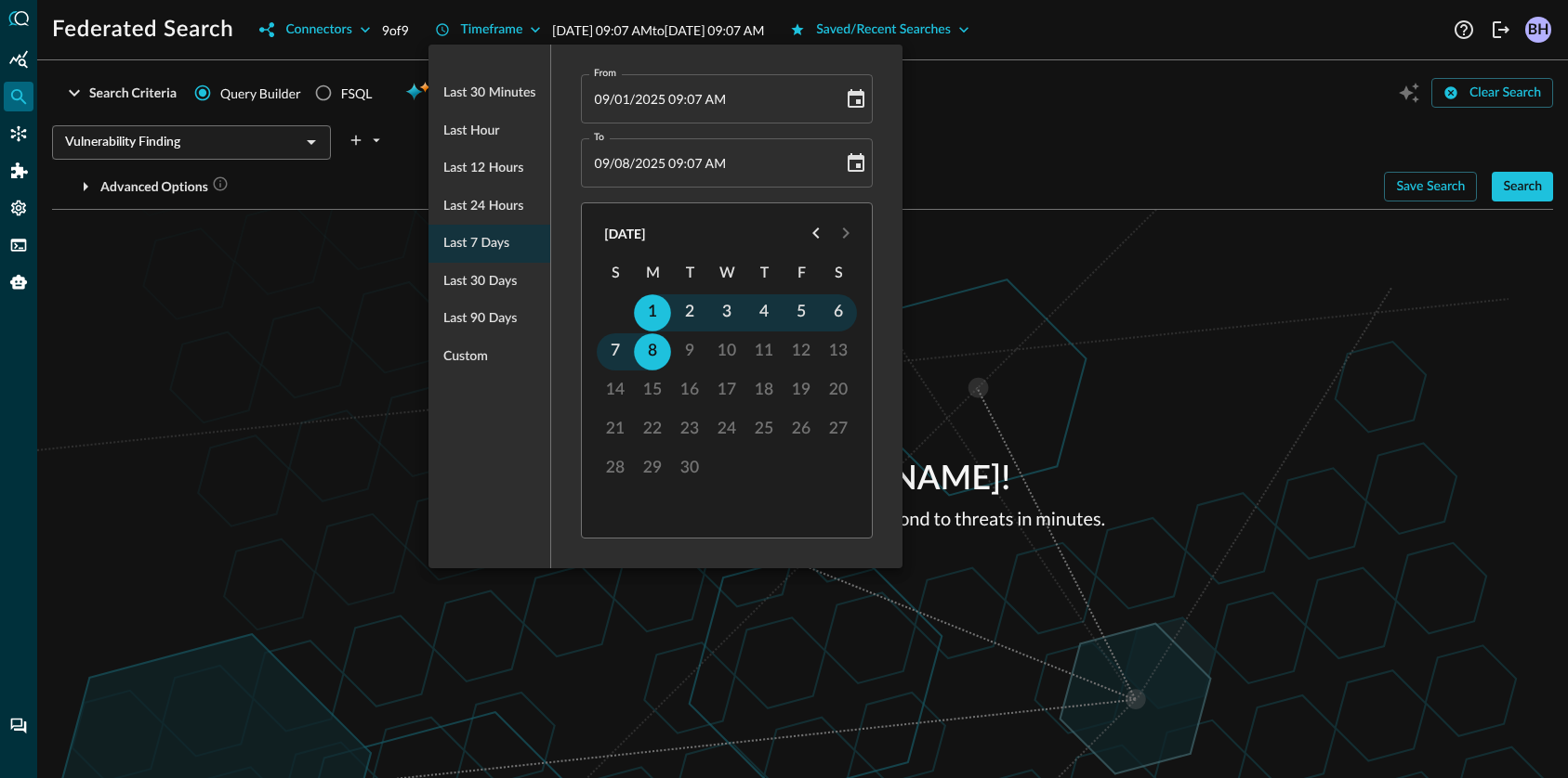
type input "[DATE] 09:07 AM"
click at [1315, 404] on div at bounding box center [784, 389] width 1568 height 778
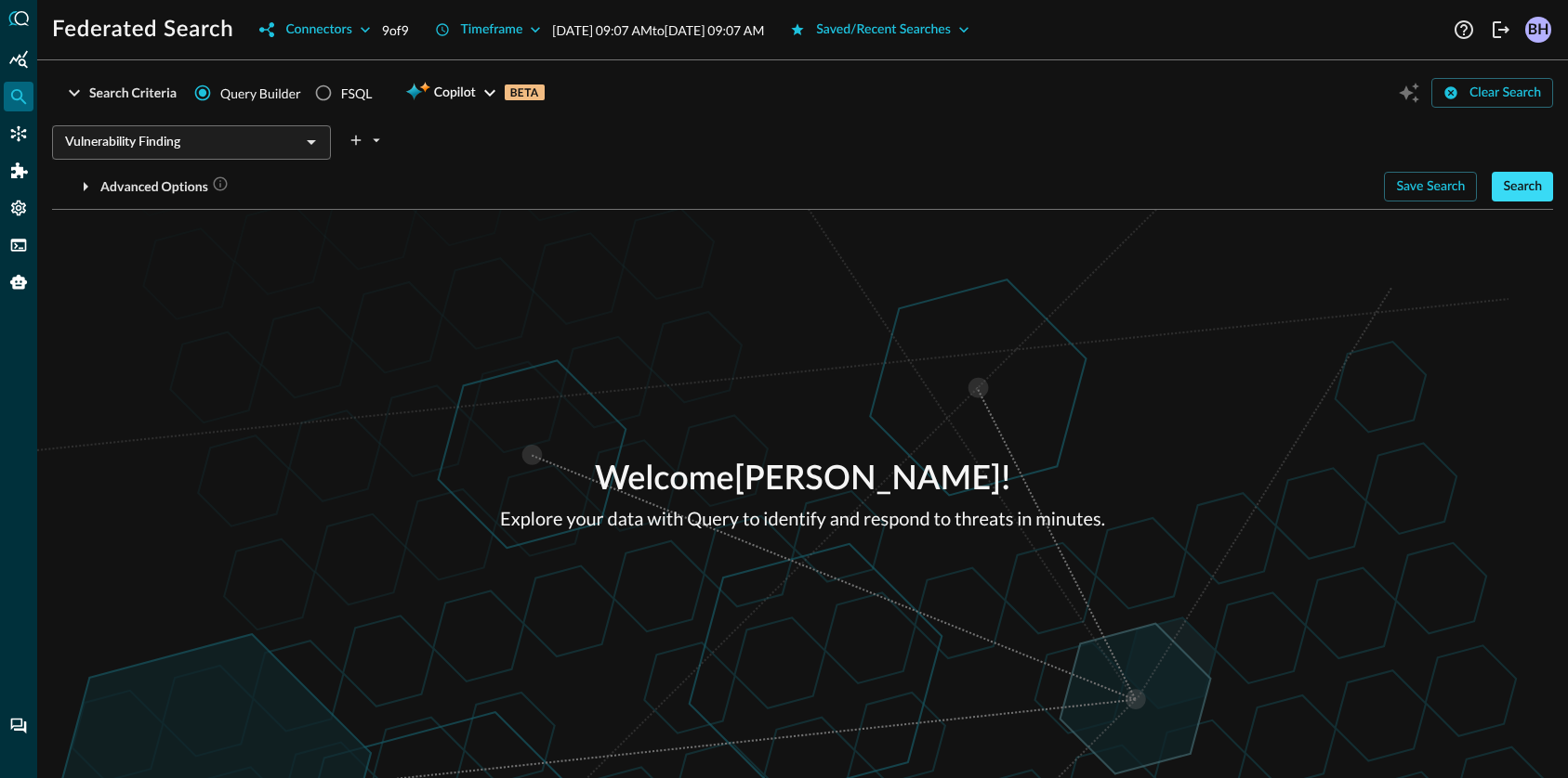
click at [1506, 177] on div "Search" at bounding box center [1522, 186] width 39 height 24
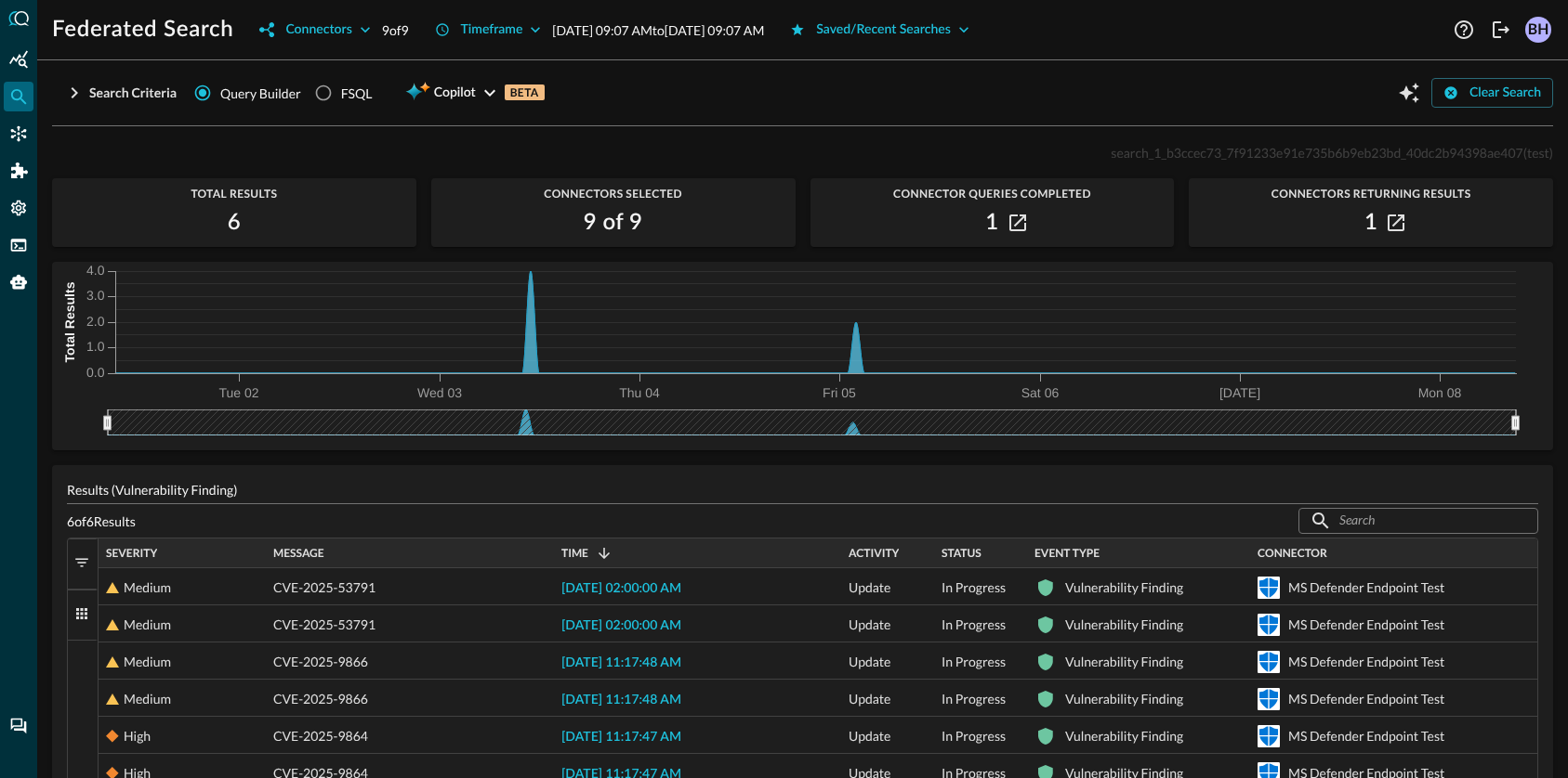
click at [130, 551] on span "Severity" at bounding box center [131, 554] width 51 height 13
click at [501, 30] on div "Timeframe" at bounding box center [492, 30] width 62 height 24
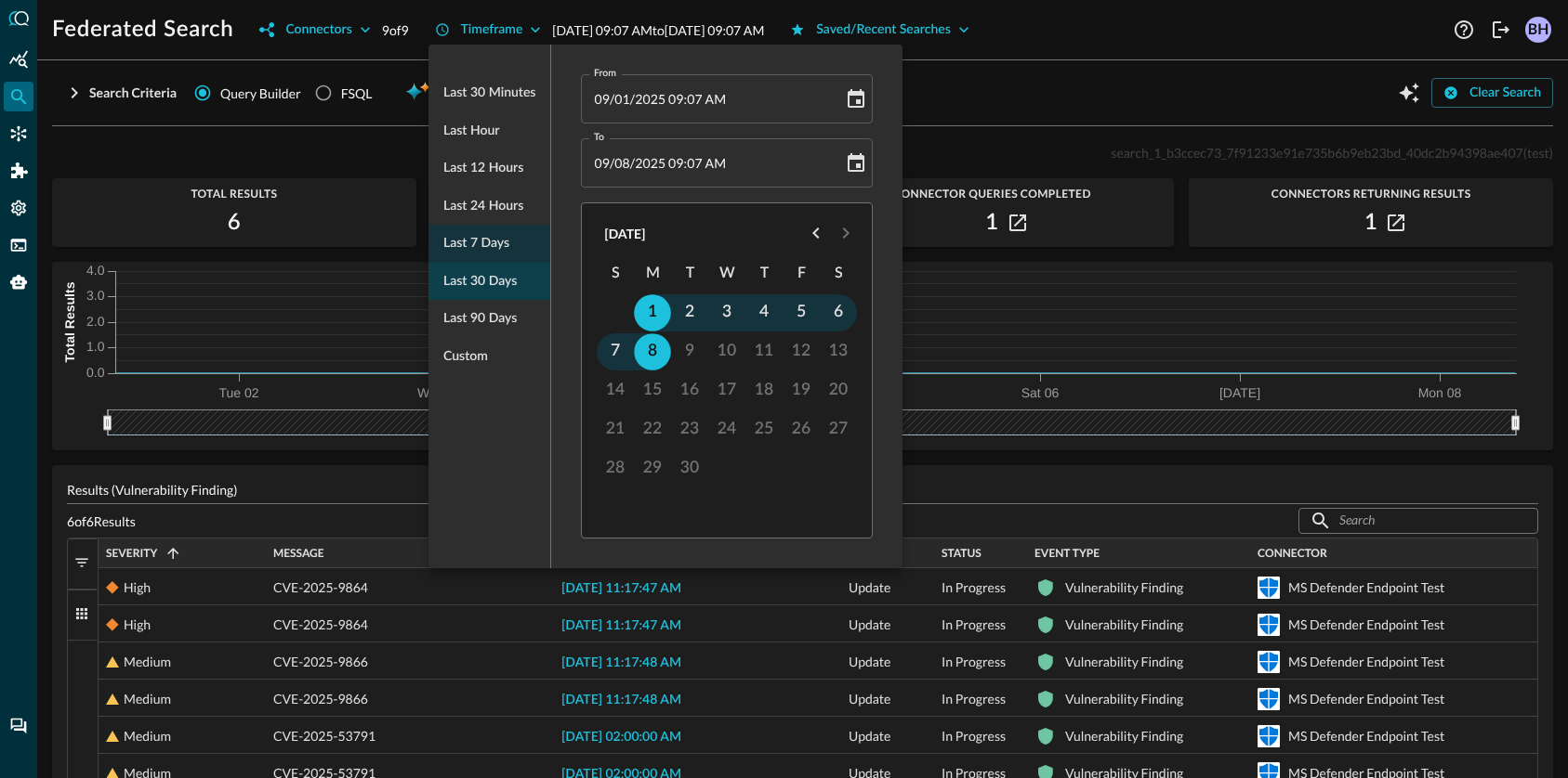
click at [493, 284] on span "Last 30 days" at bounding box center [480, 282] width 74 height 24
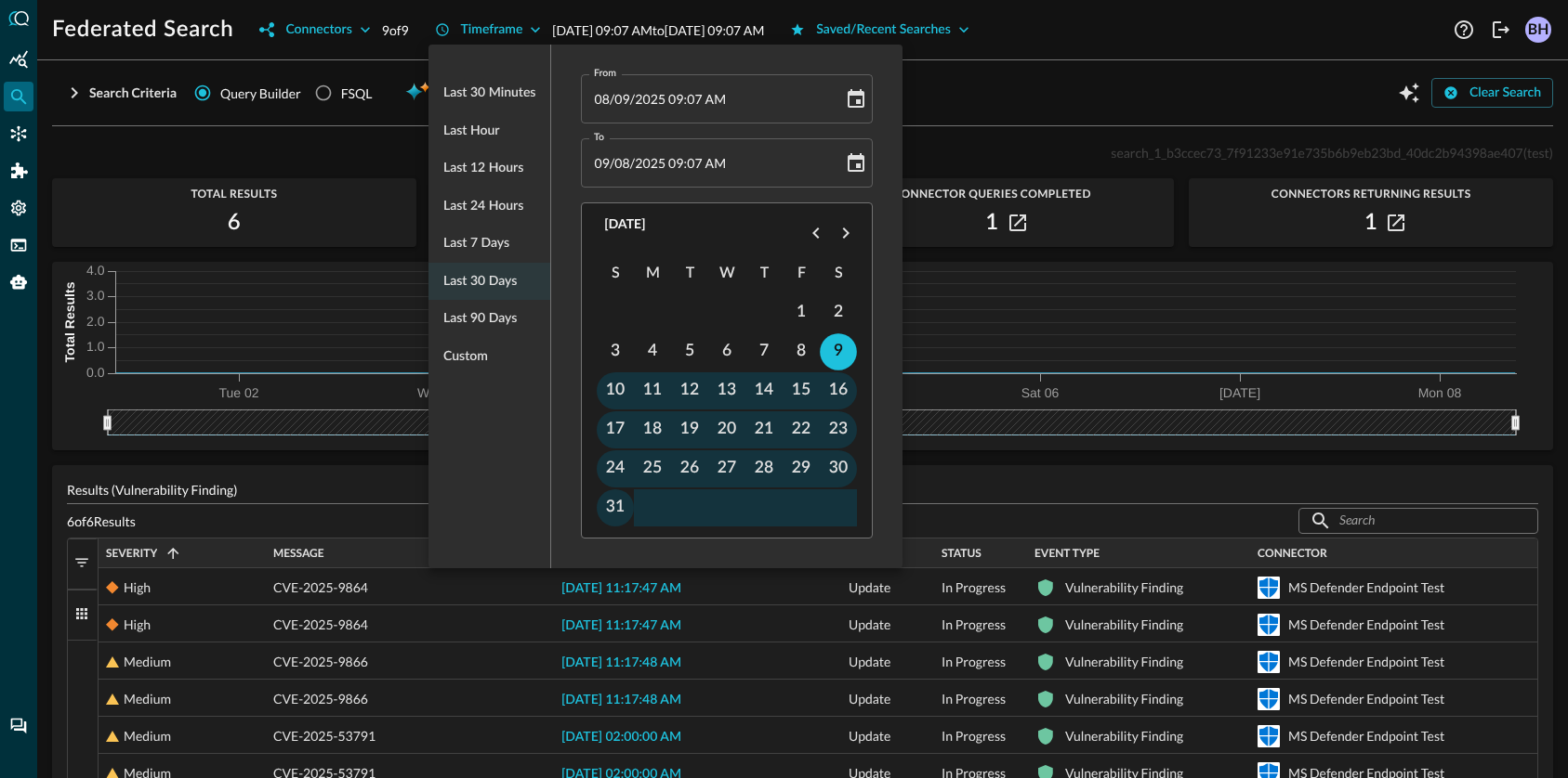
type input "08/09/2025 09:07 AM"
click at [958, 105] on div at bounding box center [784, 389] width 1568 height 778
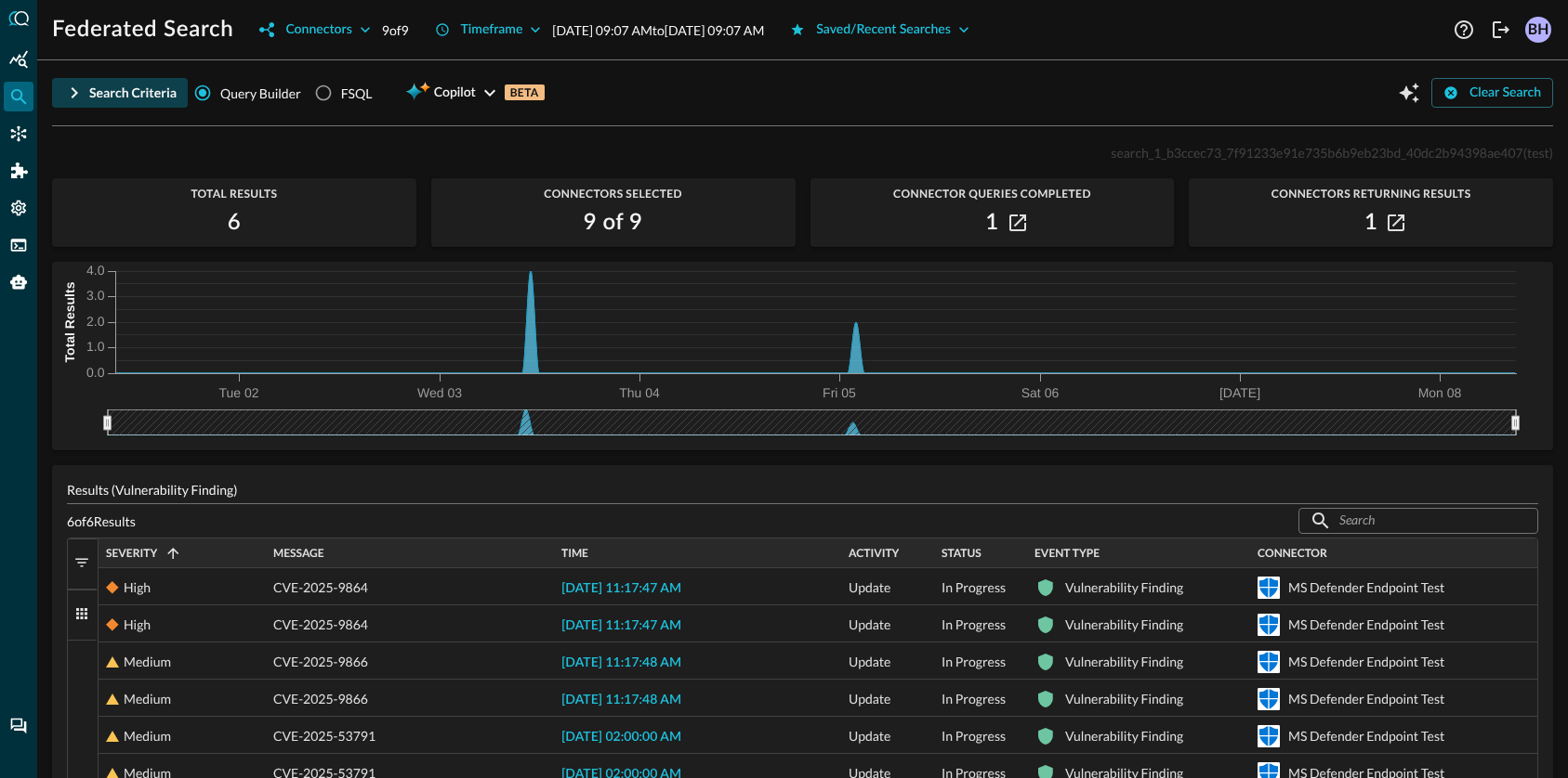
click at [121, 88] on div "Search Criteria" at bounding box center [133, 93] width 88 height 24
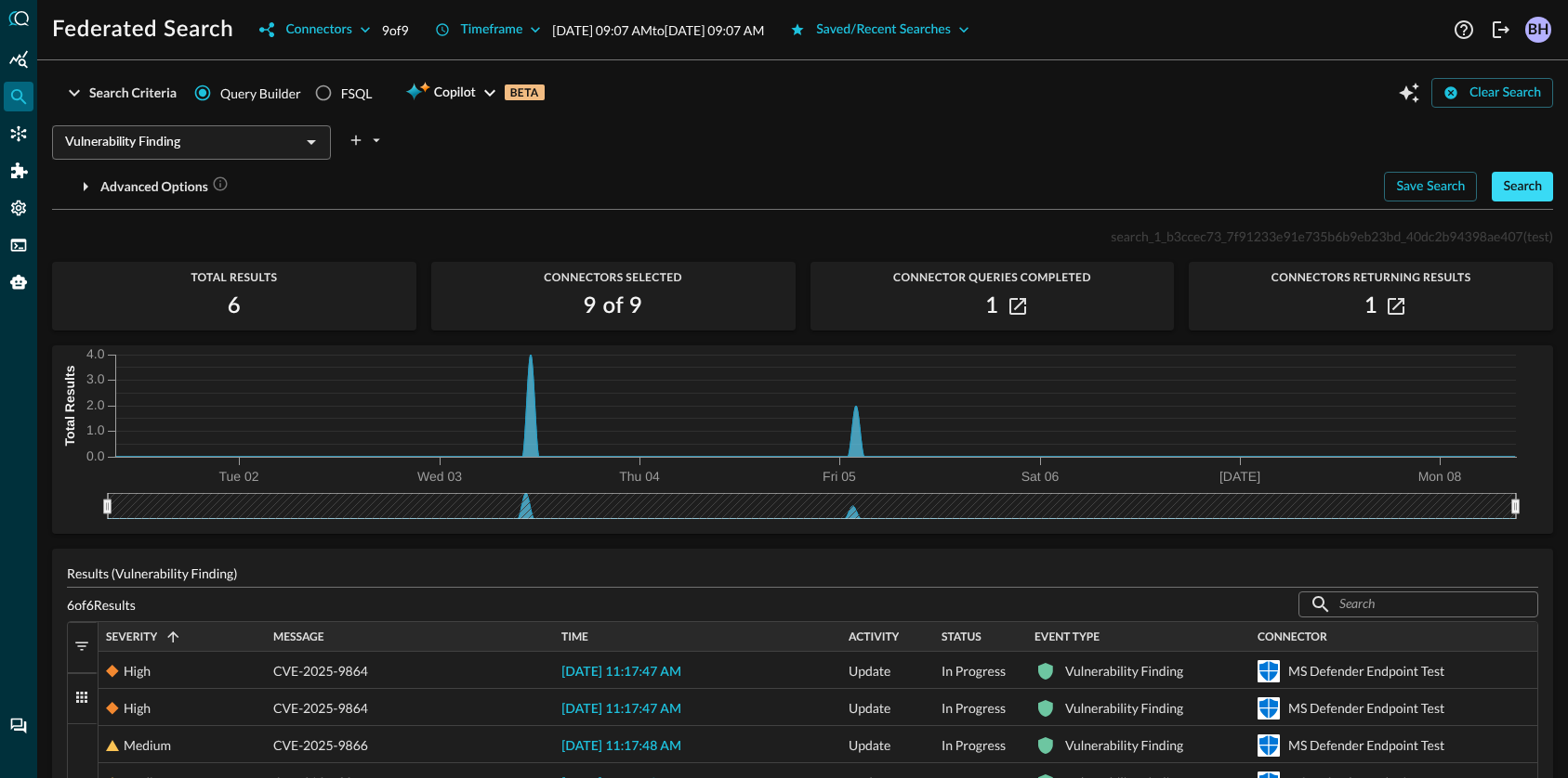
click at [1513, 196] on div "Search" at bounding box center [1522, 186] width 39 height 24
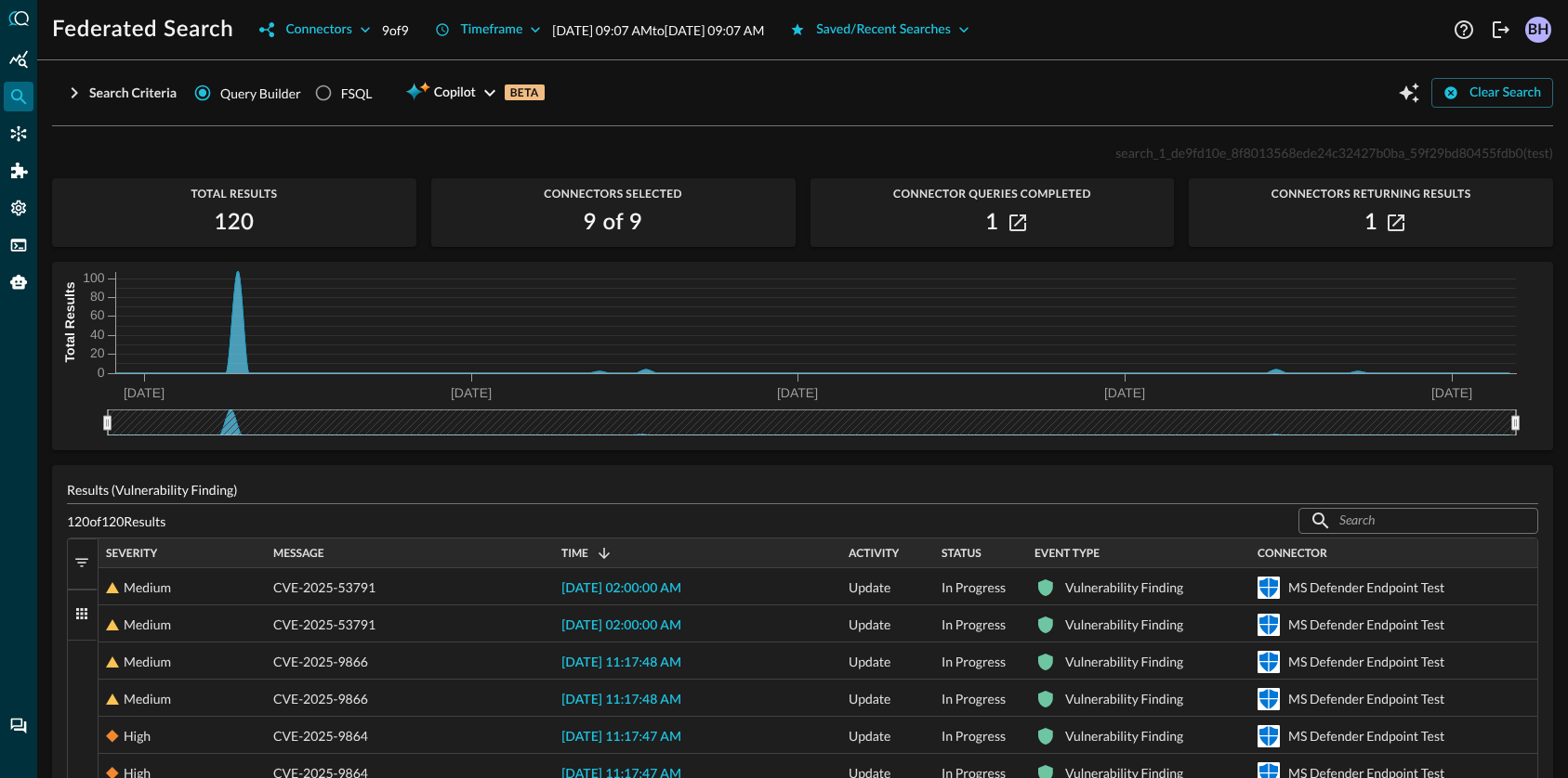
click at [144, 555] on span "Severity" at bounding box center [131, 554] width 51 height 13
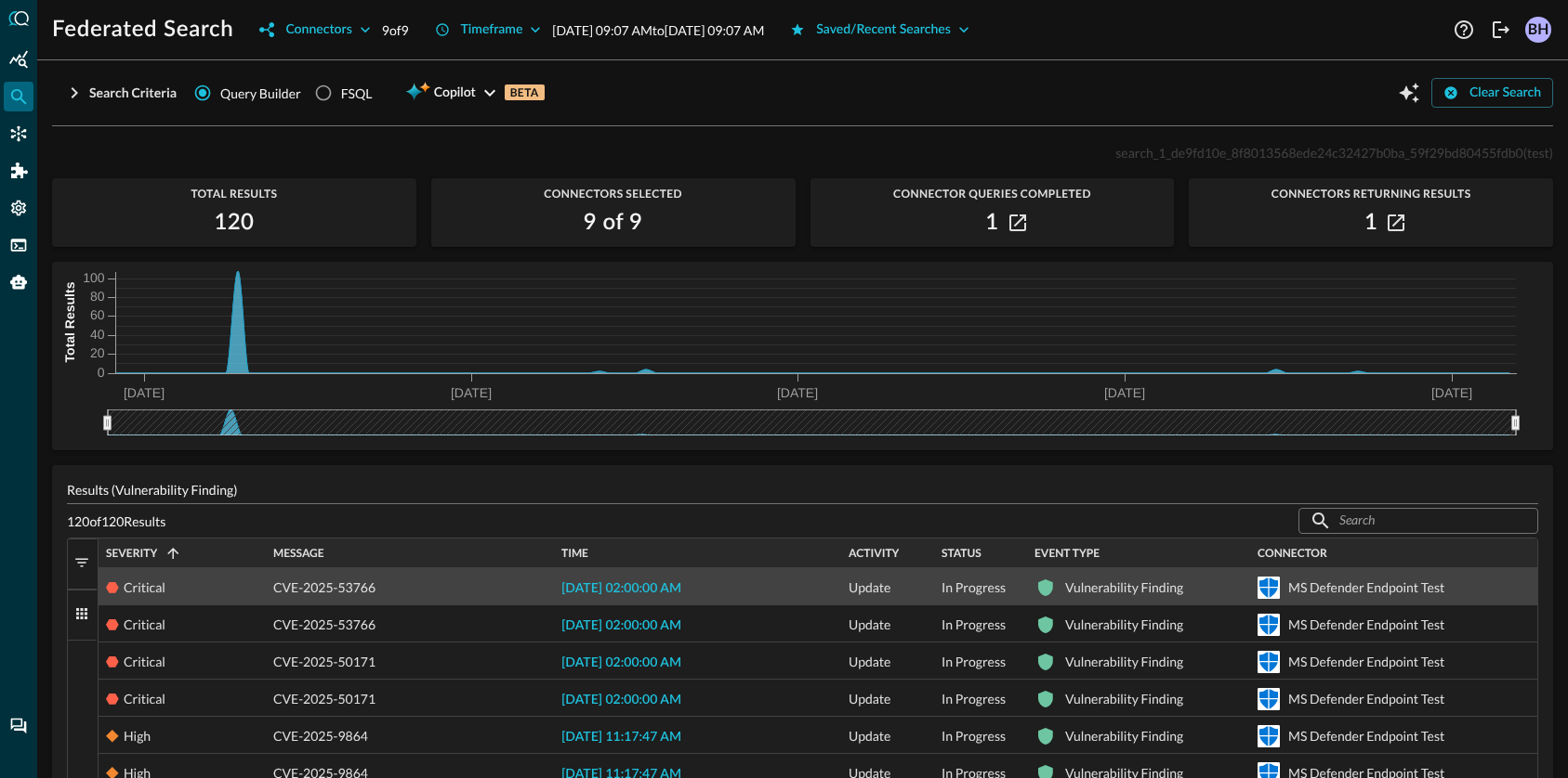
click at [653, 591] on span "2025-08-12 02:00:00 AM" at bounding box center [621, 589] width 120 height 13
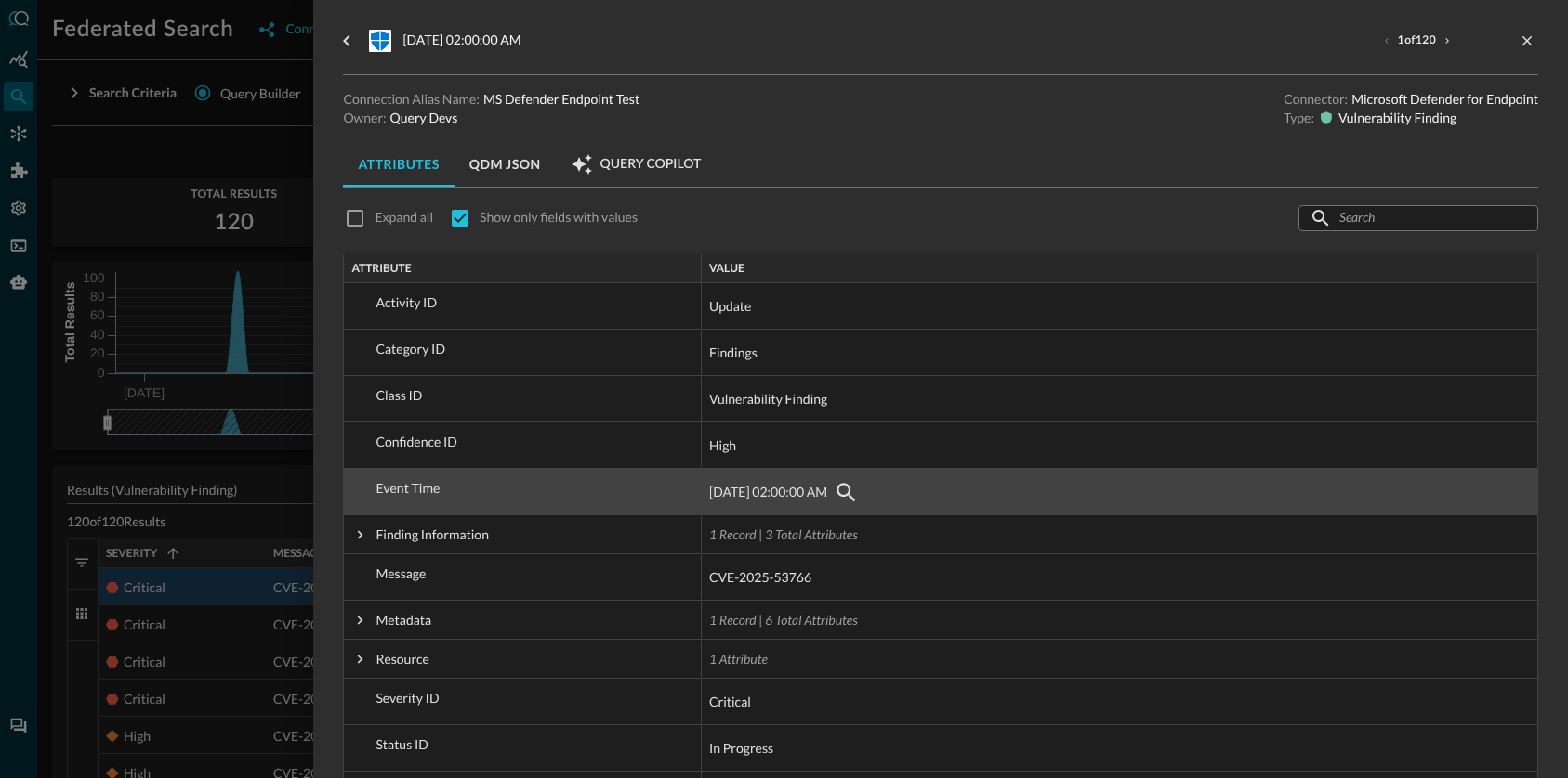
scroll to position [121, 0]
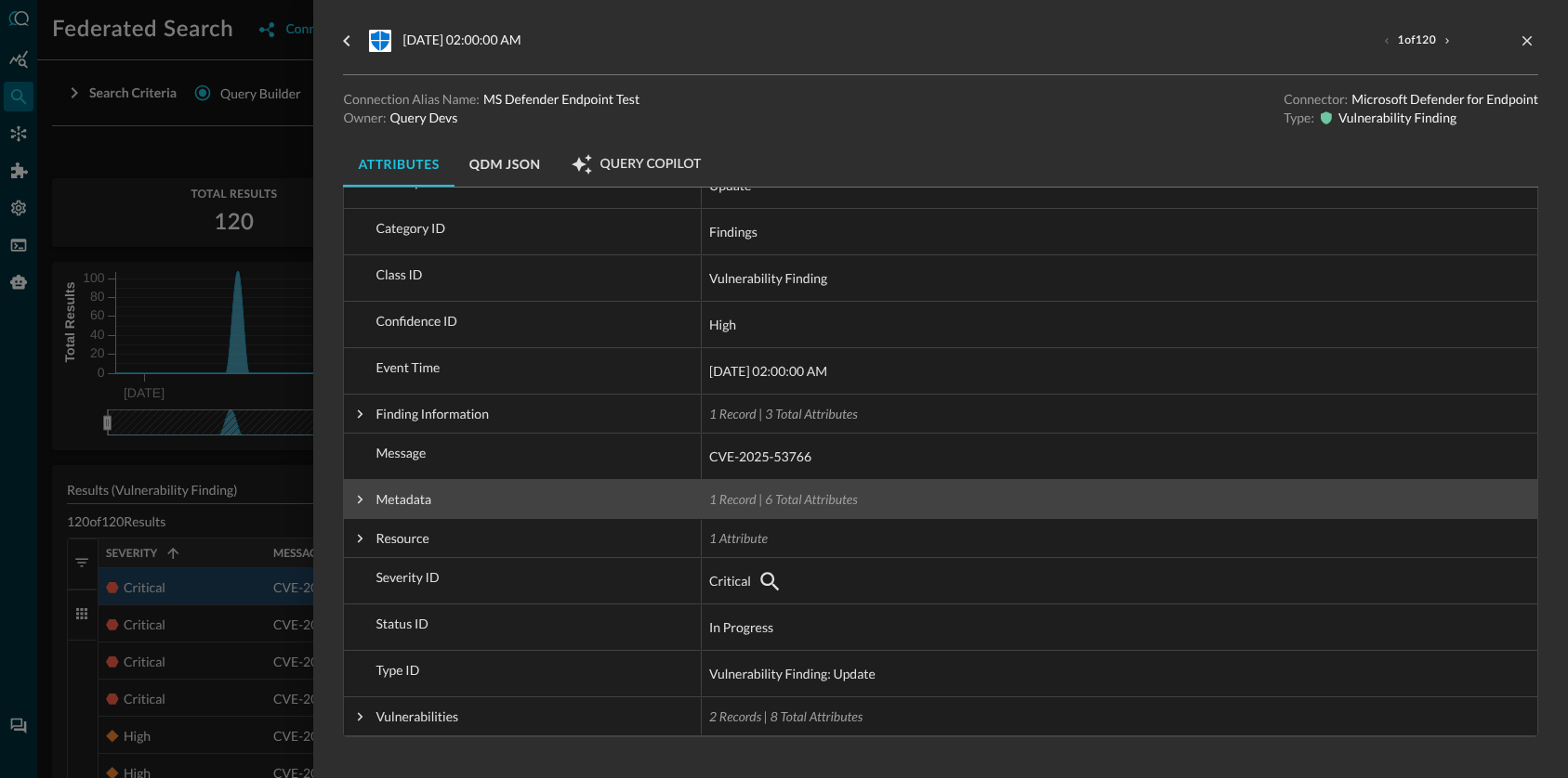
click at [361, 502] on span at bounding box center [360, 500] width 17 height 17
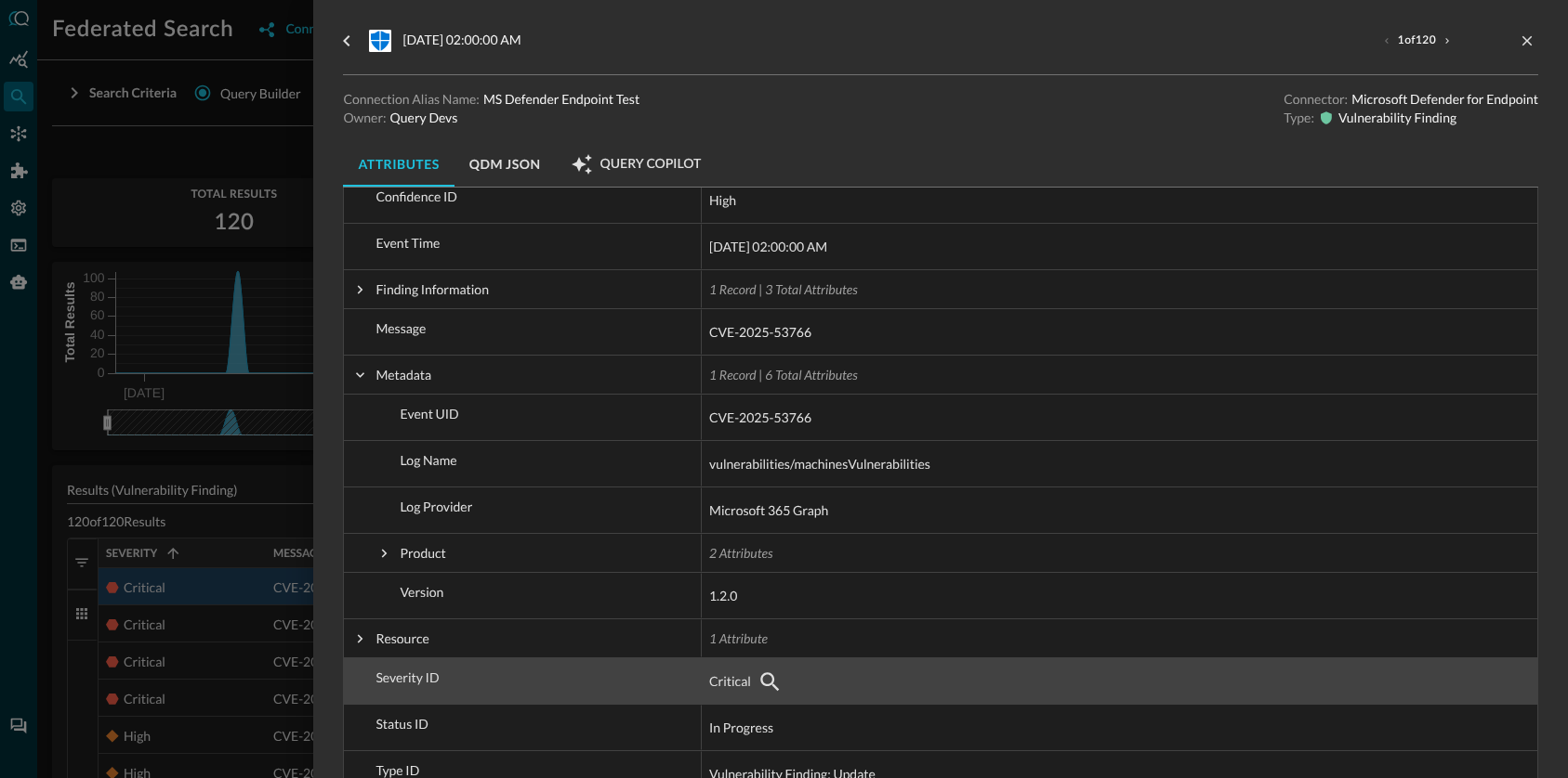
scroll to position [346, 0]
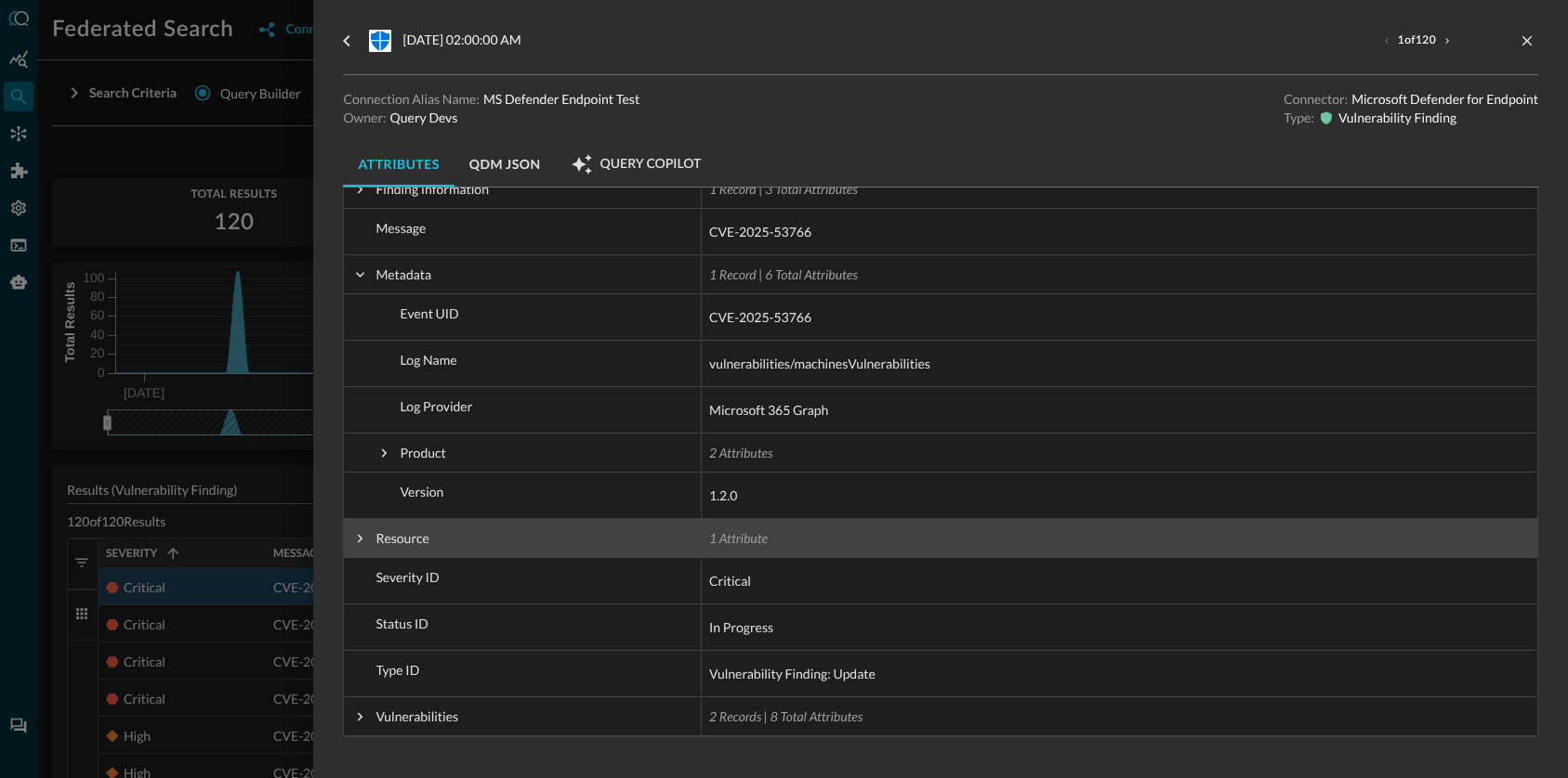
click at [365, 535] on span at bounding box center [360, 539] width 17 height 17
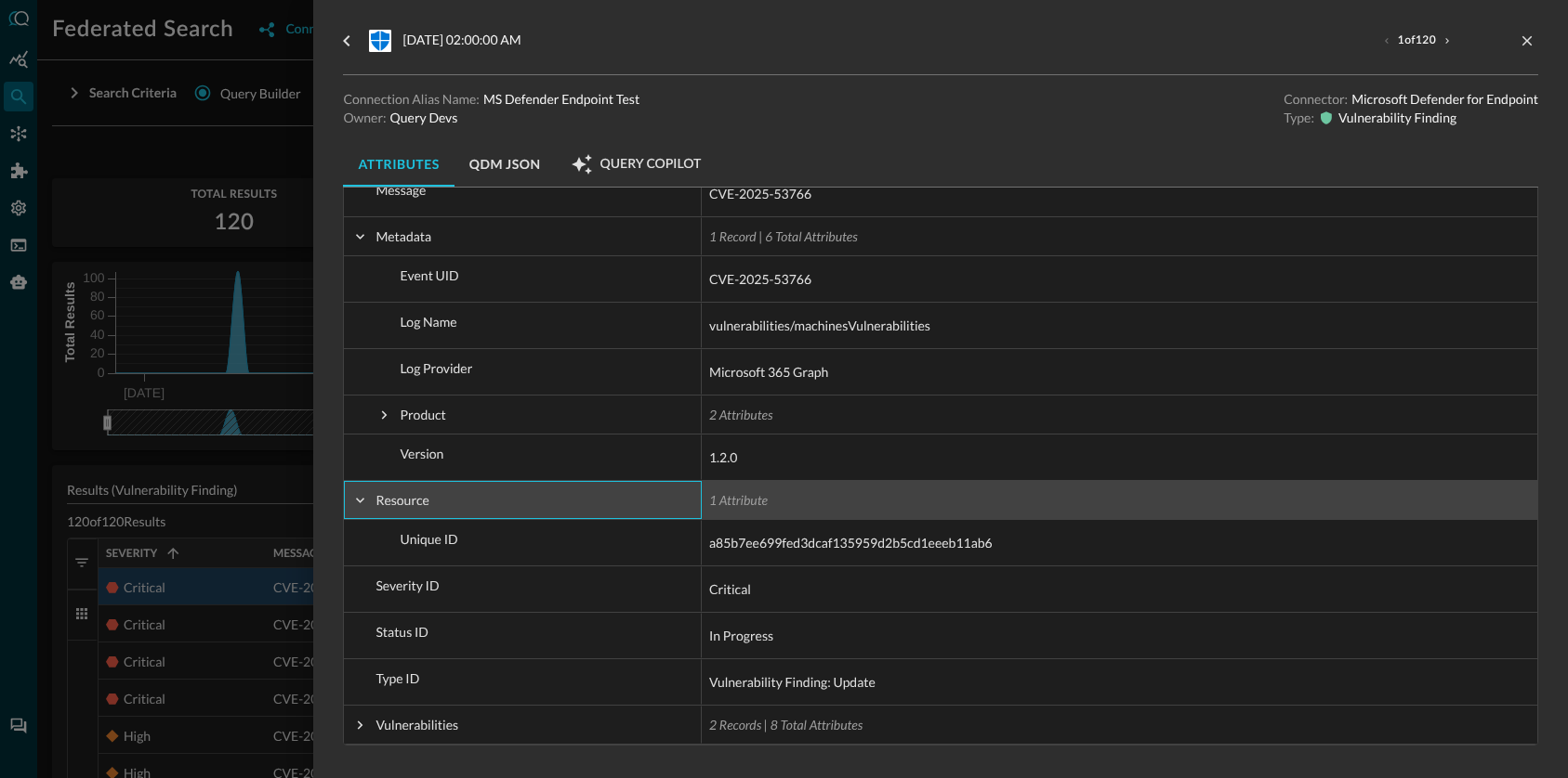
scroll to position [392, 0]
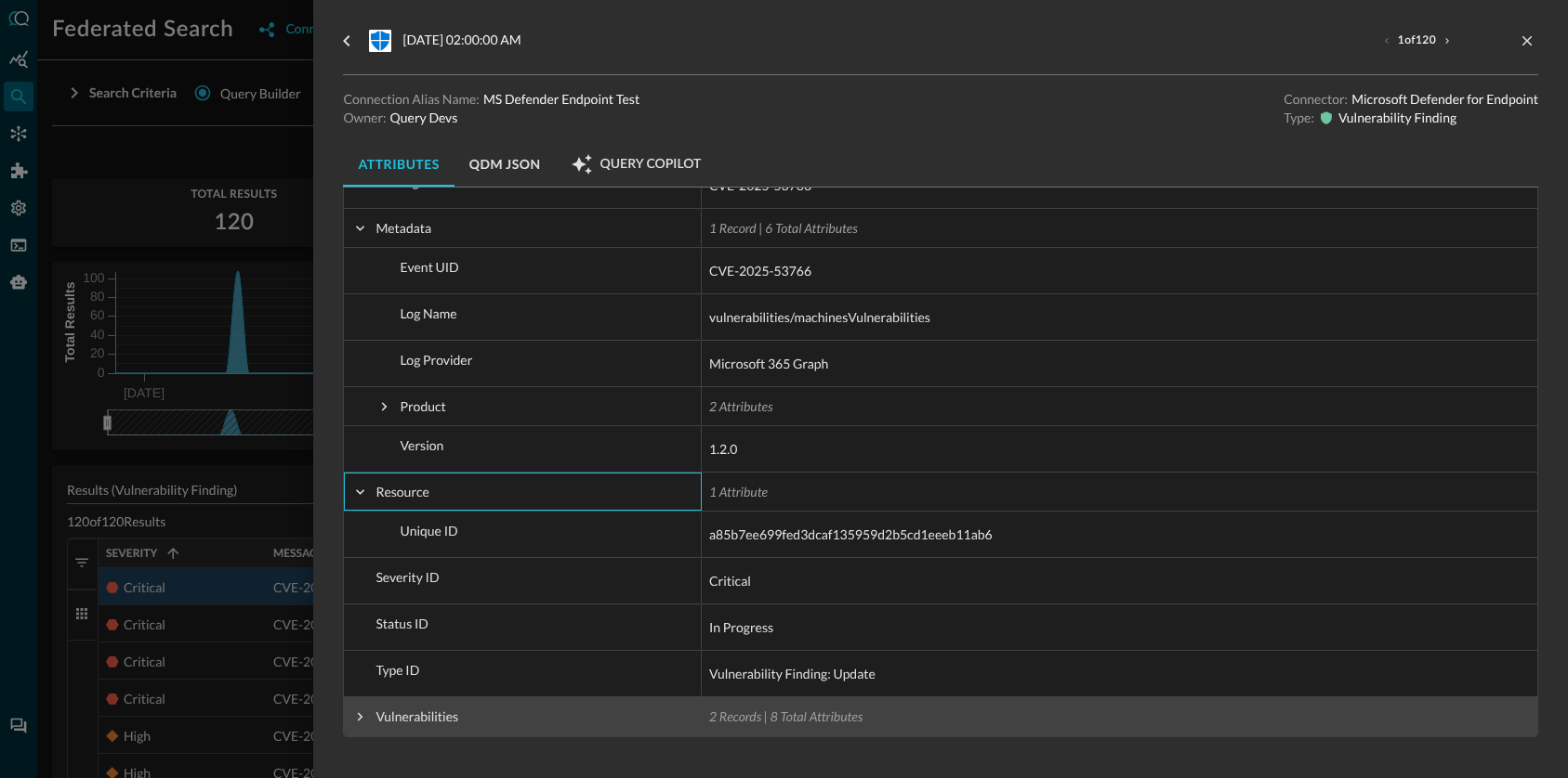
click at [365, 721] on span at bounding box center [360, 717] width 17 height 17
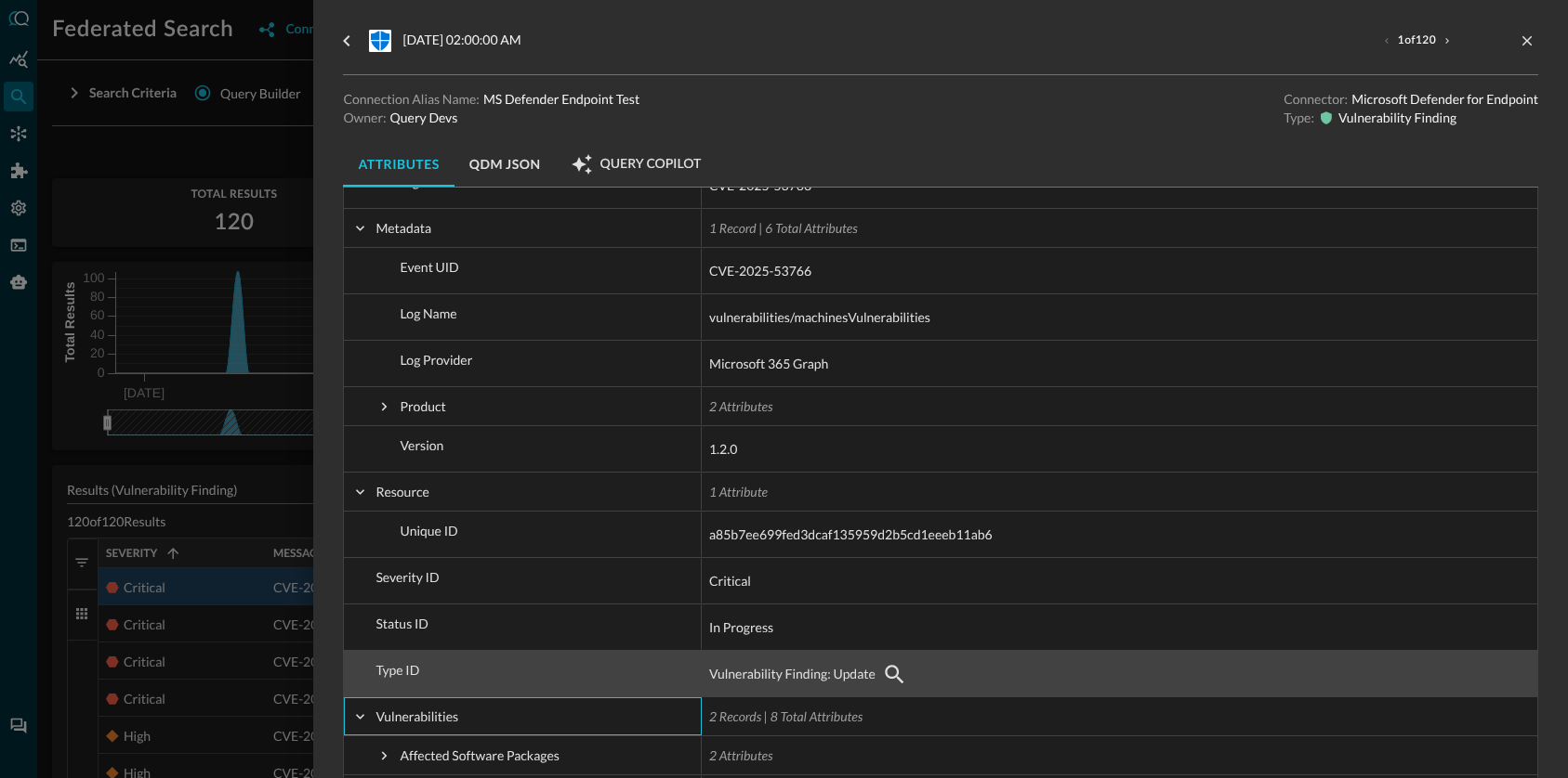
scroll to position [646, 0]
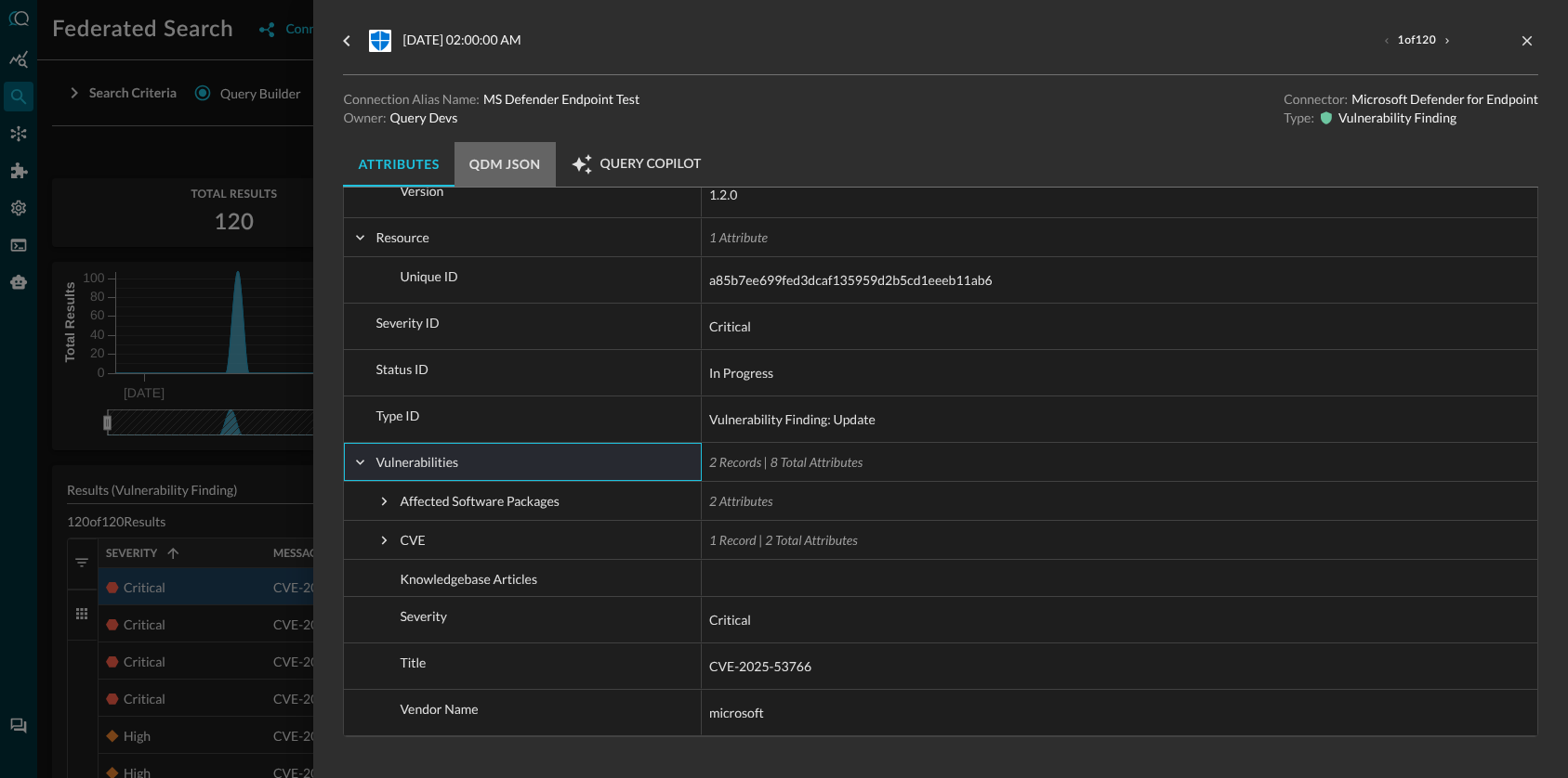
click at [498, 171] on button "QDM JSON" at bounding box center [504, 164] width 101 height 44
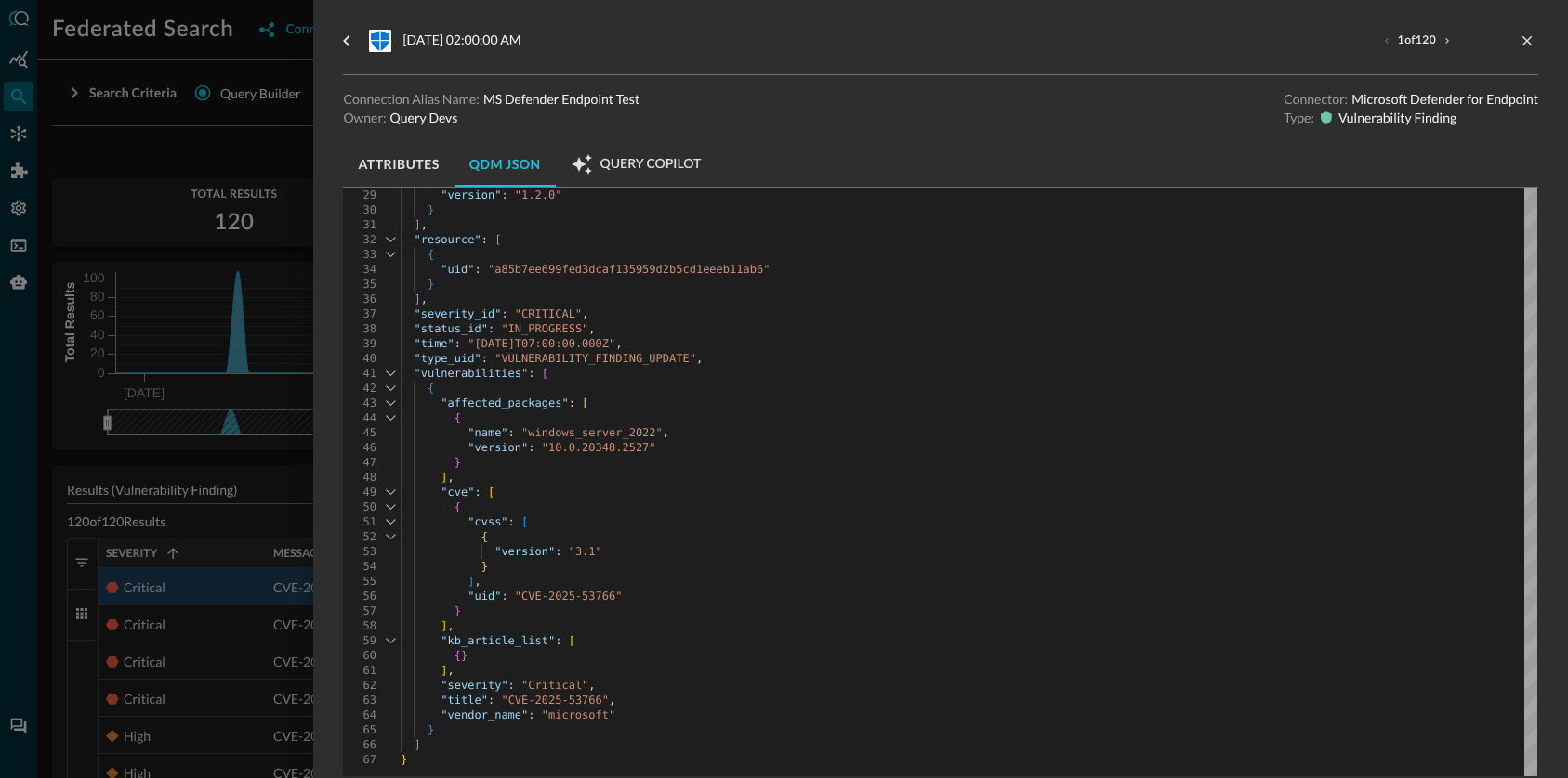
scroll to position [512, 0]
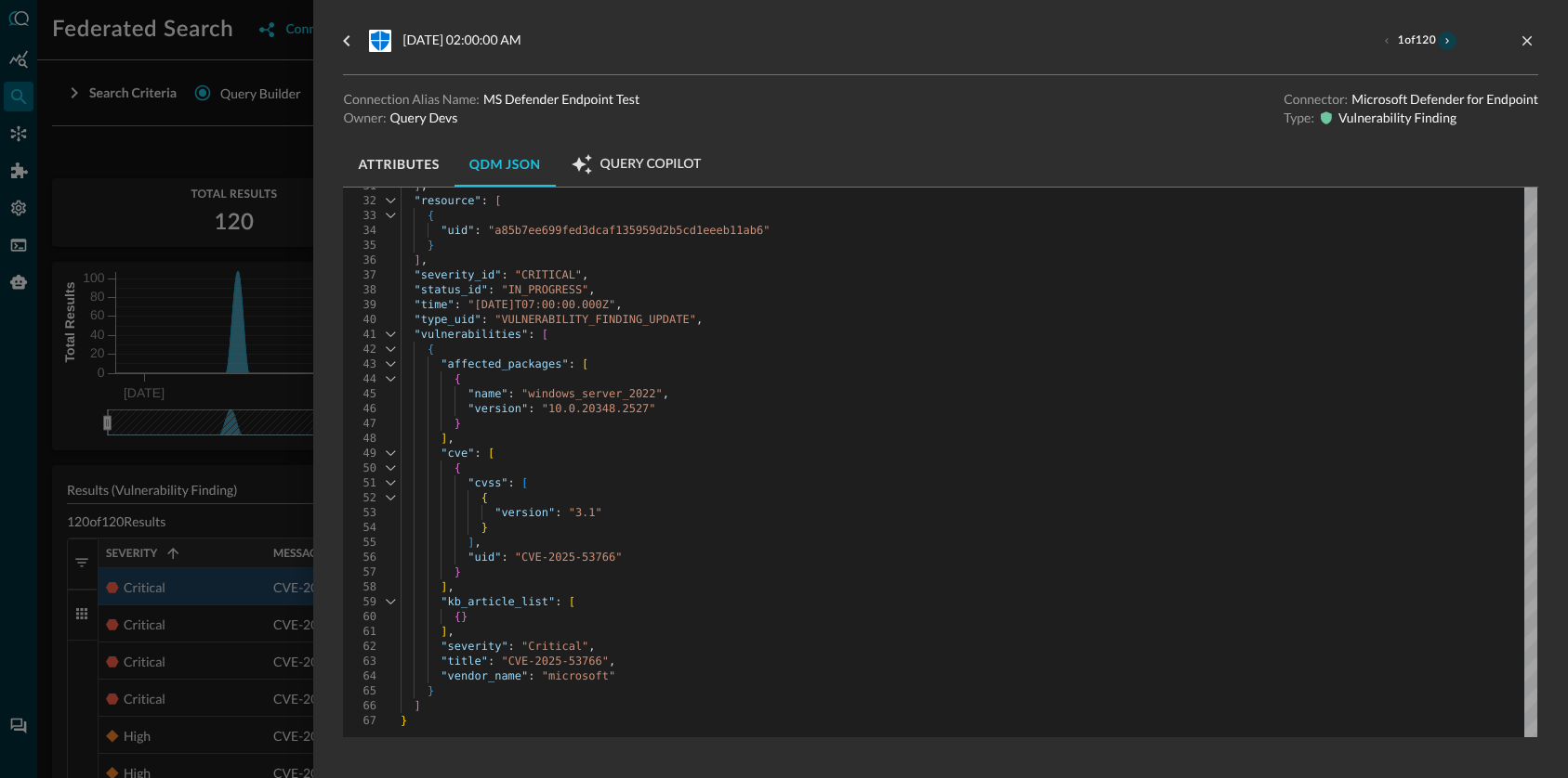
click at [1445, 46] on button "next result" at bounding box center [1447, 41] width 19 height 19
click at [1449, 44] on icon "next result" at bounding box center [1446, 41] width 11 height 11
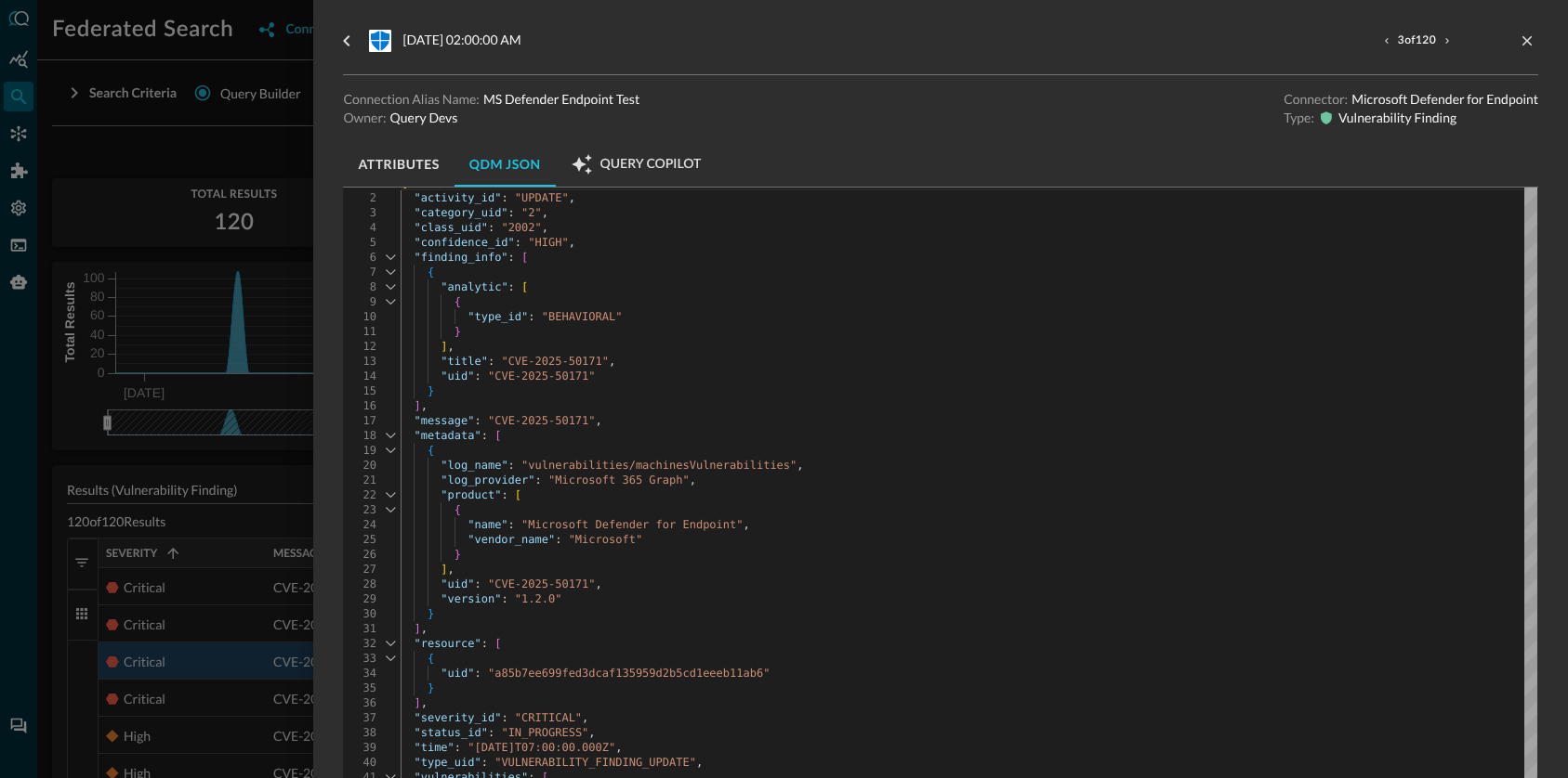
scroll to position [39, 0]
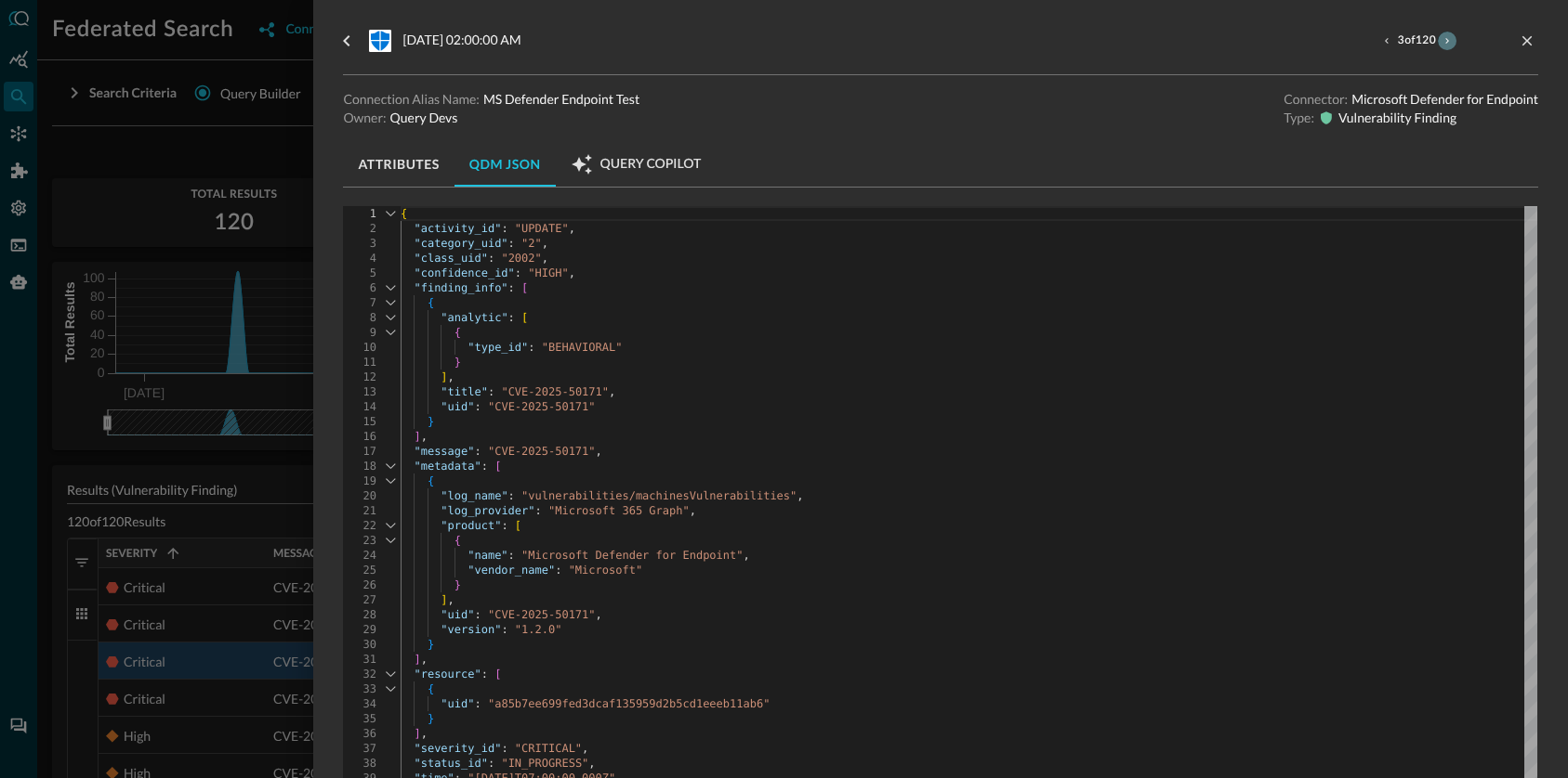
click at [1447, 40] on icon "next result" at bounding box center [1446, 41] width 4 height 6
click at [982, 672] on div ""resource" : [" at bounding box center [969, 674] width 1136 height 15
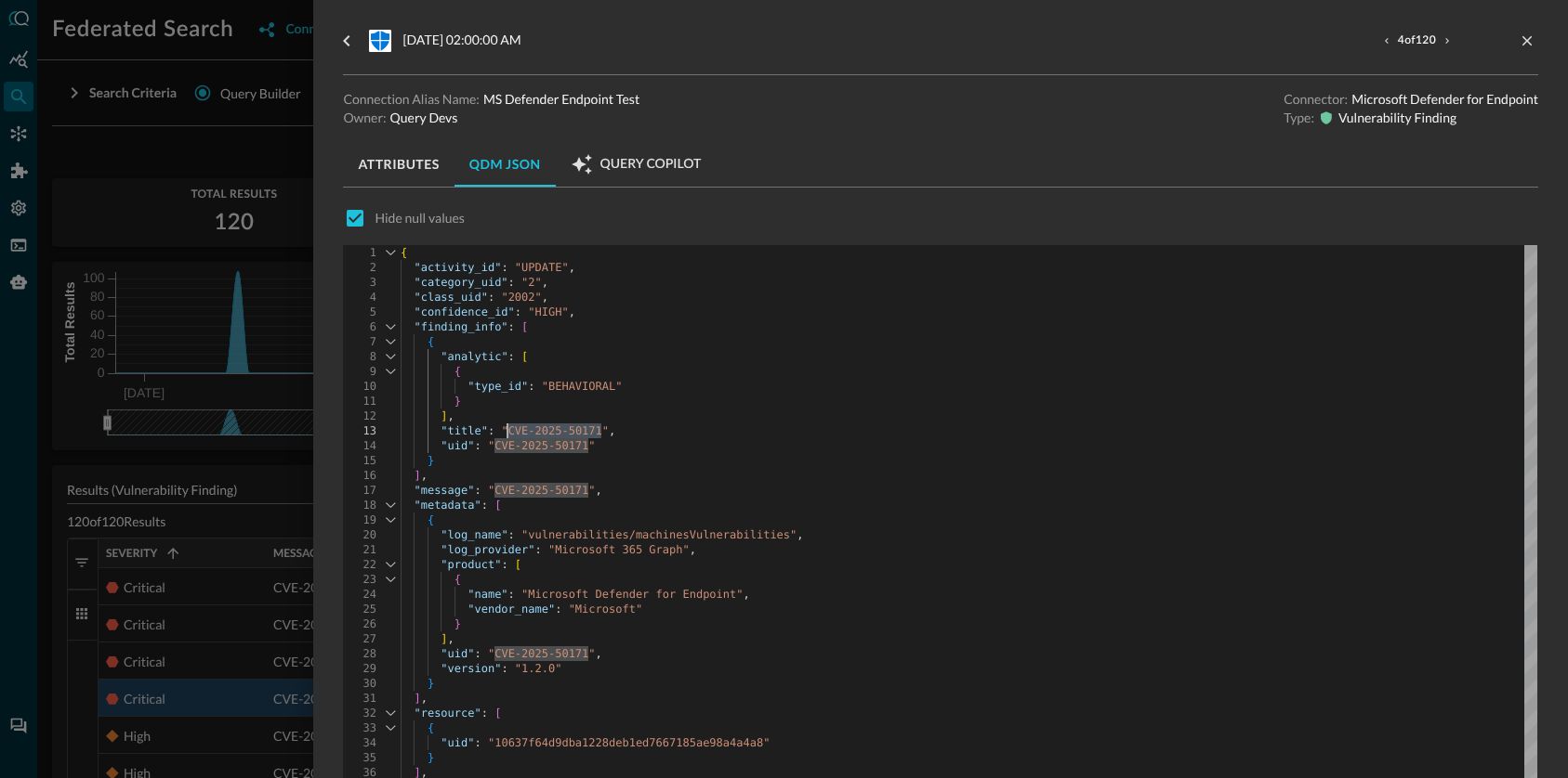
drag, startPoint x: 602, startPoint y: 432, endPoint x: 510, endPoint y: 437, distance: 92.1
click at [510, 437] on span ""CVE-2025-50171"" at bounding box center [555, 431] width 107 height 13
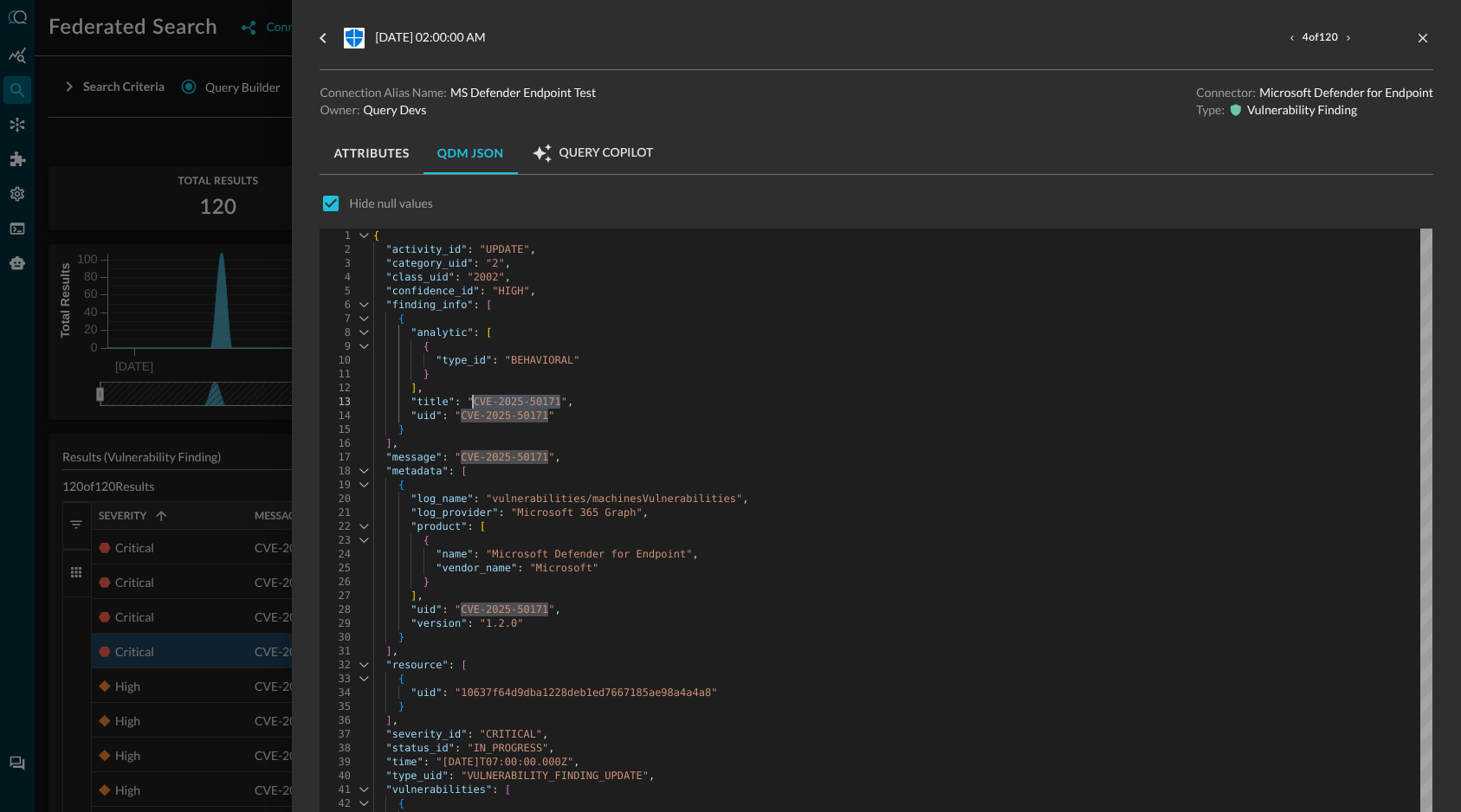
click at [1021, 652] on div "] ," at bounding box center [903, 651] width 1059 height 14
